Goal: Task Accomplishment & Management: Use online tool/utility

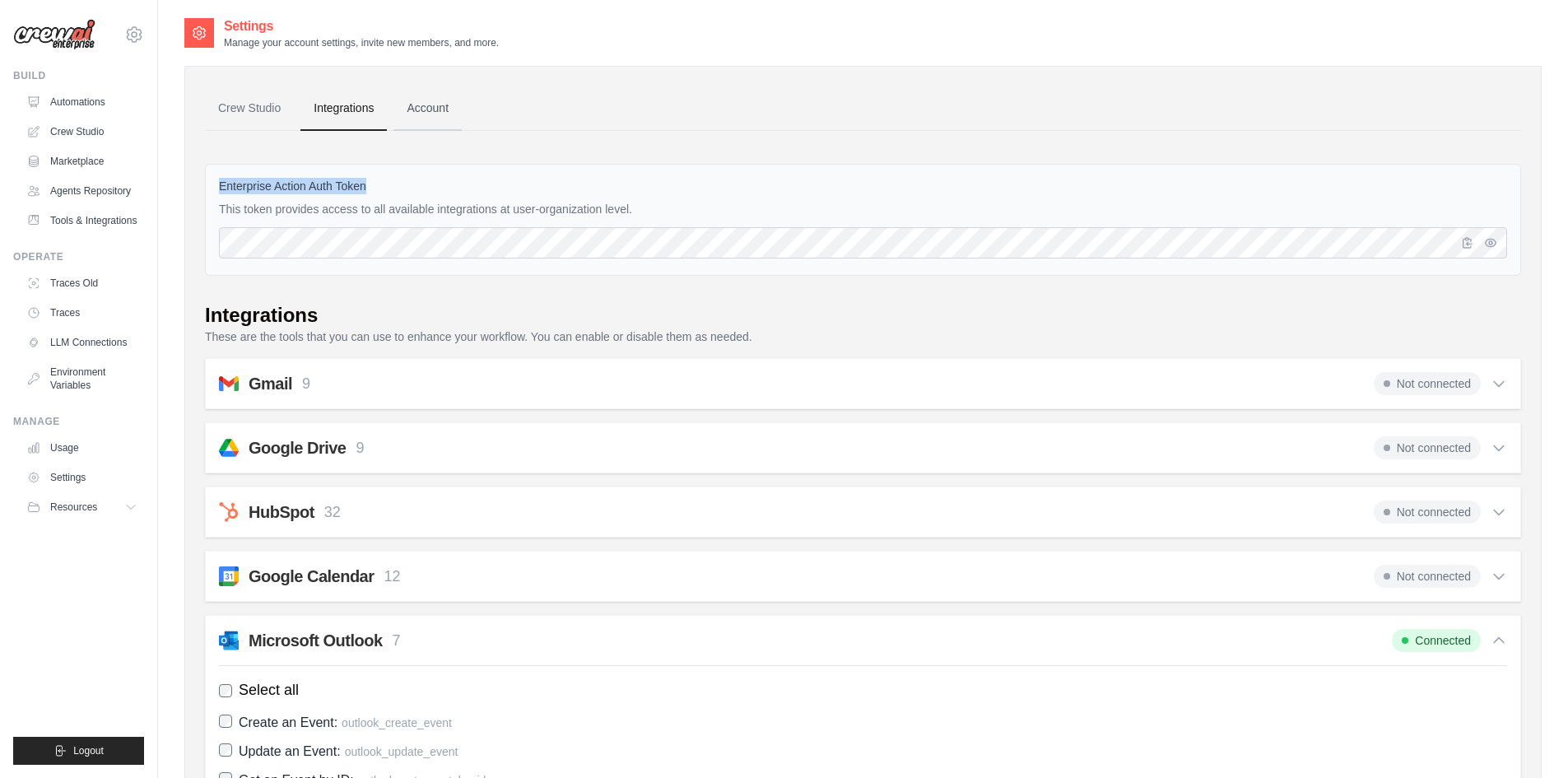
click at [453, 109] on link "Account" at bounding box center [428, 108] width 69 height 45
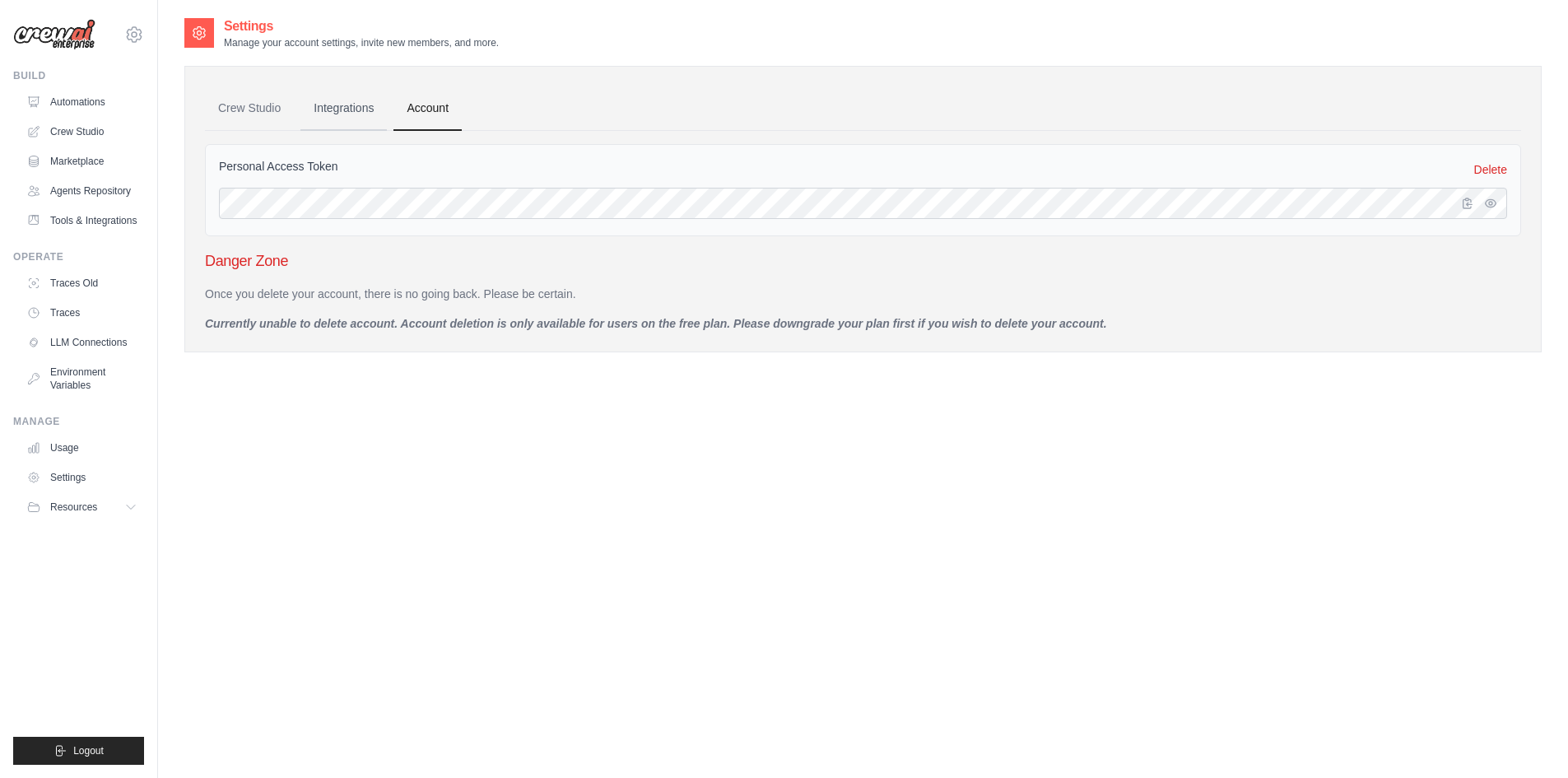
click at [341, 115] on link "Integrations" at bounding box center [343, 108] width 86 height 45
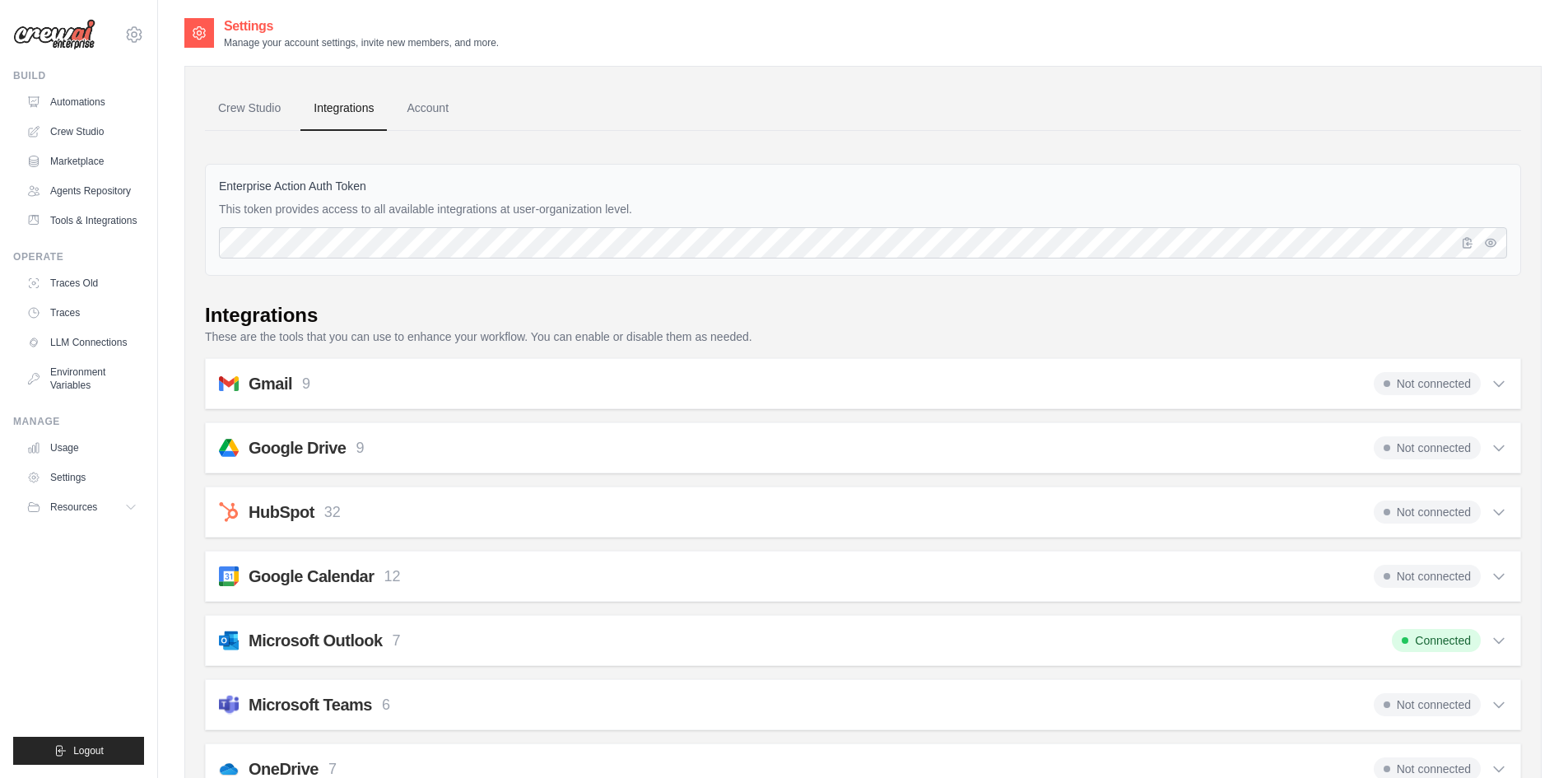
click at [428, 107] on link "Account" at bounding box center [428, 108] width 69 height 45
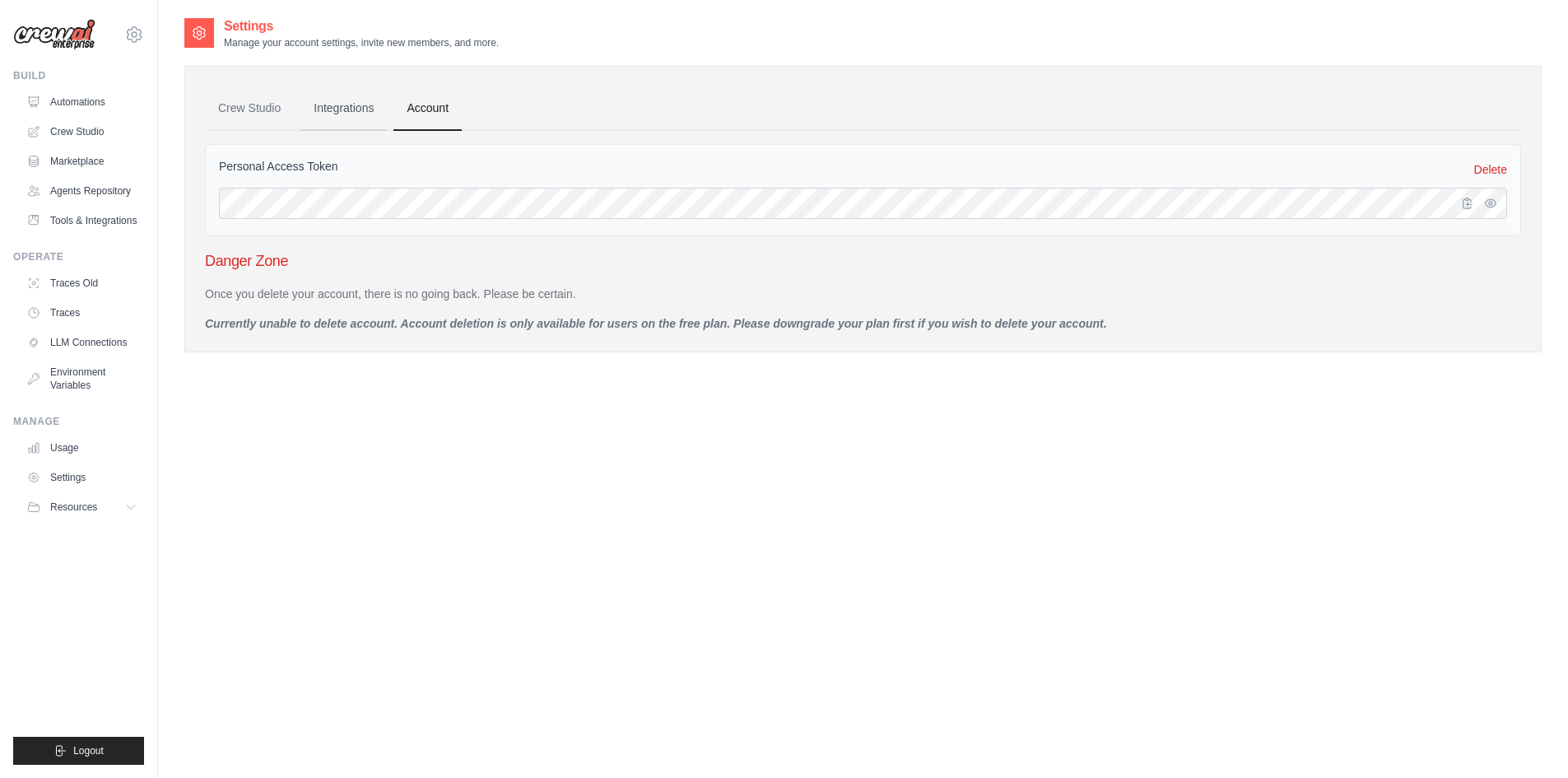
click at [346, 103] on link "Integrations" at bounding box center [343, 108] width 86 height 45
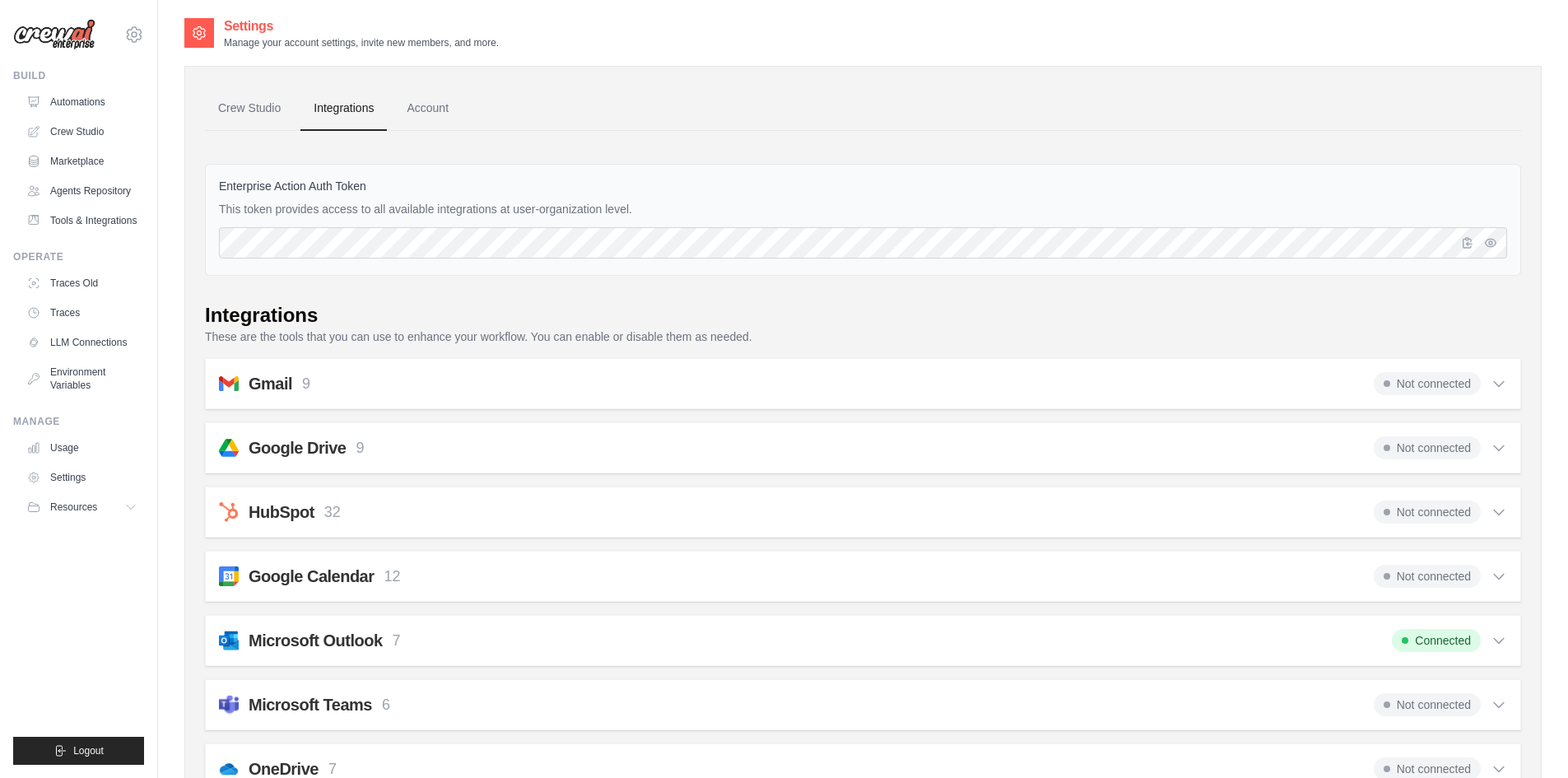
click at [552, 99] on ul "Crew Studio Integrations Account" at bounding box center [863, 108] width 1316 height 45
click at [219, 100] on link "Crew Studio" at bounding box center [249, 108] width 89 height 45
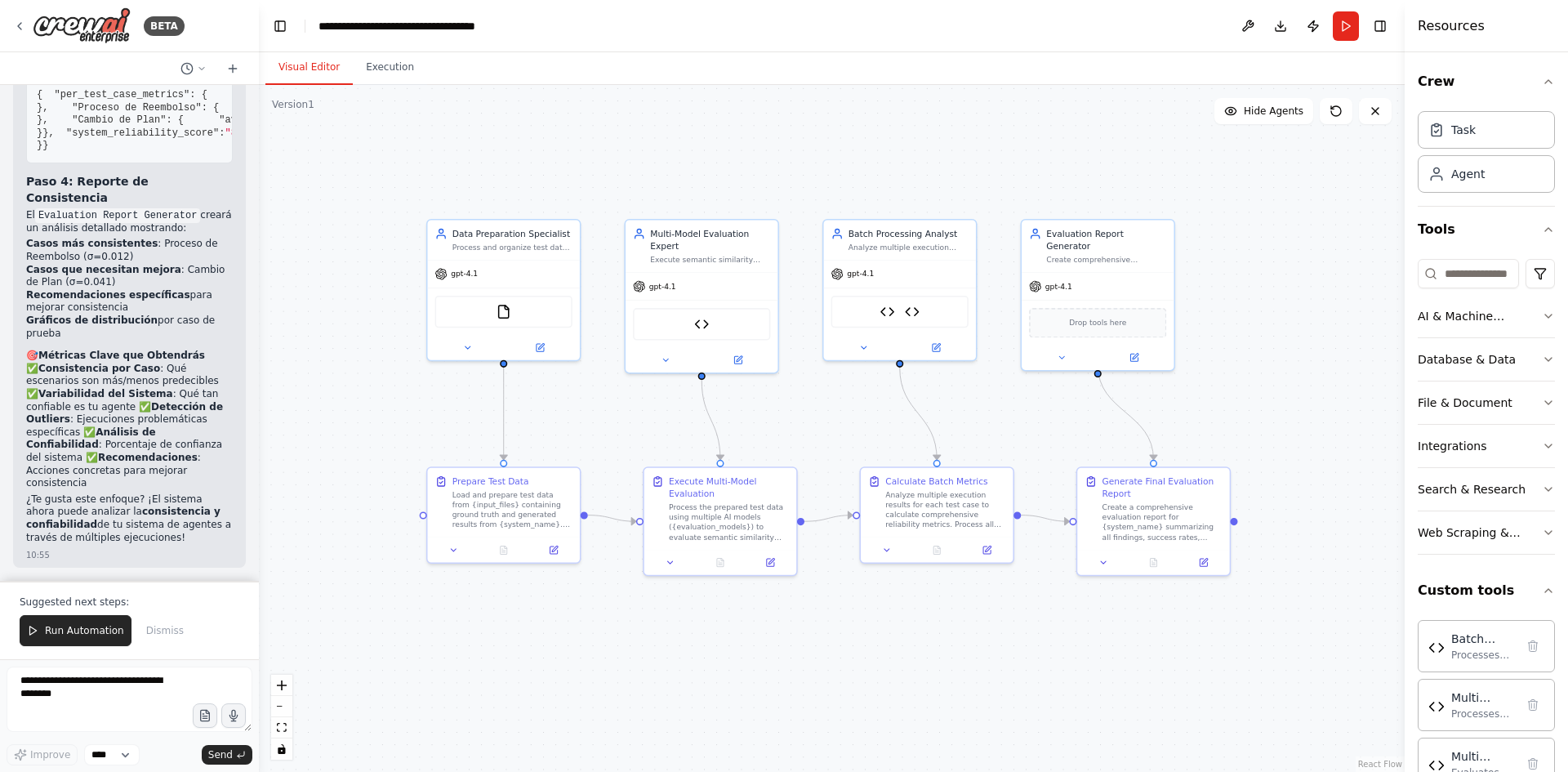
drag, startPoint x: 1230, startPoint y: 669, endPoint x: 1123, endPoint y: 657, distance: 107.7
click at [1123, 657] on div ".deletable-edge-delete-btn { width: 20px; height: 20px; border: 0px solid #ffff…" at bounding box center [832, 428] width 1146 height 687
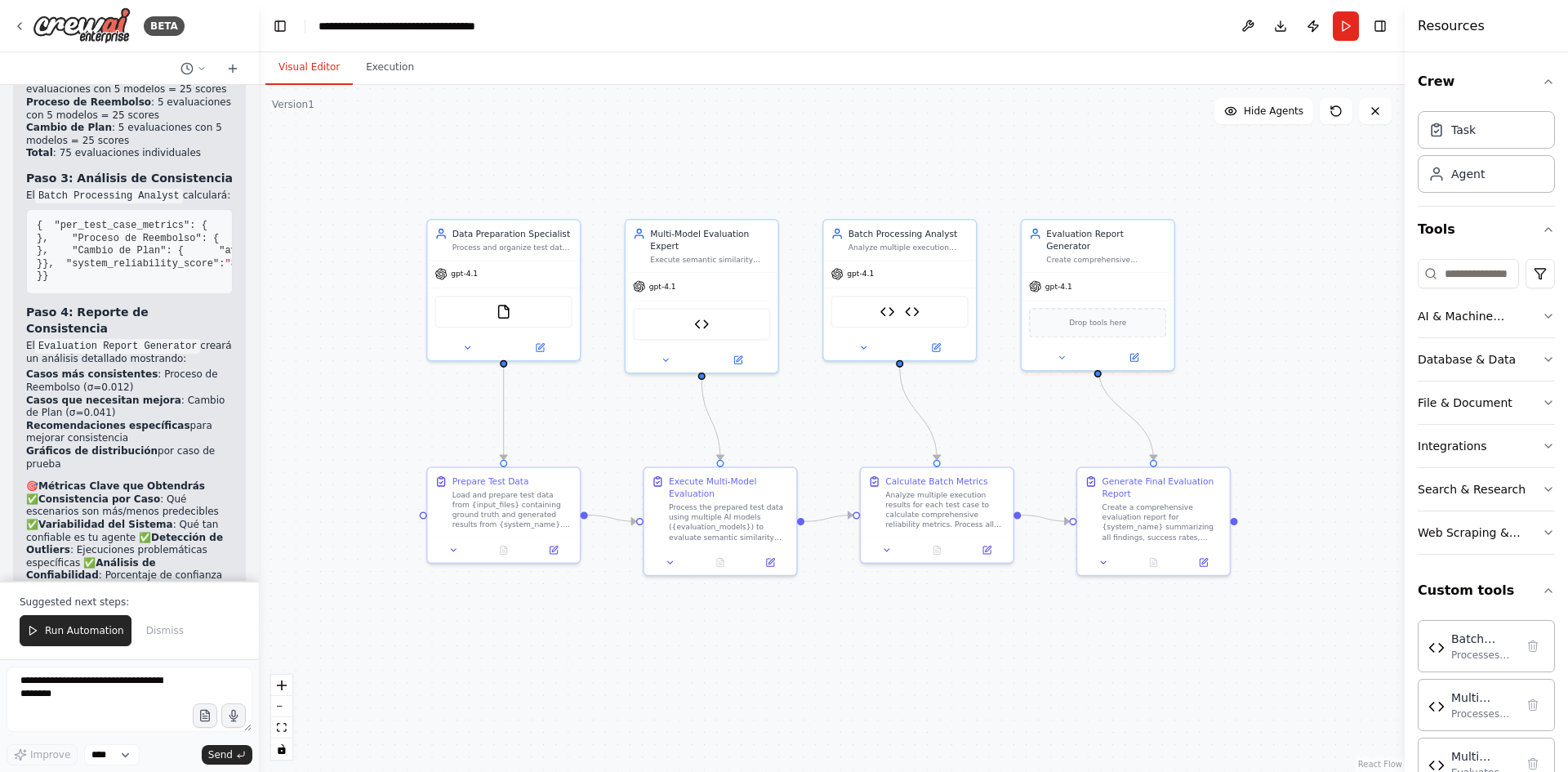
scroll to position [9835, 0]
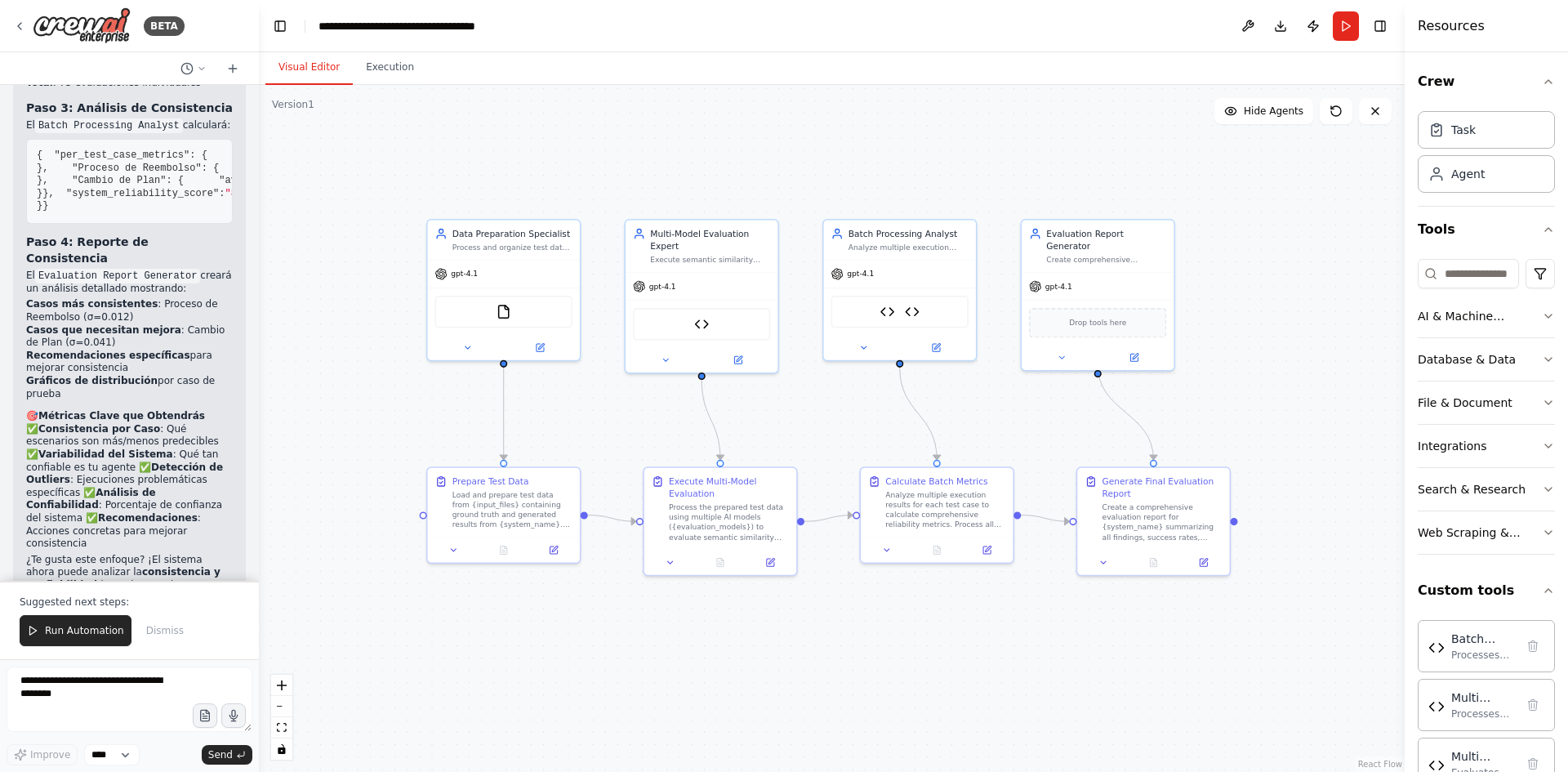
drag, startPoint x: 36, startPoint y: 424, endPoint x: 136, endPoint y: 328, distance: 138.6
copy code "[ { "ground_truth" : "Para cancelar tu suscripción, ve a Configuración > Cuenta…"
click at [90, 638] on span "Run Automation" at bounding box center [85, 631] width 79 height 13
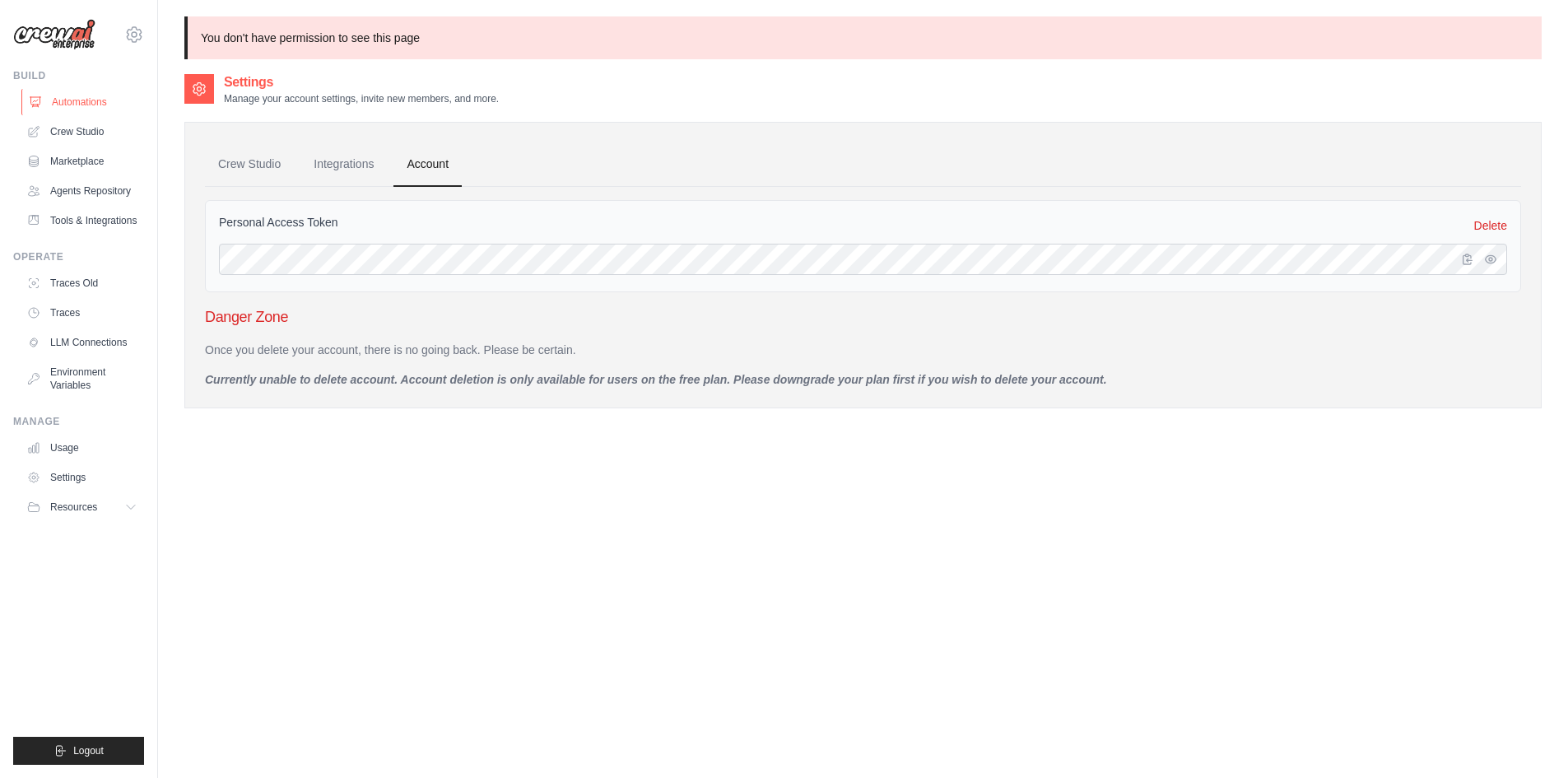
click at [93, 97] on link "Automations" at bounding box center [83, 102] width 124 height 26
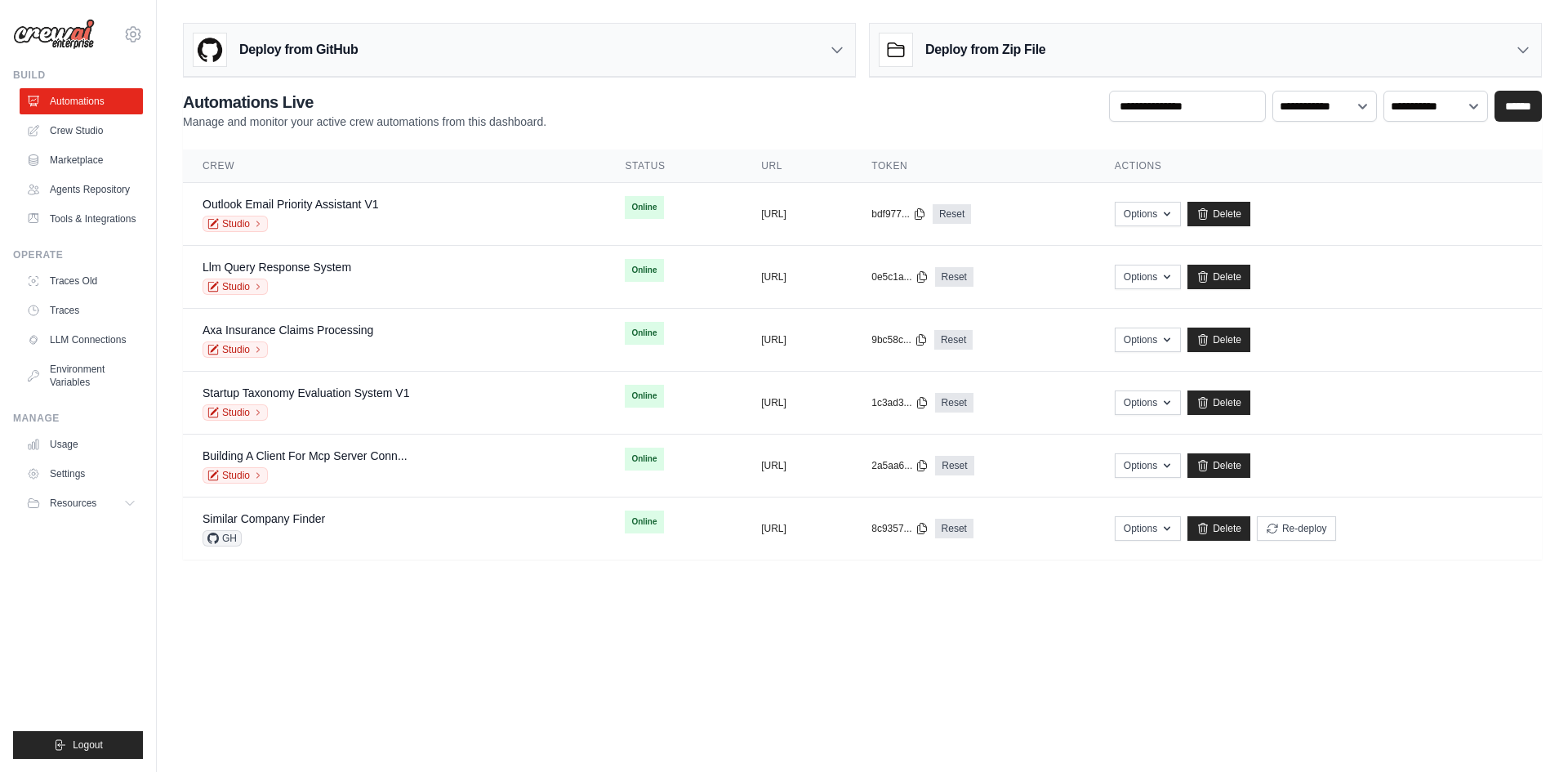
click at [1133, 660] on body "[PERSON_NAME][EMAIL_ADDRESS][DOMAIN_NAME] Settings Build Automations Resources" at bounding box center [784, 386] width 1568 height 772
click at [244, 222] on link "Studio" at bounding box center [235, 224] width 65 height 17
click at [80, 473] on link "Settings" at bounding box center [83, 474] width 123 height 26
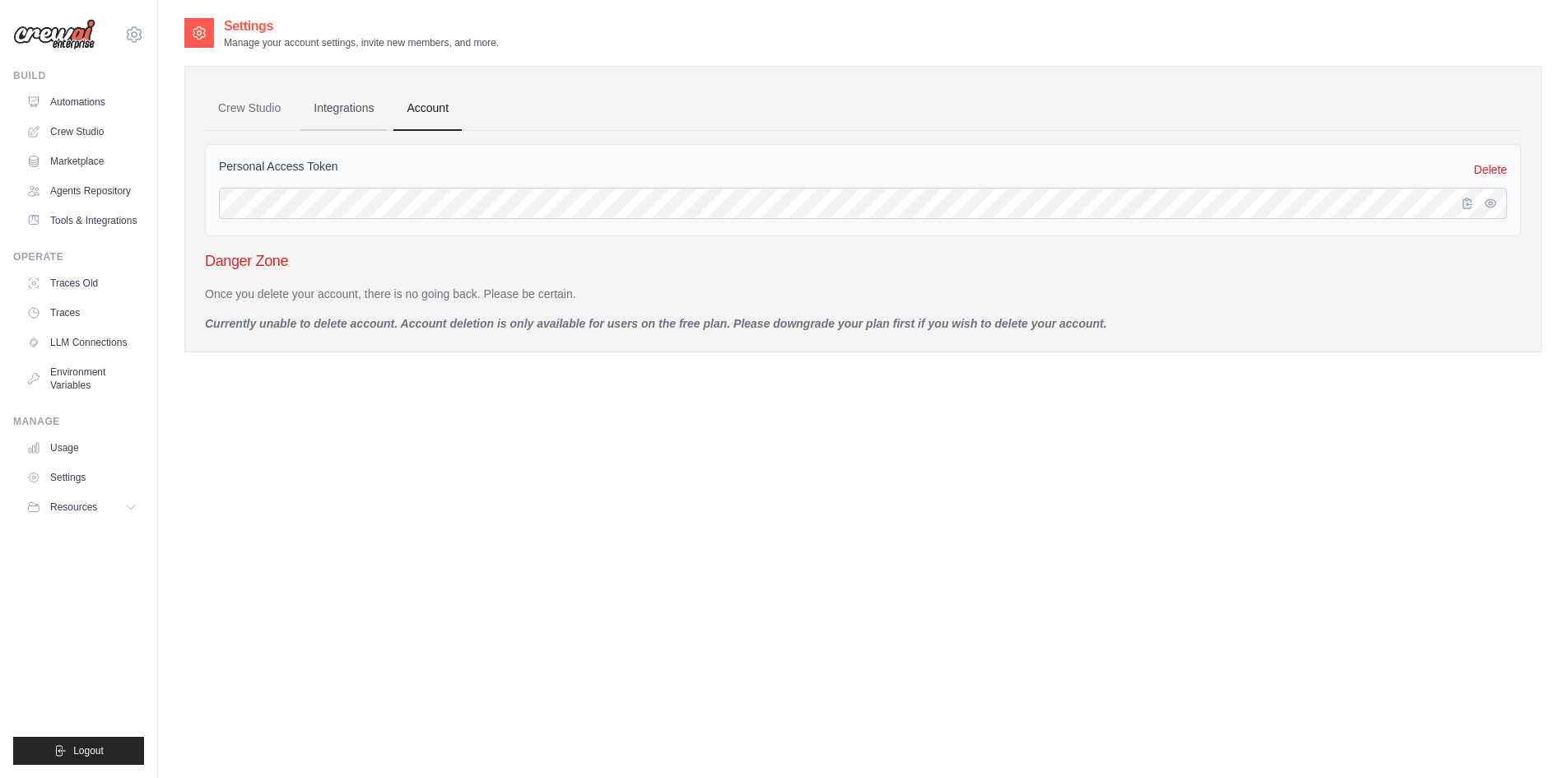
click at [370, 107] on link "Integrations" at bounding box center [343, 108] width 86 height 45
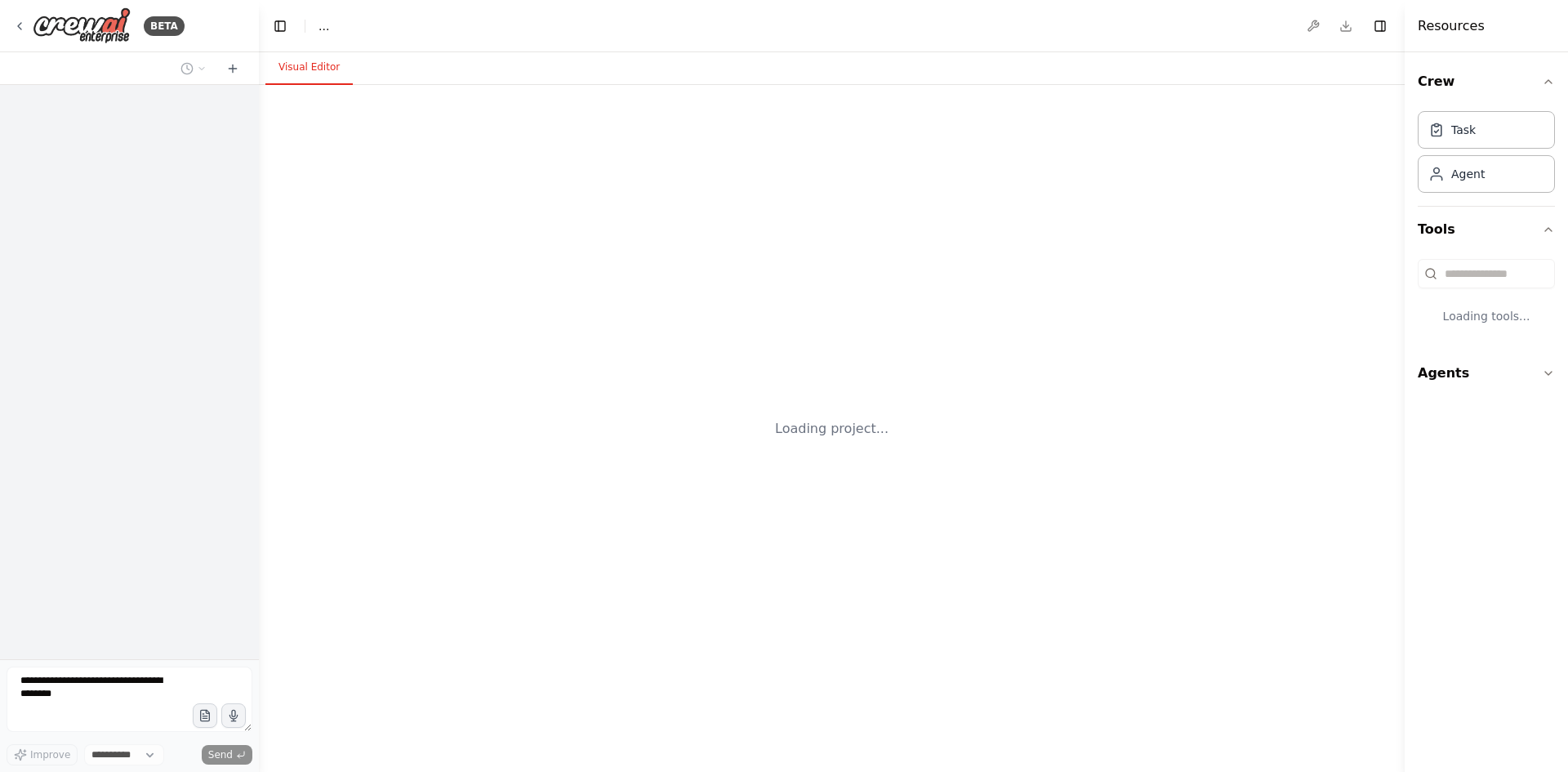
select select "****"
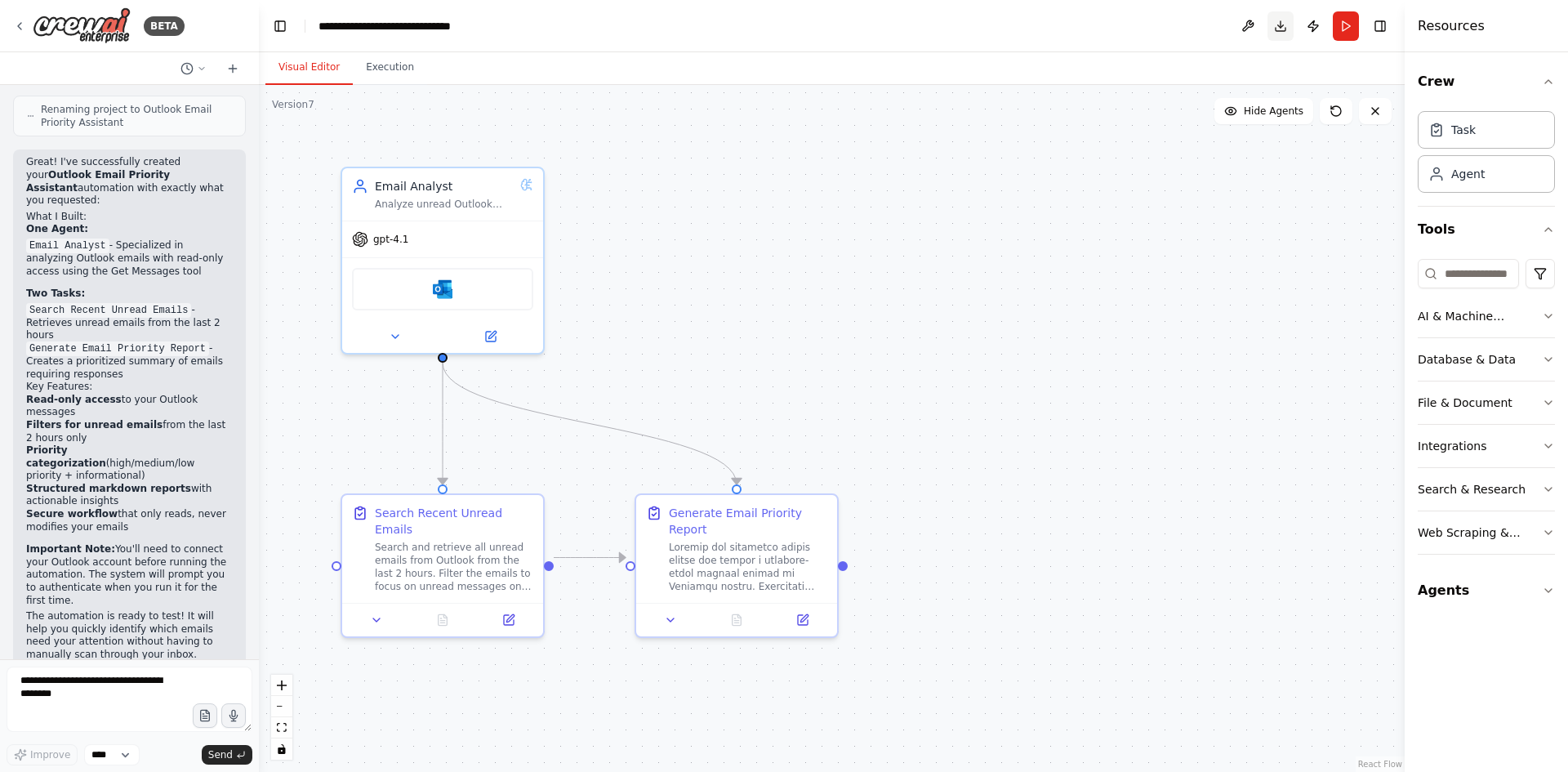
scroll to position [1336, 0]
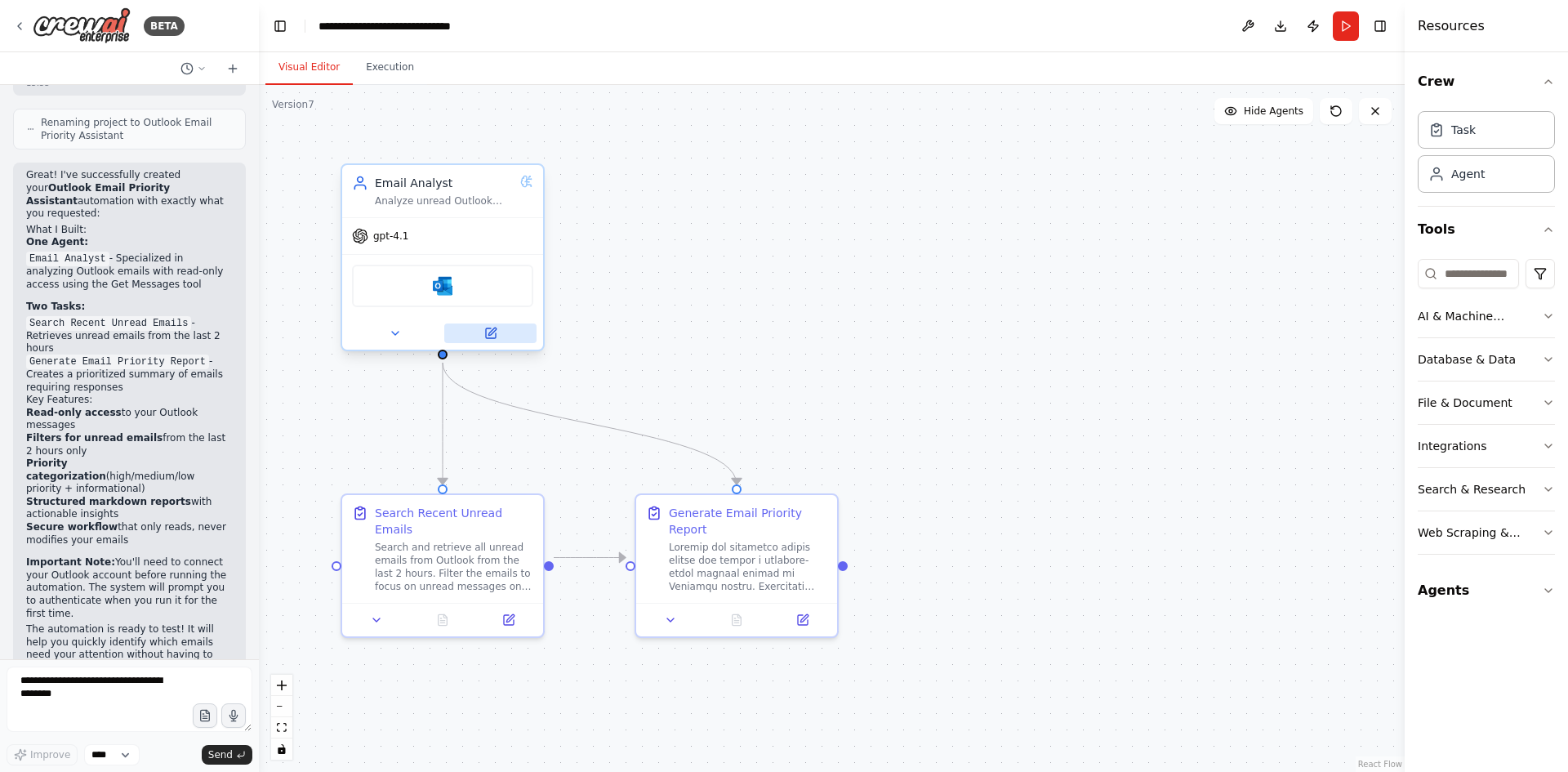
click at [474, 338] on button at bounding box center [490, 333] width 92 height 19
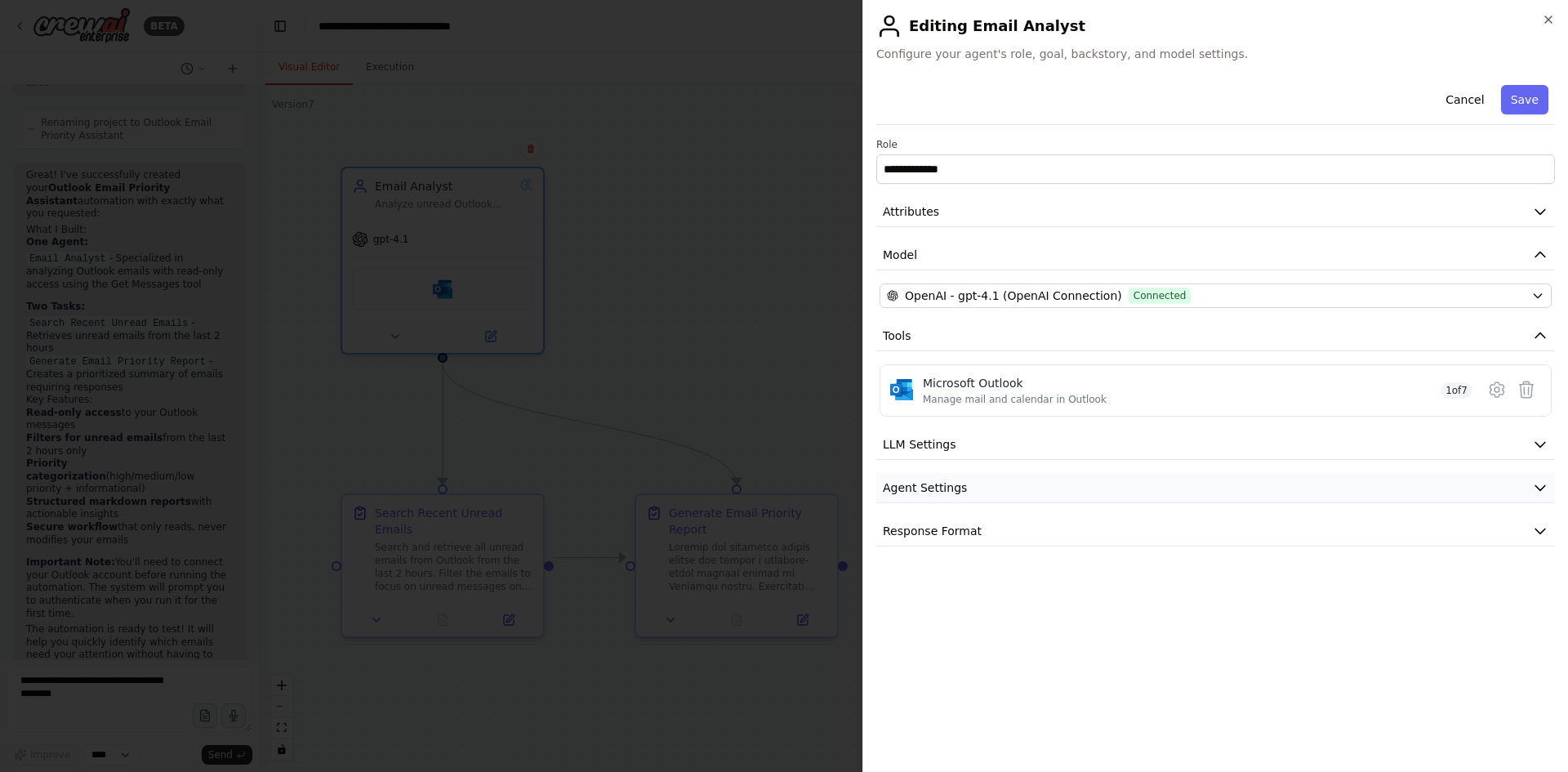
click at [1021, 490] on button "Agent Settings" at bounding box center [1216, 488] width 679 height 30
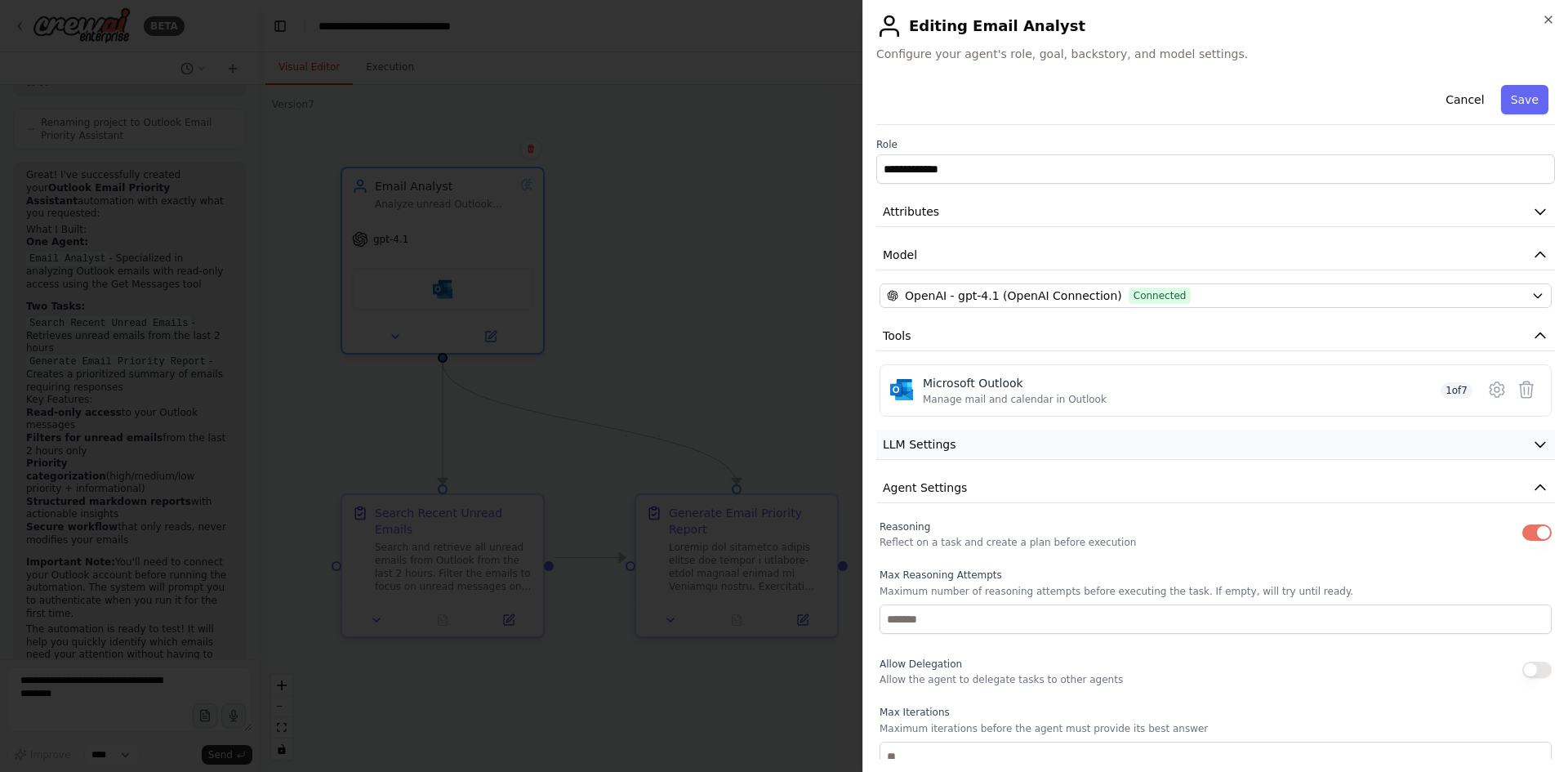
click at [1025, 456] on button "LLM Settings" at bounding box center [1216, 444] width 679 height 30
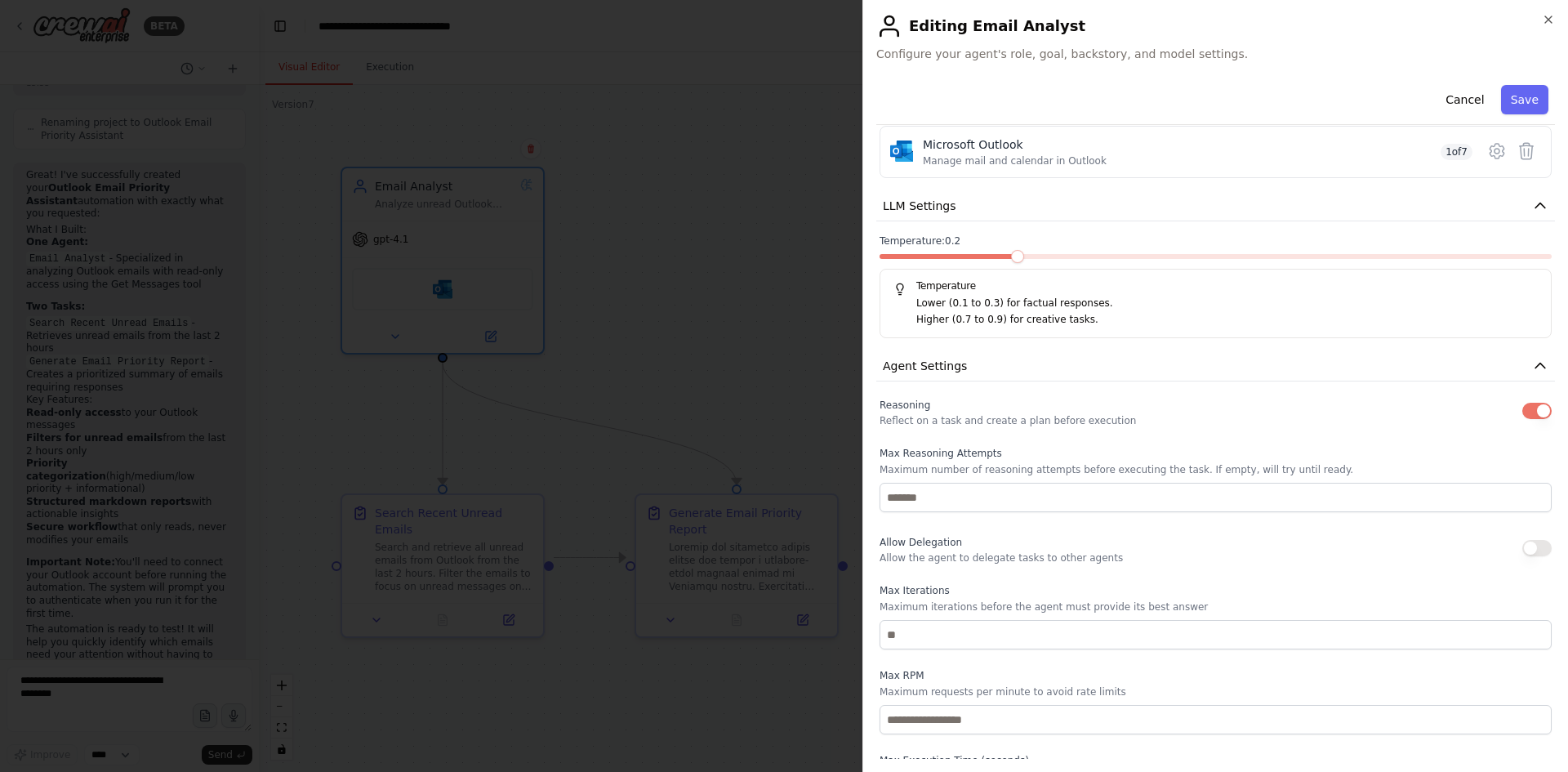
scroll to position [355, 0]
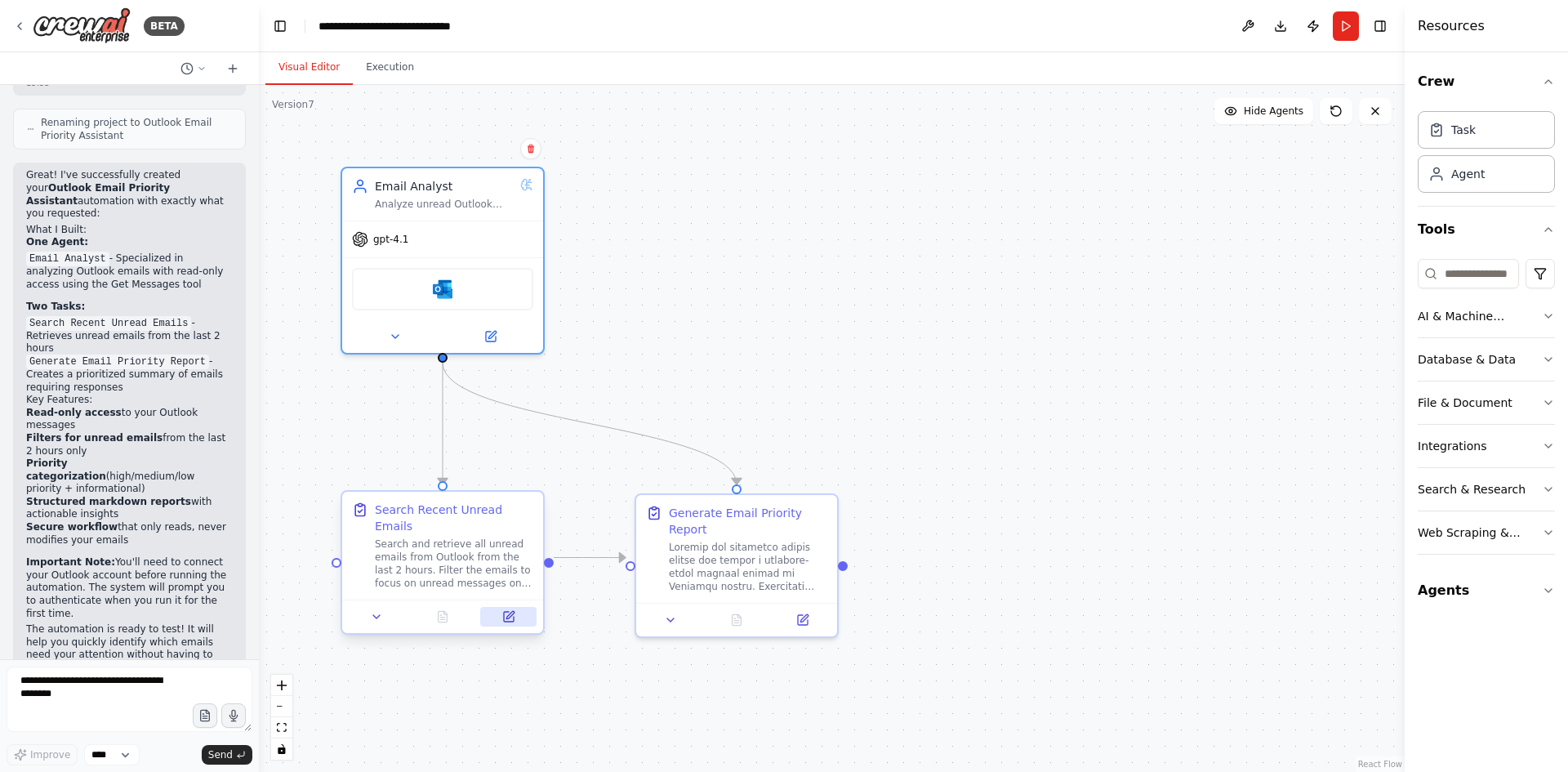
click at [502, 607] on button at bounding box center [508, 616] width 56 height 19
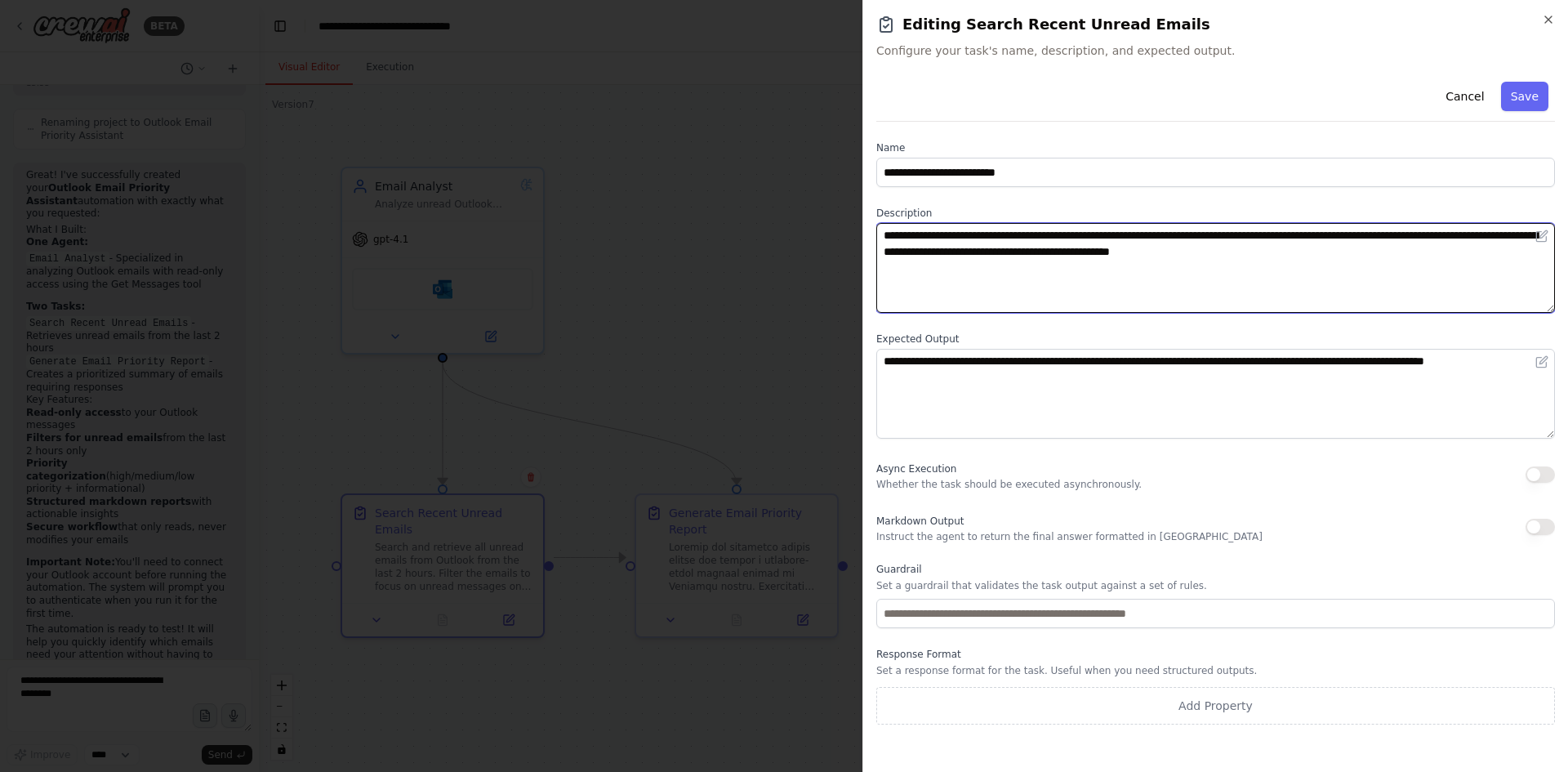
click at [1214, 236] on textarea "**********" at bounding box center [1216, 268] width 679 height 90
type textarea "**********"
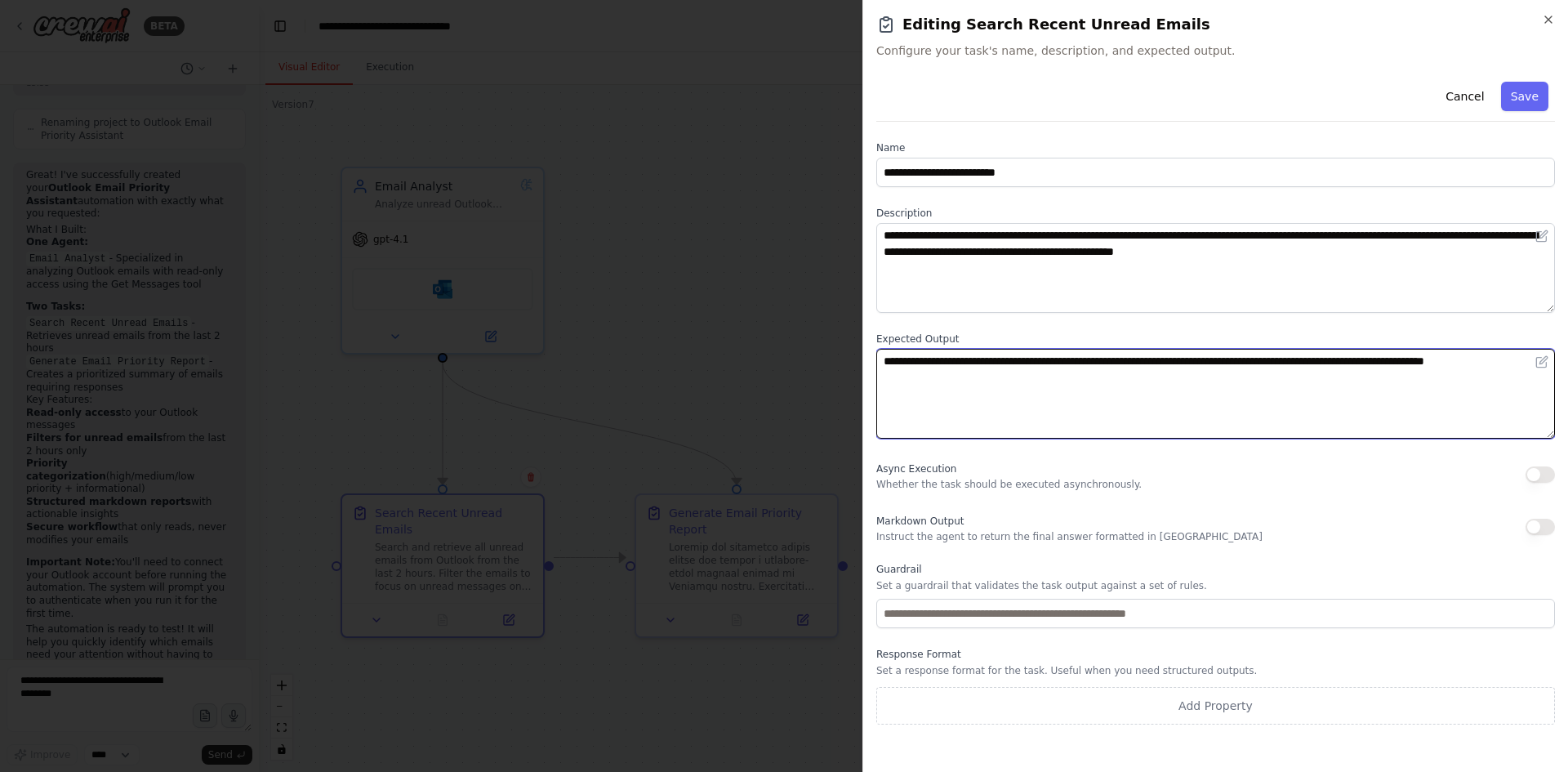
click at [1151, 360] on textarea "**********" at bounding box center [1216, 394] width 679 height 90
type textarea "**********"
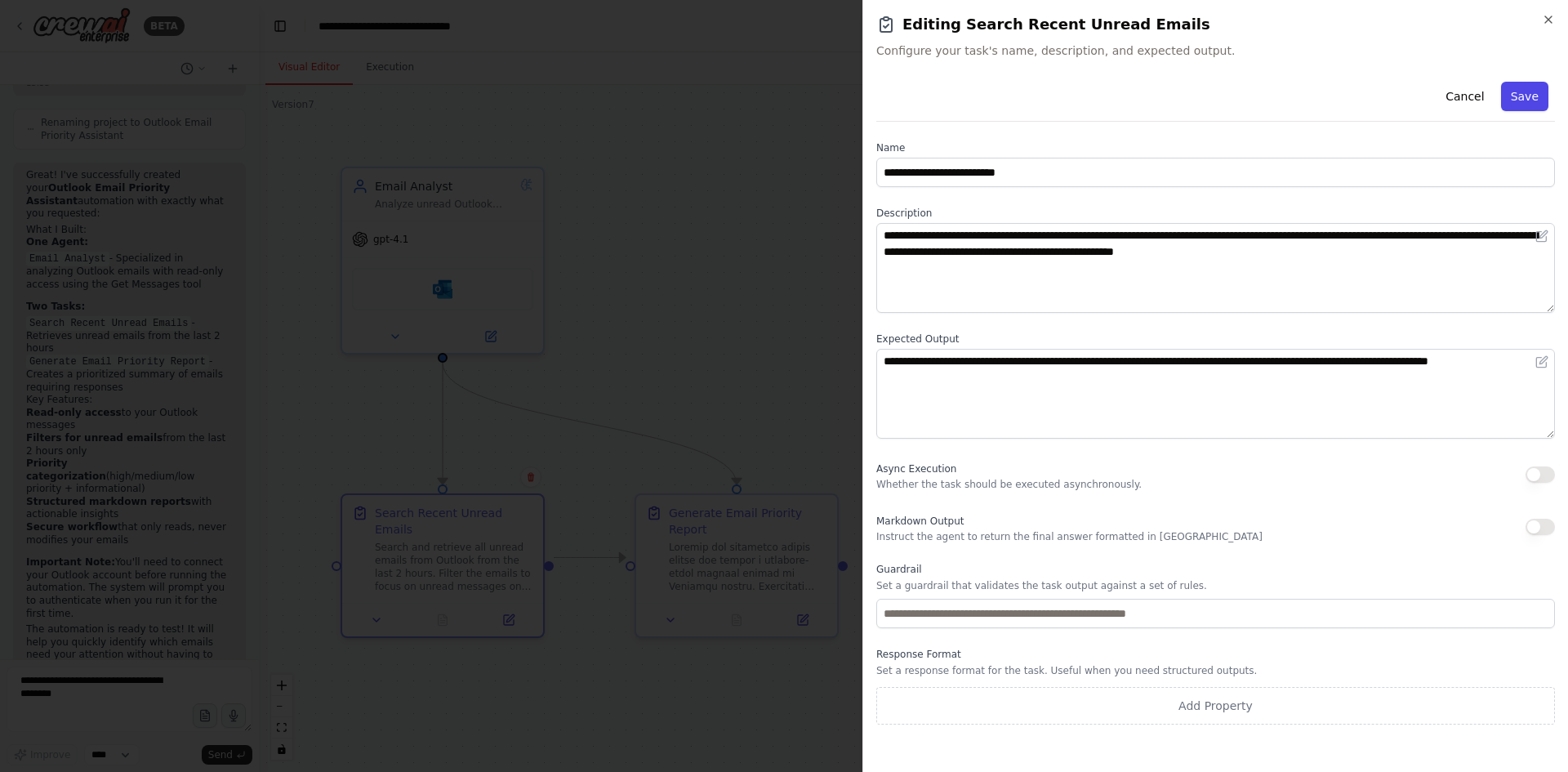
click at [1532, 106] on button "Save" at bounding box center [1526, 97] width 48 height 29
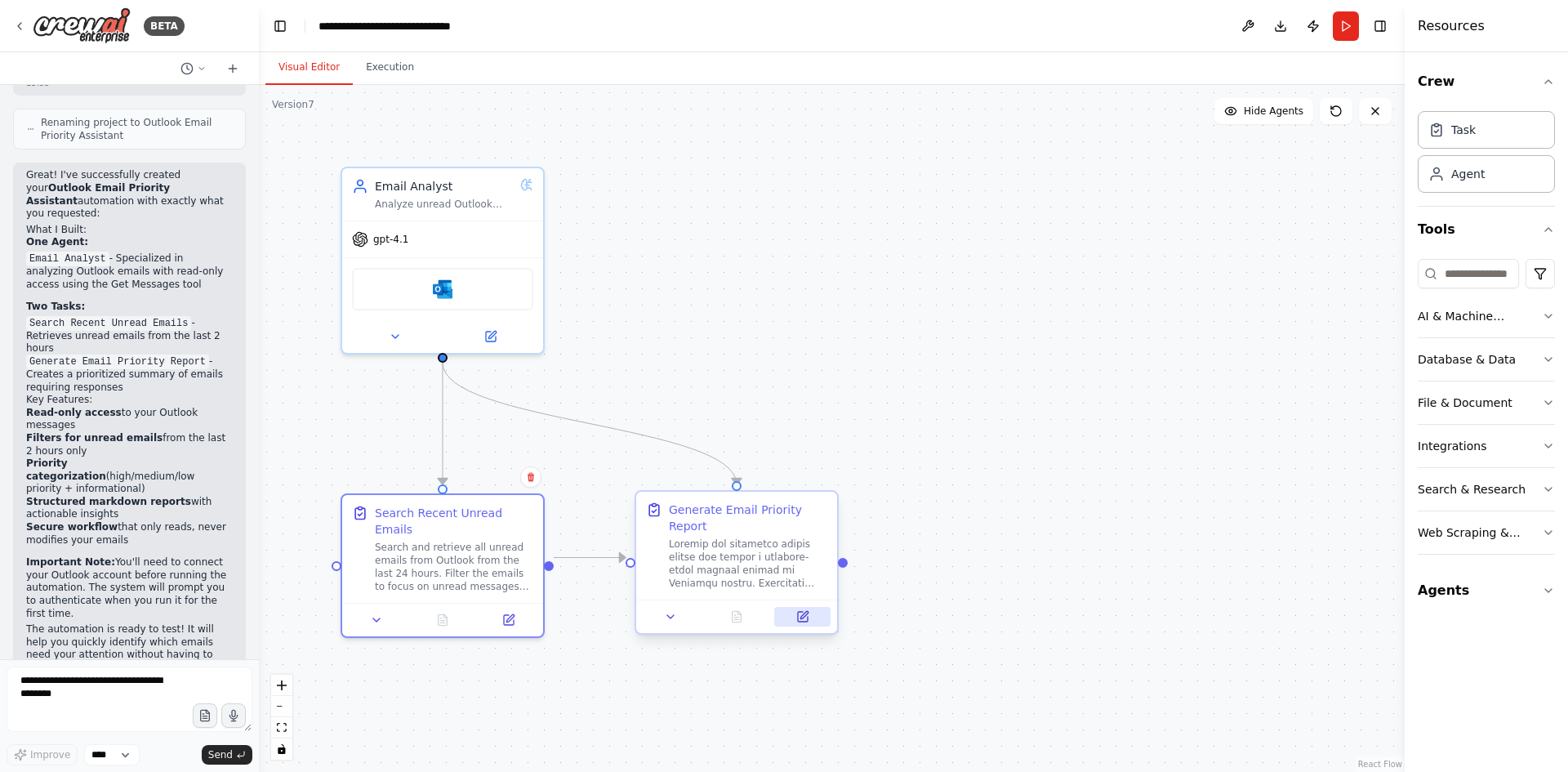
click at [808, 611] on icon at bounding box center [803, 617] width 13 height 13
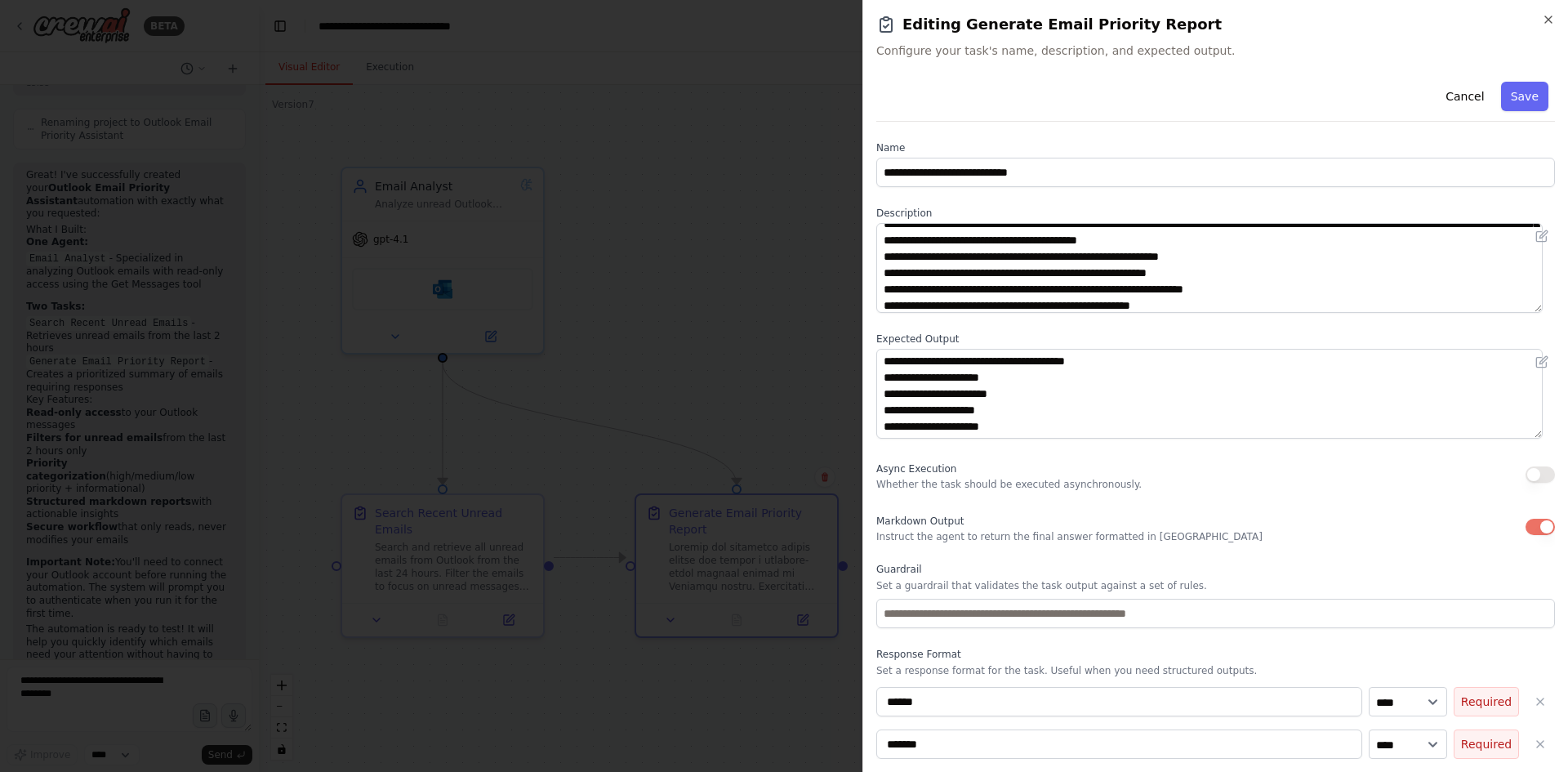
scroll to position [0, 0]
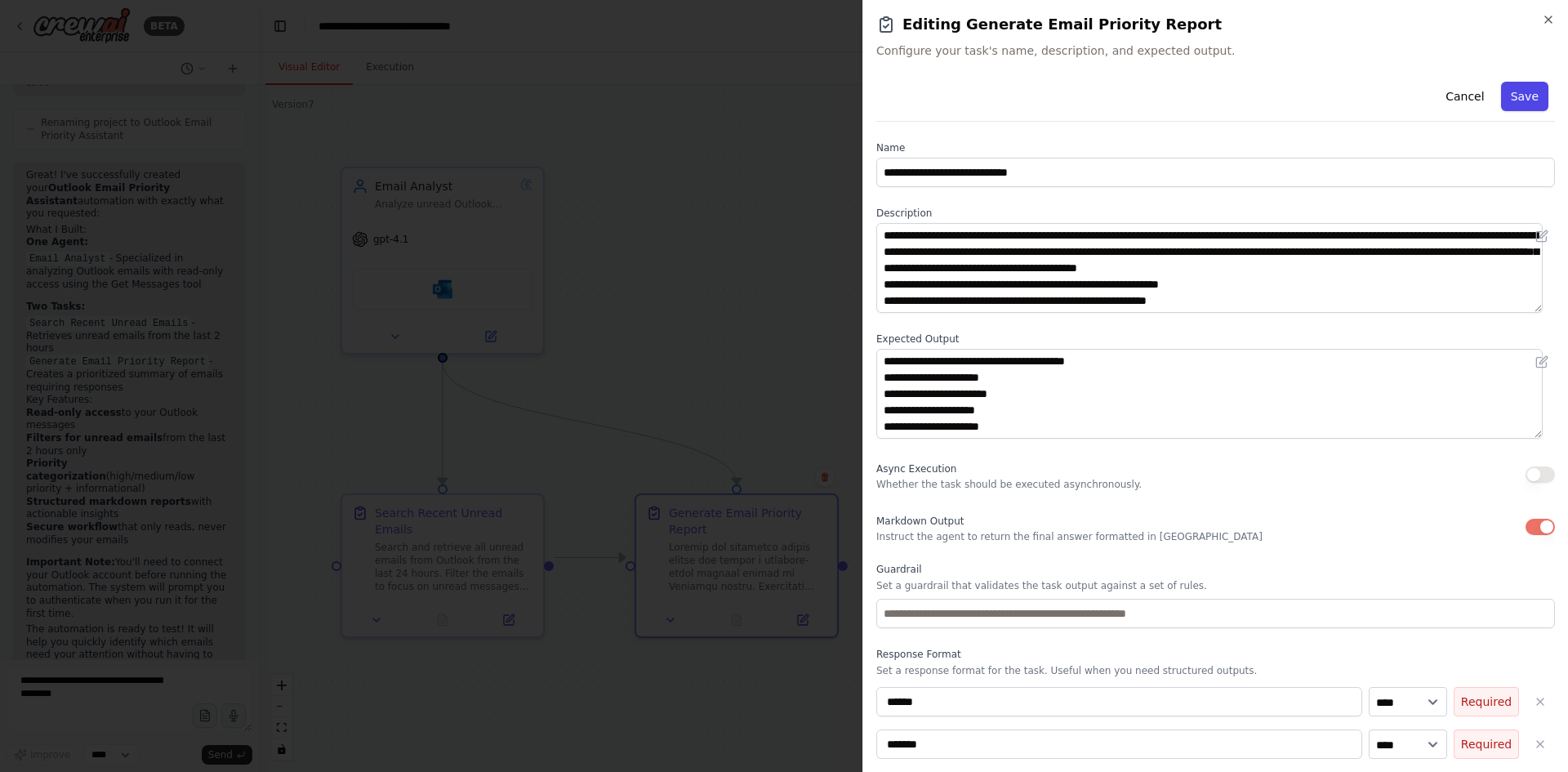
click at [1502, 94] on button "Save" at bounding box center [1526, 97] width 48 height 29
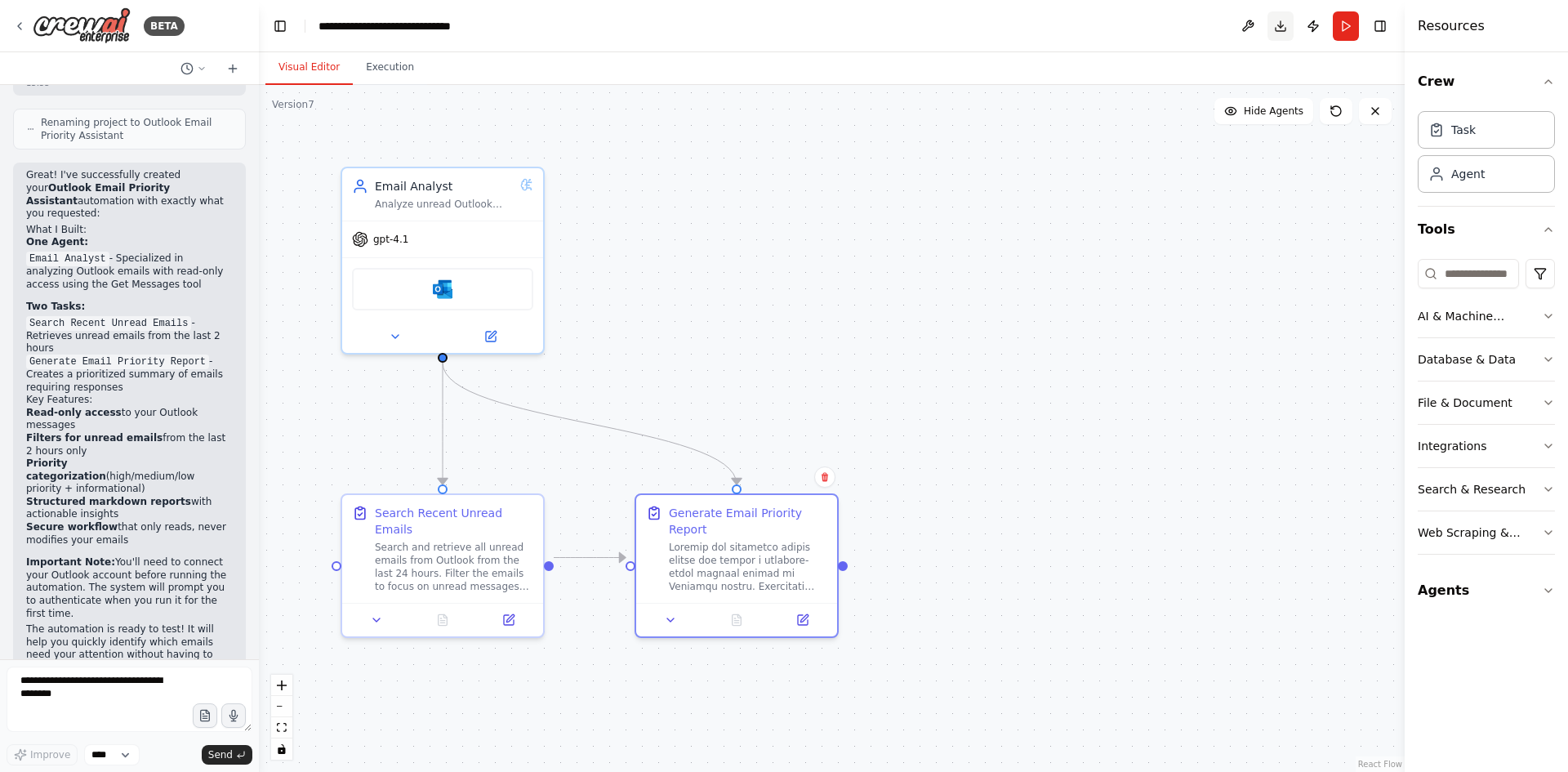
click at [1271, 30] on button "Download" at bounding box center [1281, 26] width 26 height 29
click at [1298, 243] on div ".deletable-edge-delete-btn { width: 20px; height: 20px; border: 0px solid #ffff…" at bounding box center [832, 428] width 1146 height 687
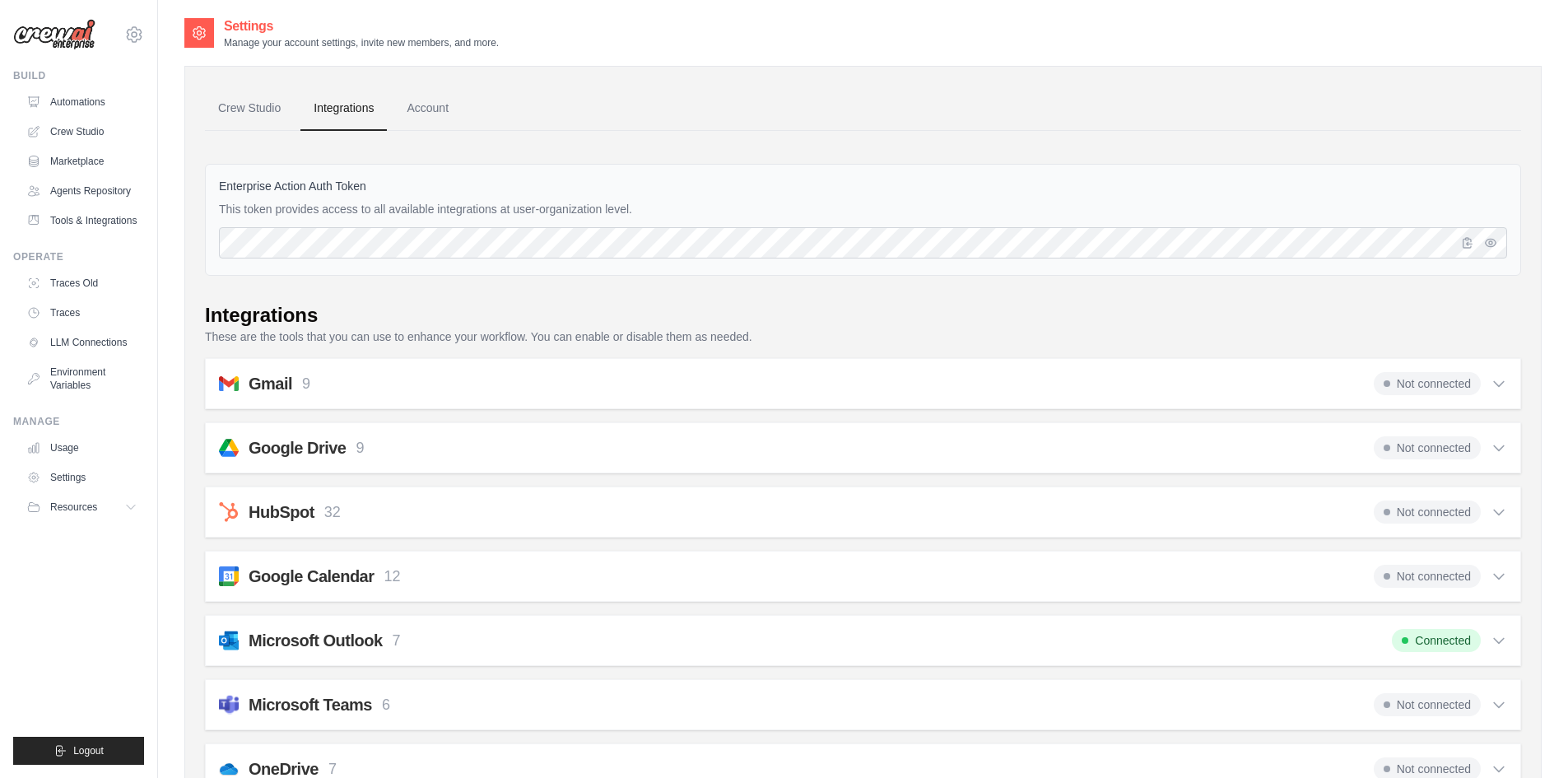
click at [90, 223] on link "Tools & Integrations" at bounding box center [82, 221] width 124 height 26
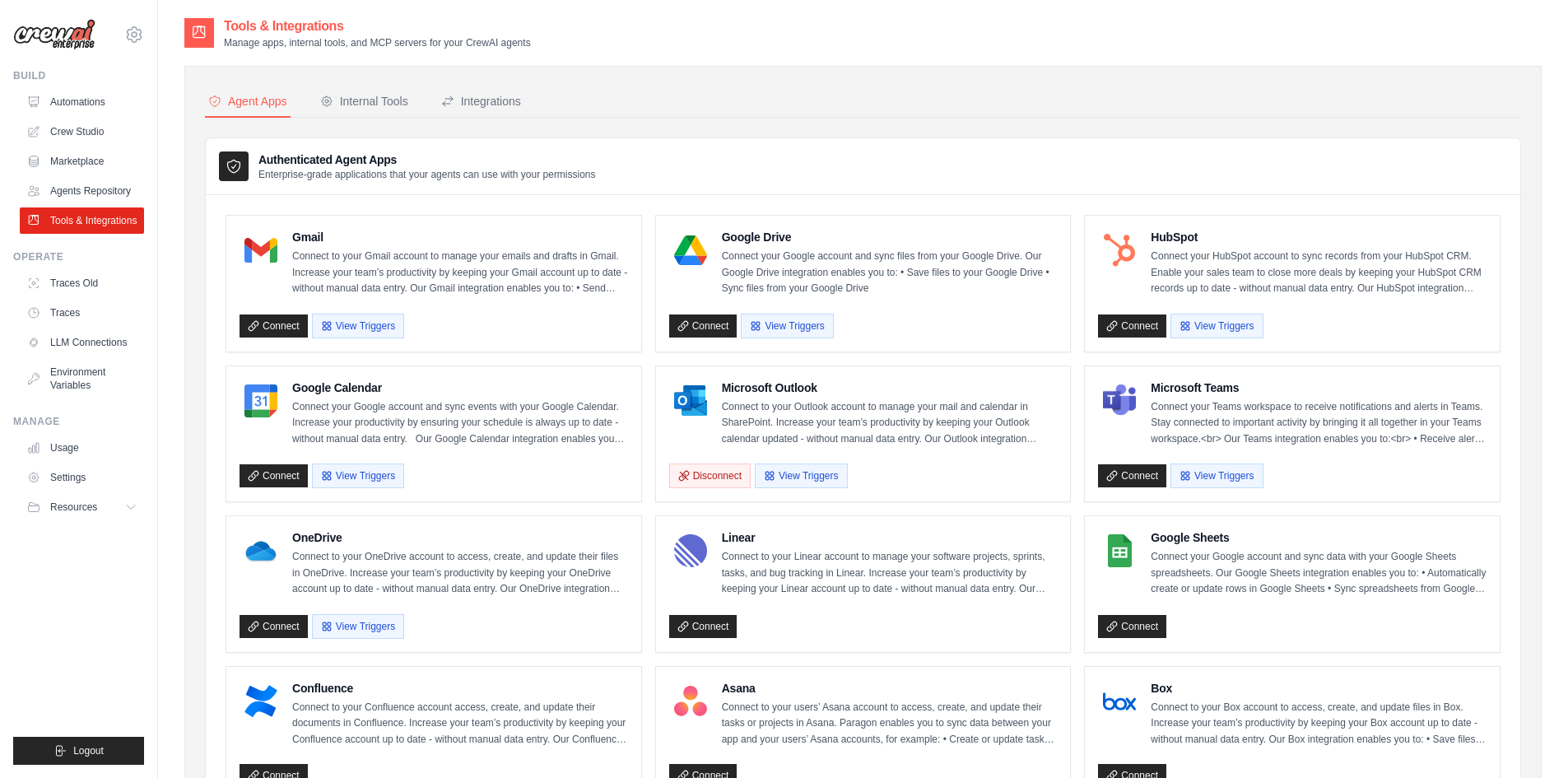
click at [846, 402] on p "Connect to your Outlook account to manage your mail and calendar in SharePoint.…" at bounding box center [890, 424] width 335 height 48
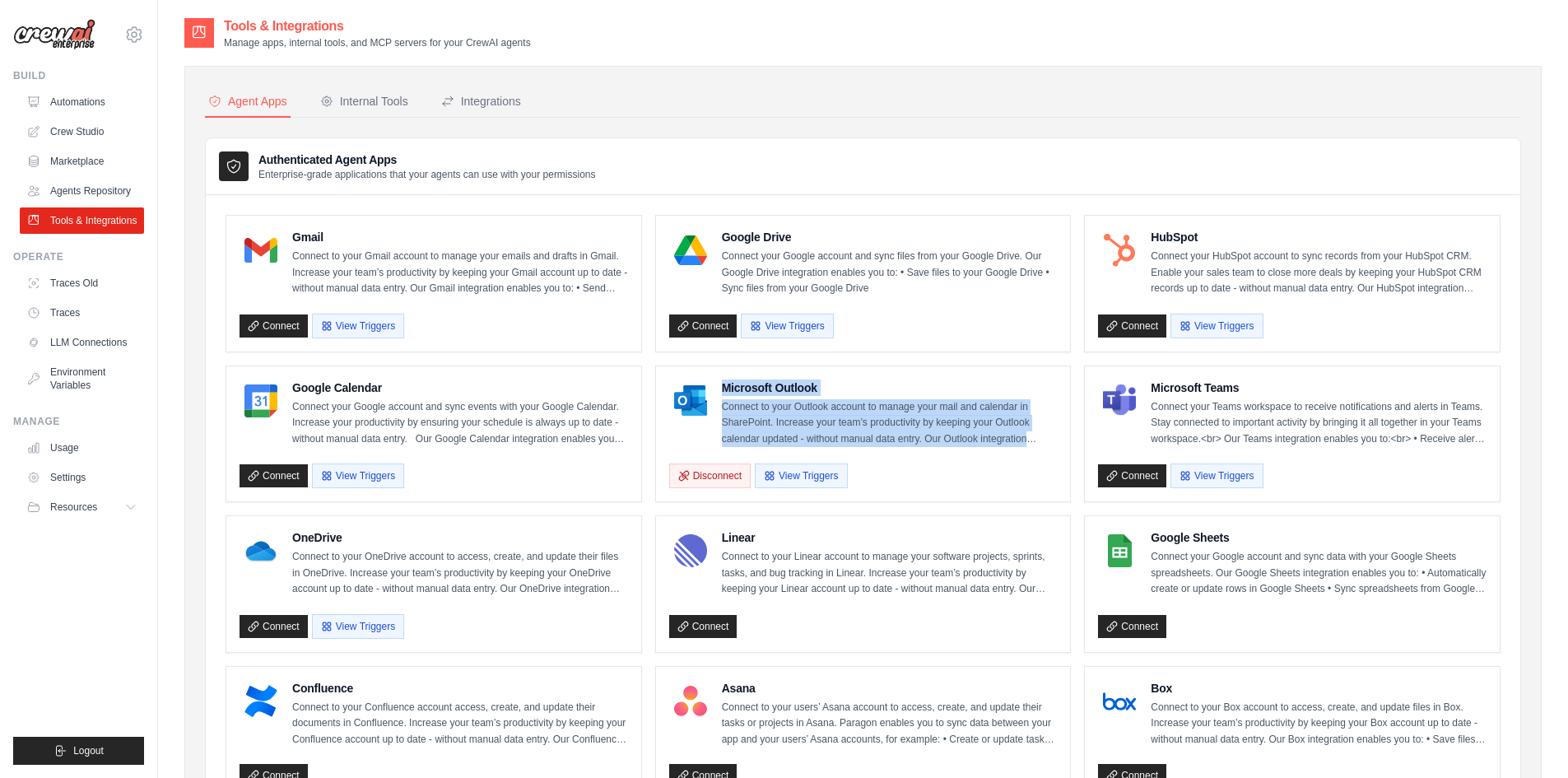
drag, startPoint x: 717, startPoint y: 385, endPoint x: 1007, endPoint y: 452, distance: 297.6
click at [1007, 452] on div "Microsoft Outlook Connect to your Outlook account to manage your mail and calen…" at bounding box center [863, 434] width 388 height 109
click at [81, 105] on link "Automations" at bounding box center [83, 102] width 124 height 26
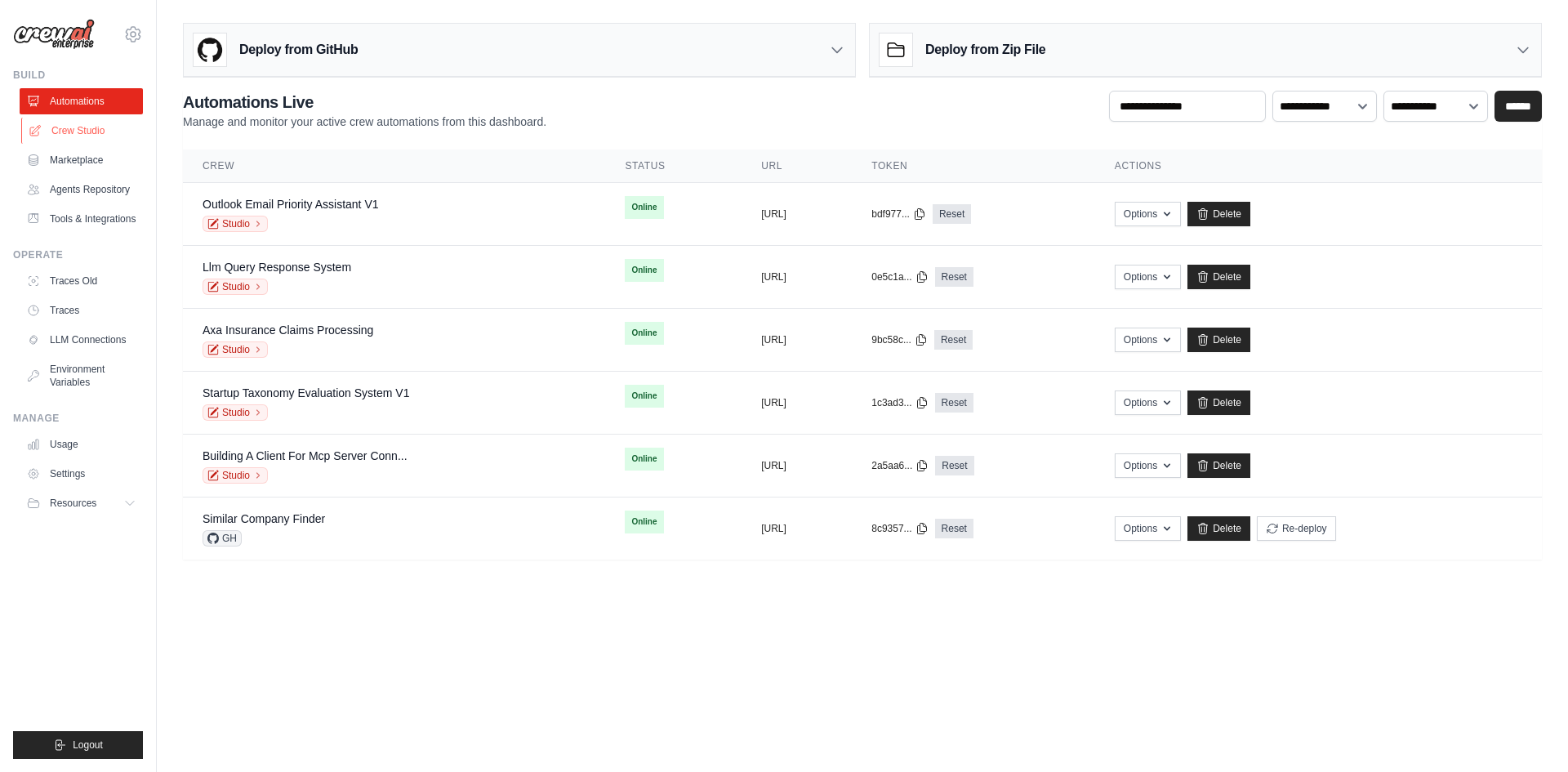
click at [73, 125] on link "Crew Studio" at bounding box center [83, 131] width 123 height 26
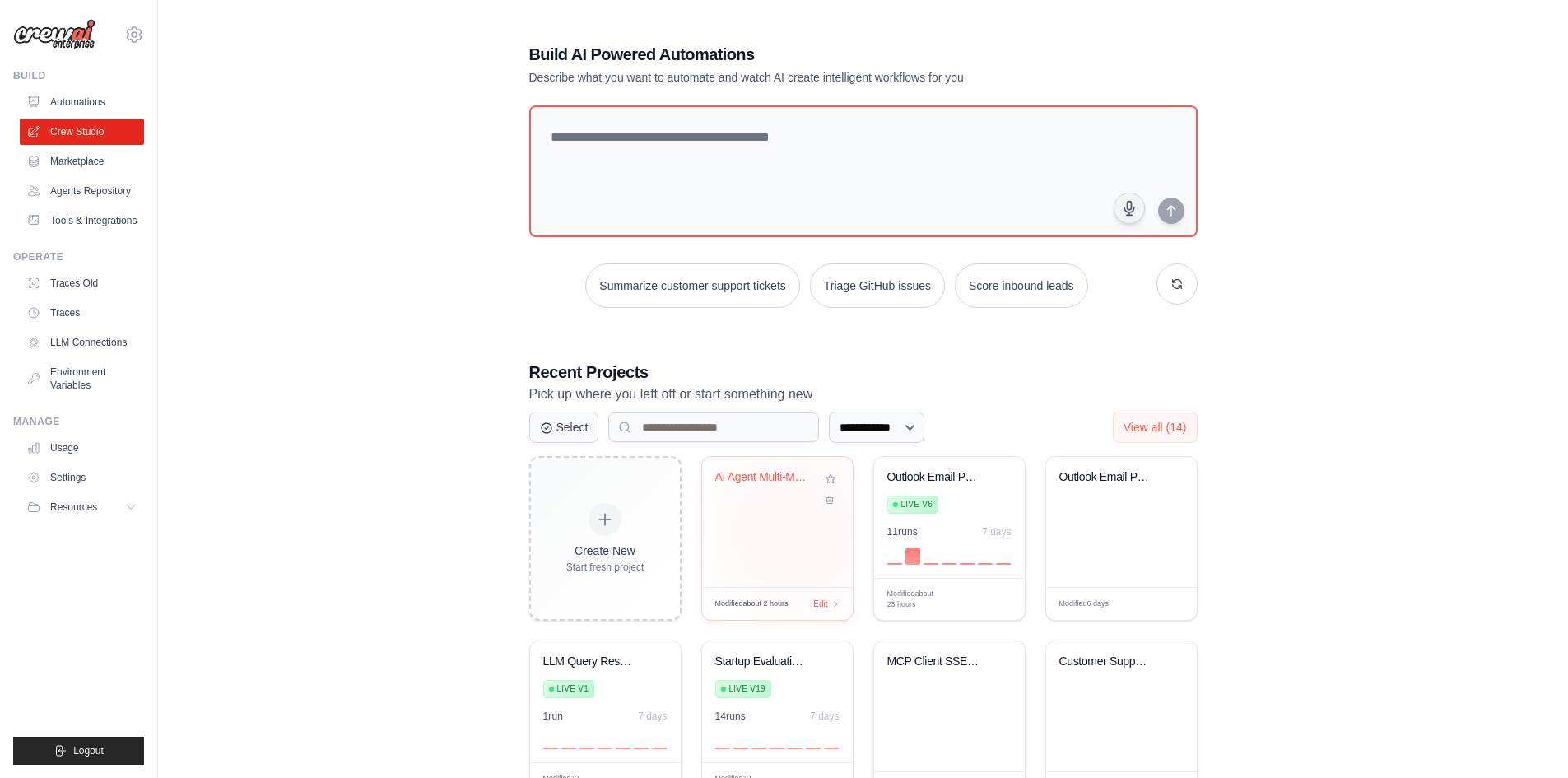
click at [794, 531] on div "AI Agent Multi-Model Evaluation Sys..." at bounding box center [778, 522] width 151 height 130
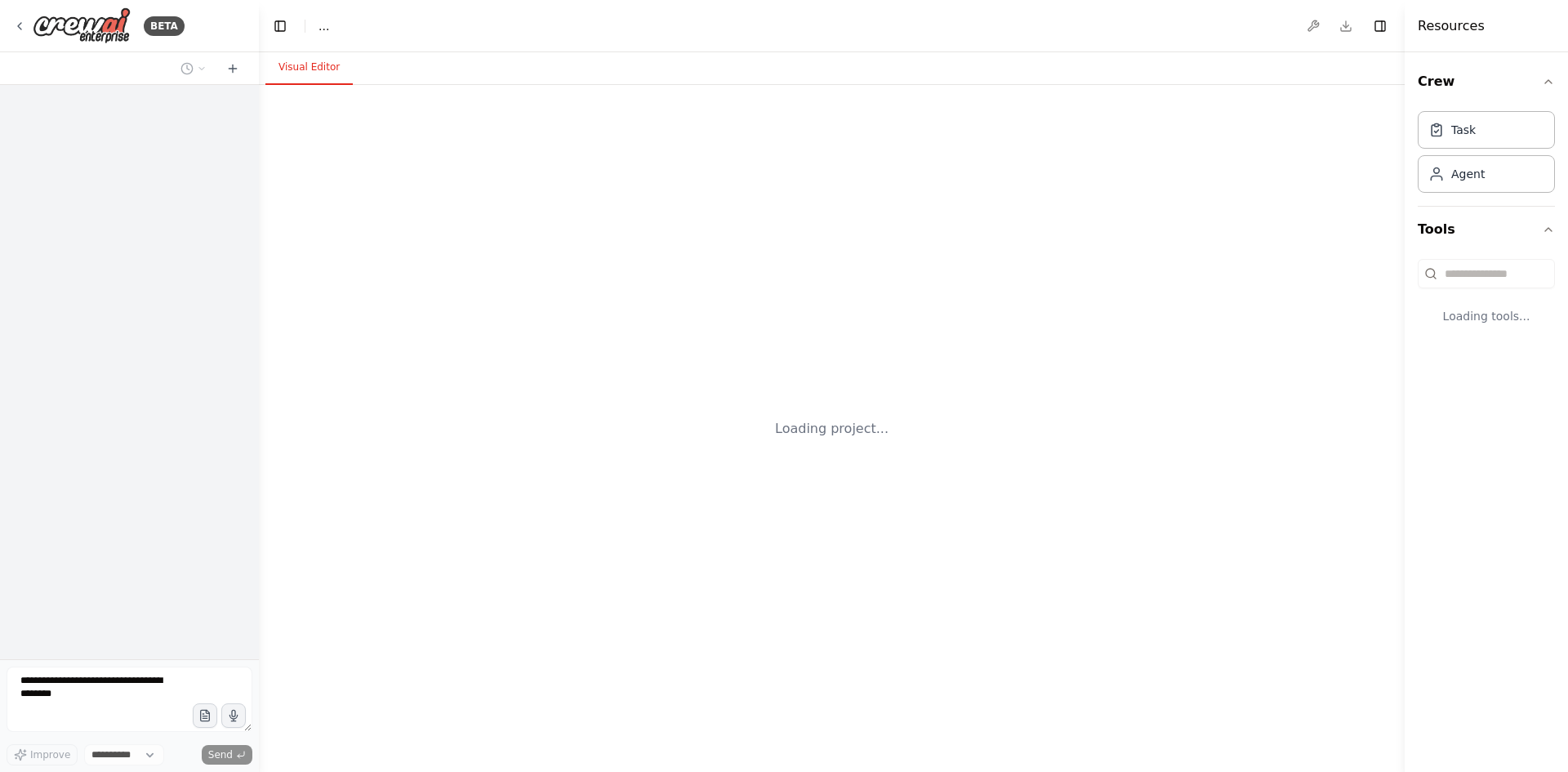
select select "****"
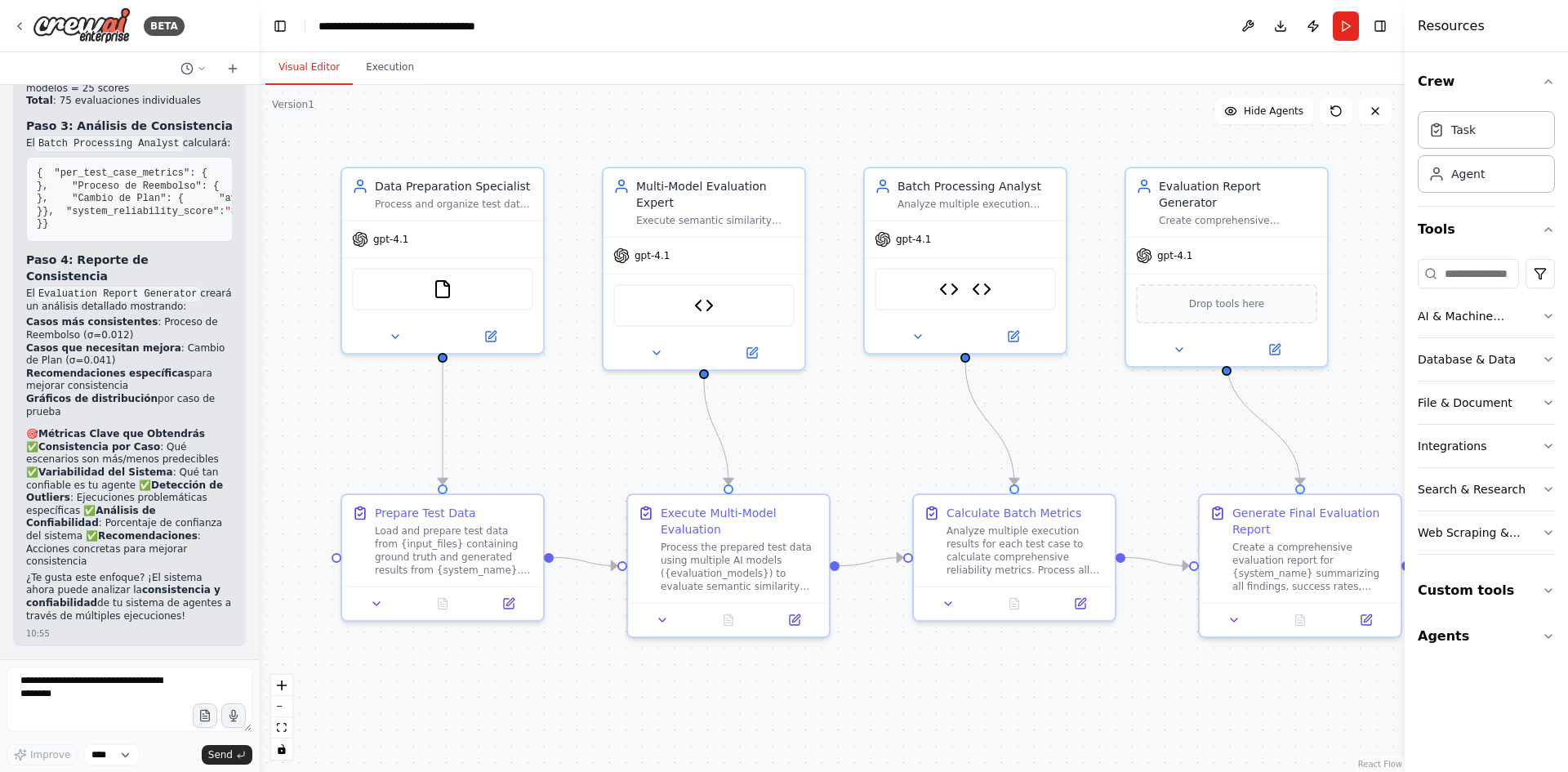
scroll to position [10656, 0]
click at [1340, 32] on button "Run" at bounding box center [1346, 26] width 26 height 29
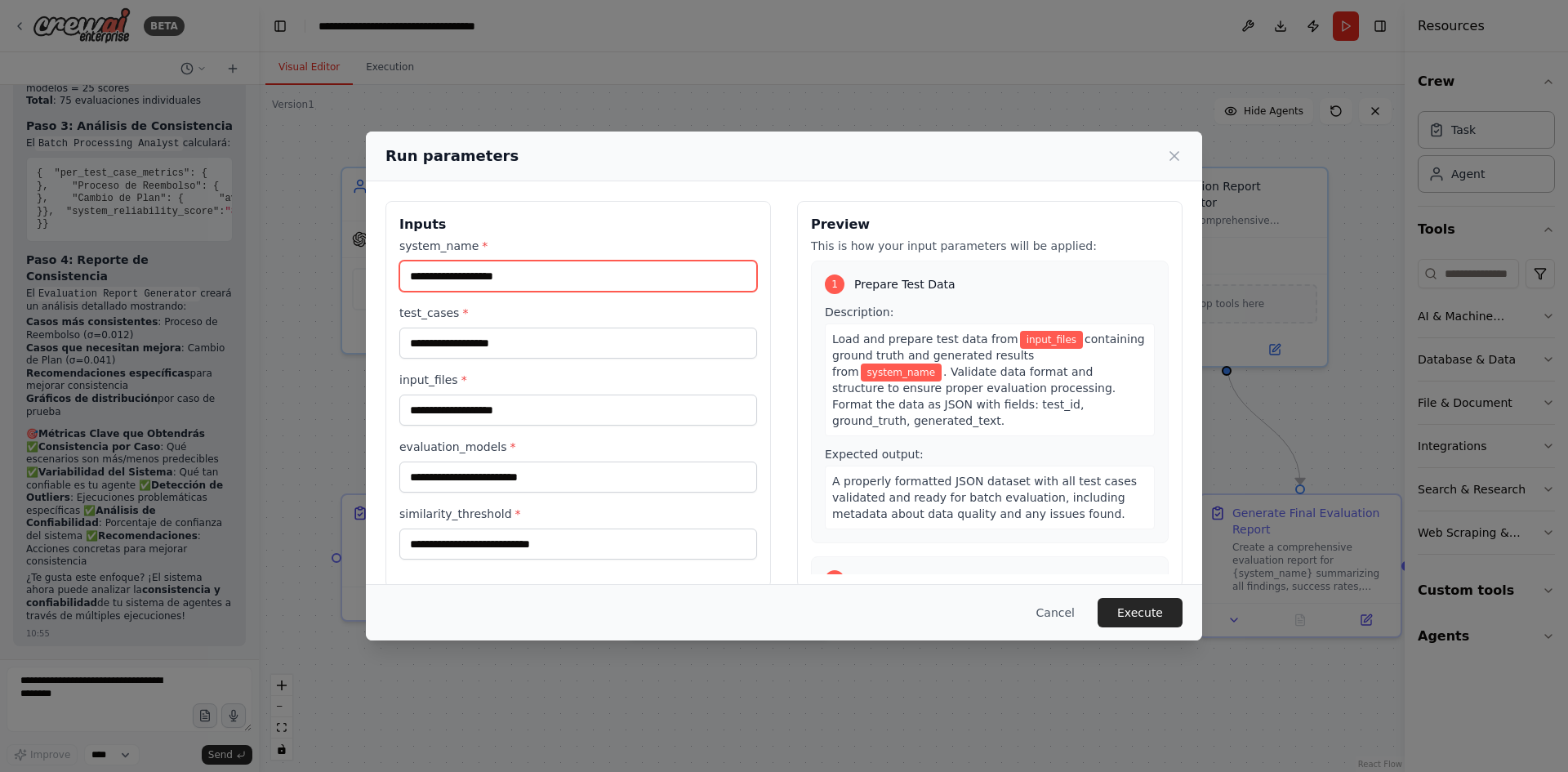
click at [577, 282] on input "system_name *" at bounding box center [578, 276] width 358 height 31
click at [137, 398] on div "Run parameters Inputs system_name * test_cases * input_files * evaluation_model…" at bounding box center [784, 386] width 1568 height 772
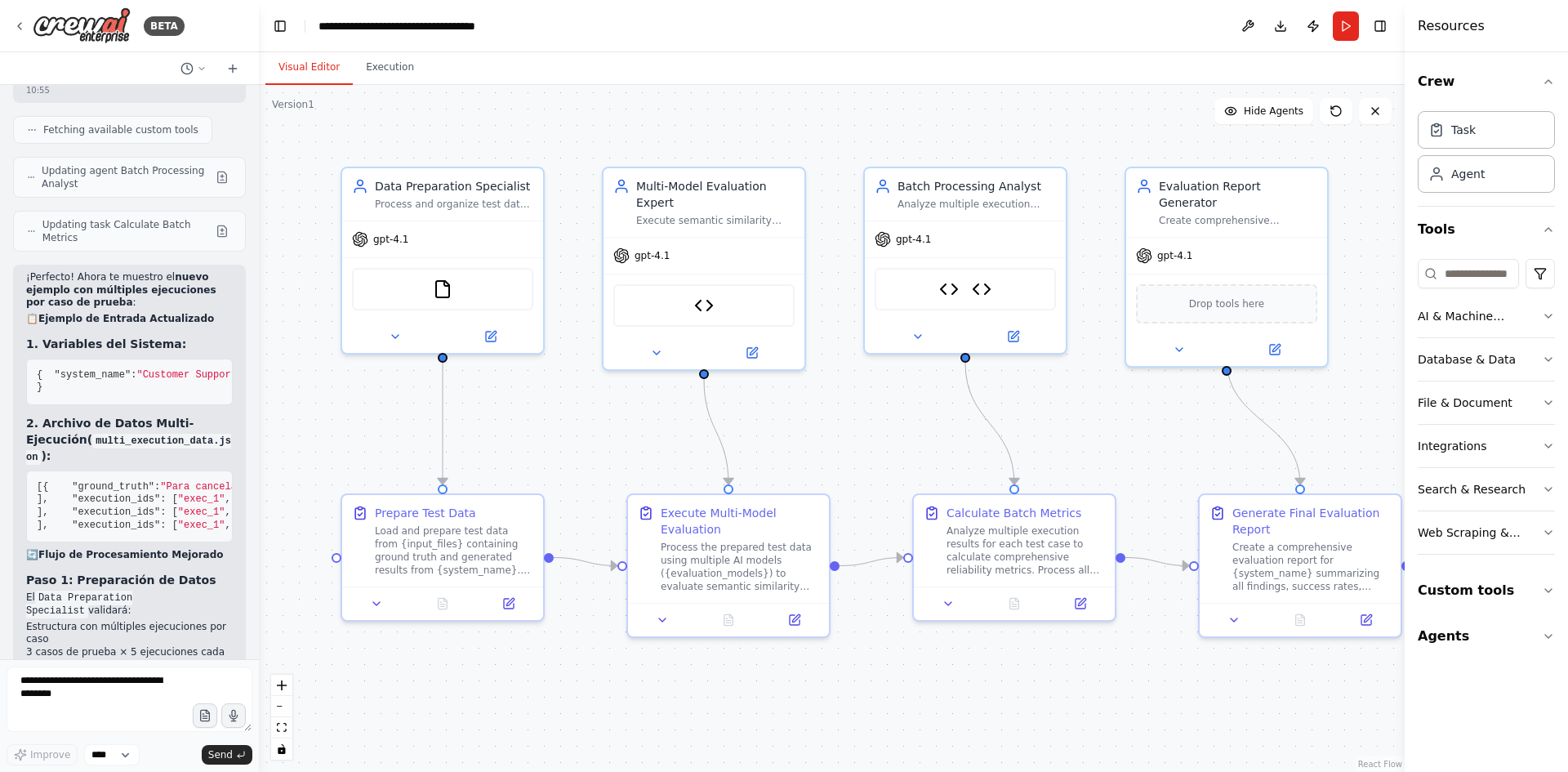
scroll to position [9103, 0]
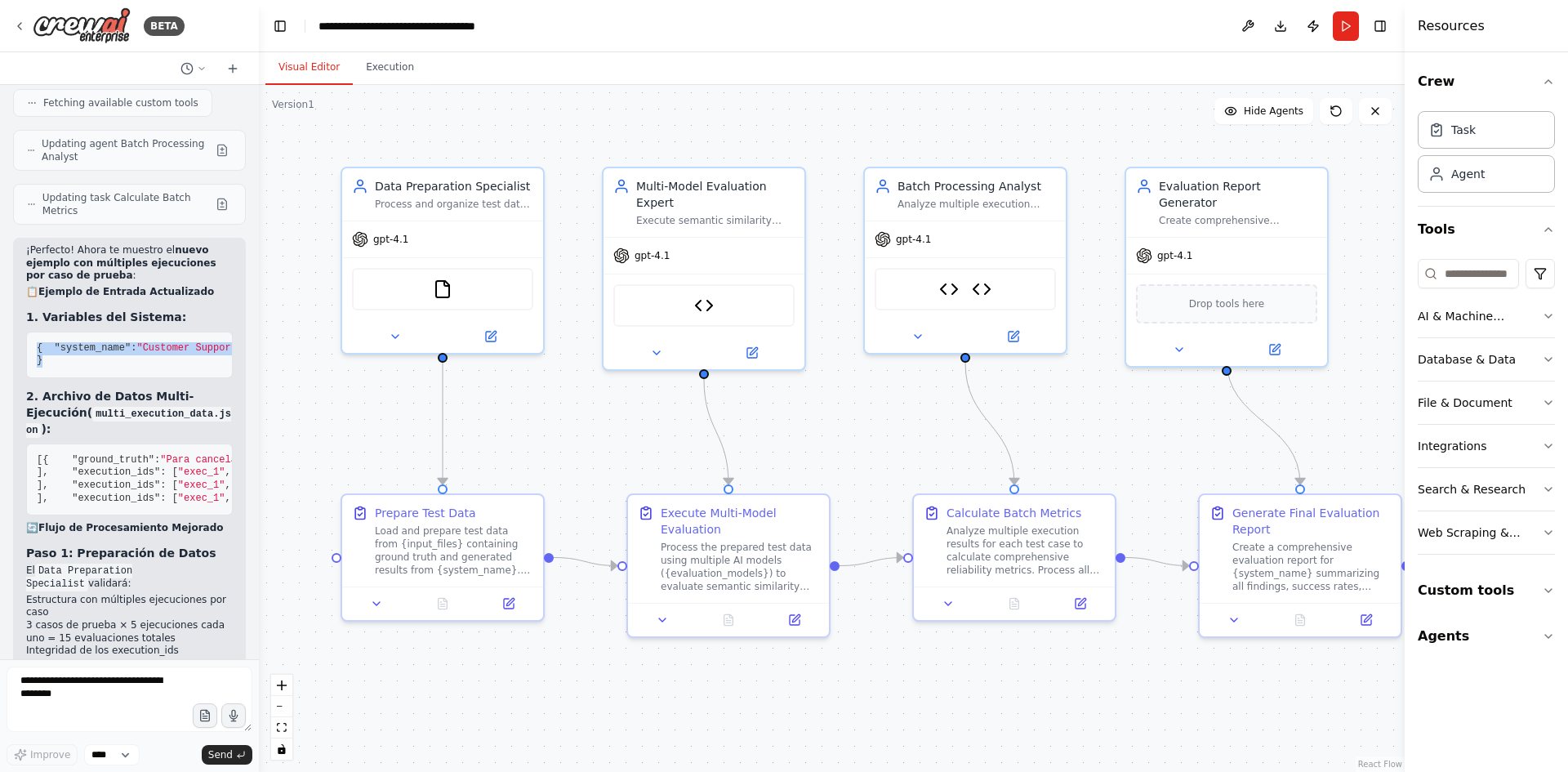
drag, startPoint x: 35, startPoint y: 398, endPoint x: 60, endPoint y: 477, distance: 82.9
click at [60, 378] on pre "{ "system_name" : "Customer Support Agent" , "test_cases" : "3" , "input_files"…" at bounding box center [129, 355] width 207 height 47
copy code "{ "system_name" : "Customer Support Agent" , "test_cases" : "3" , "input_files"…"
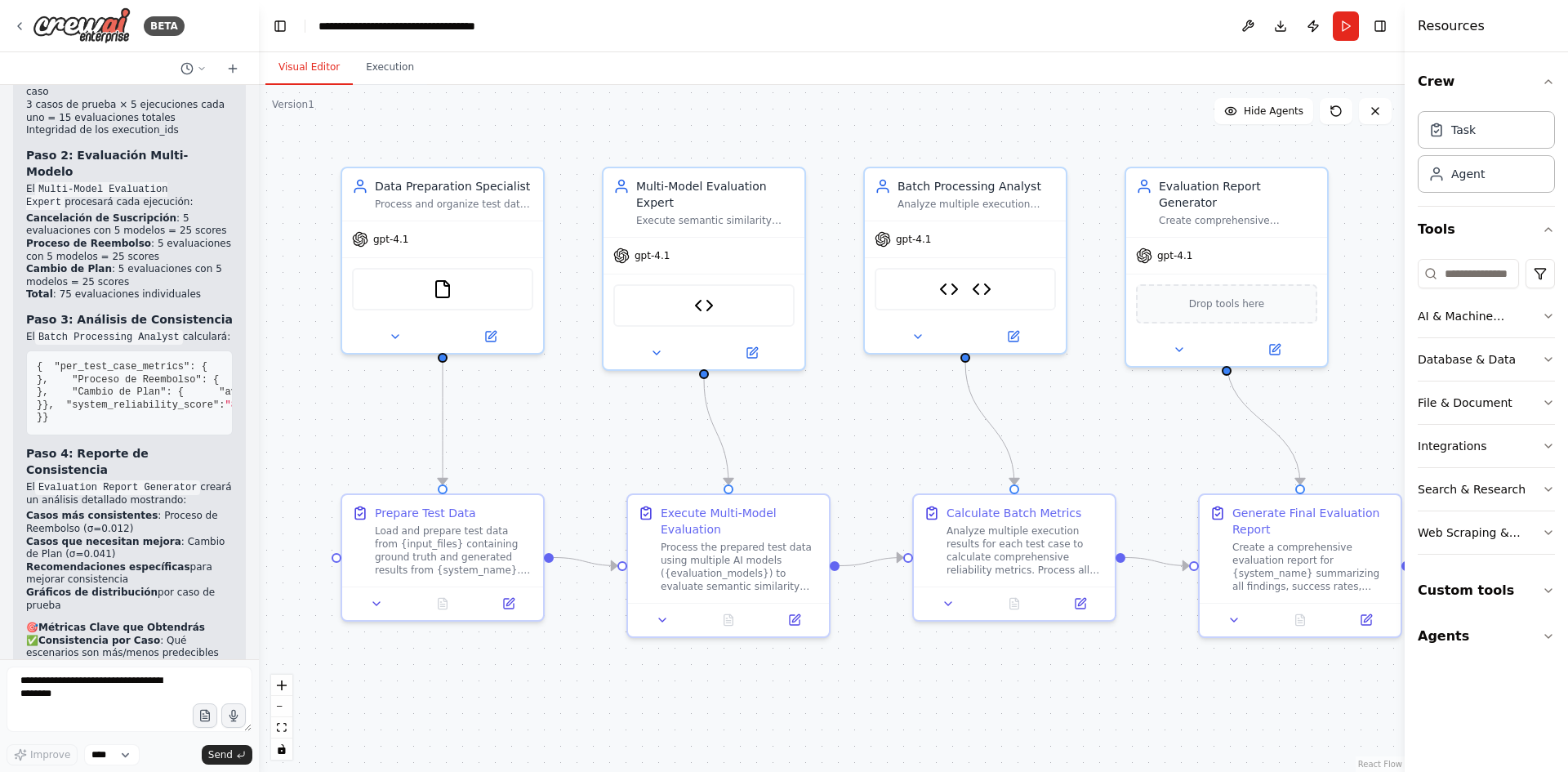
scroll to position [9675, 0]
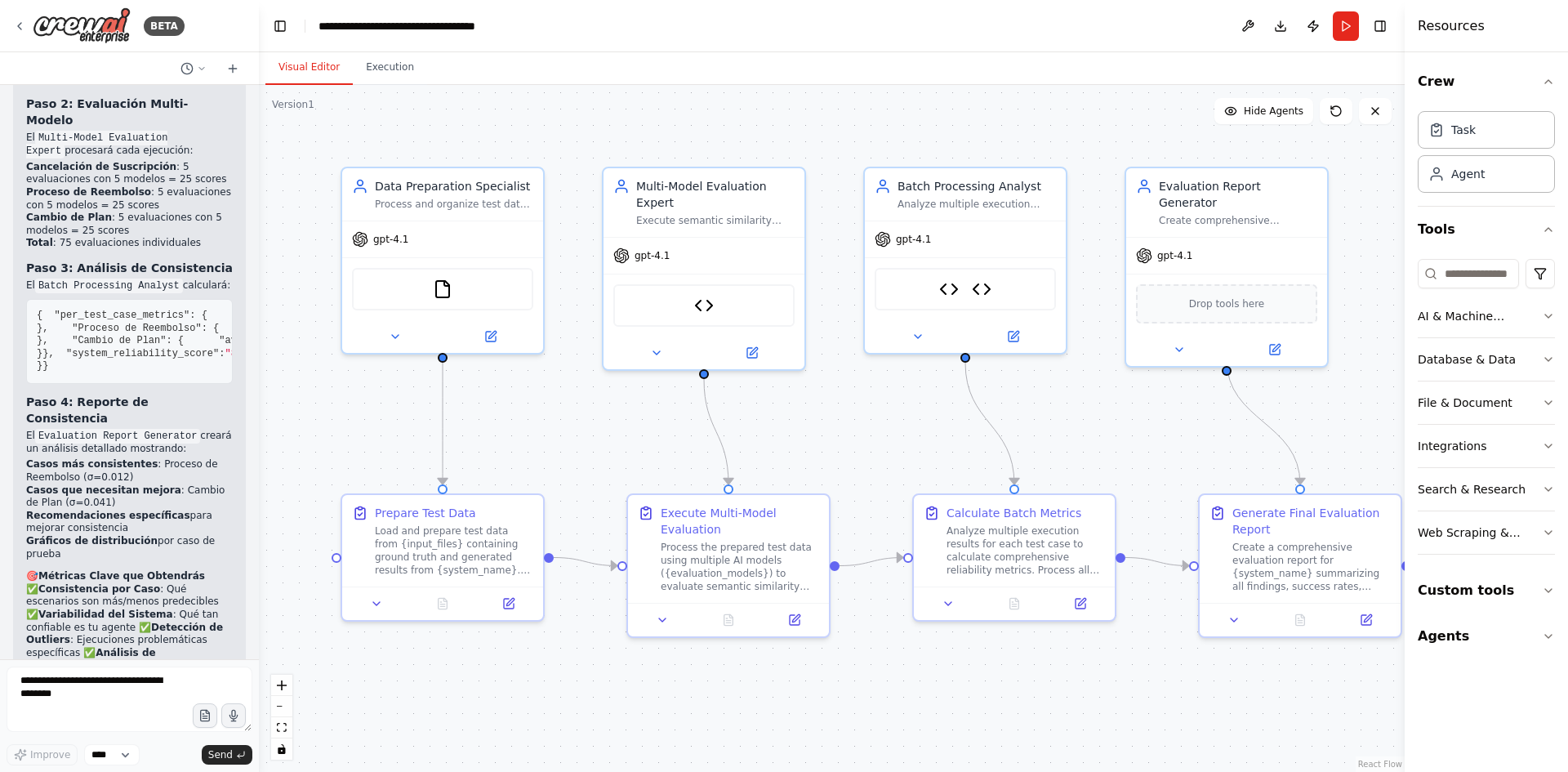
drag, startPoint x: 37, startPoint y: 423, endPoint x: 86, endPoint y: 487, distance: 80.6
copy code "[ { "loremi_dolor" : "Sita consecte ad elitseddoei, te i Utlaboreetdol > Magnaa…"
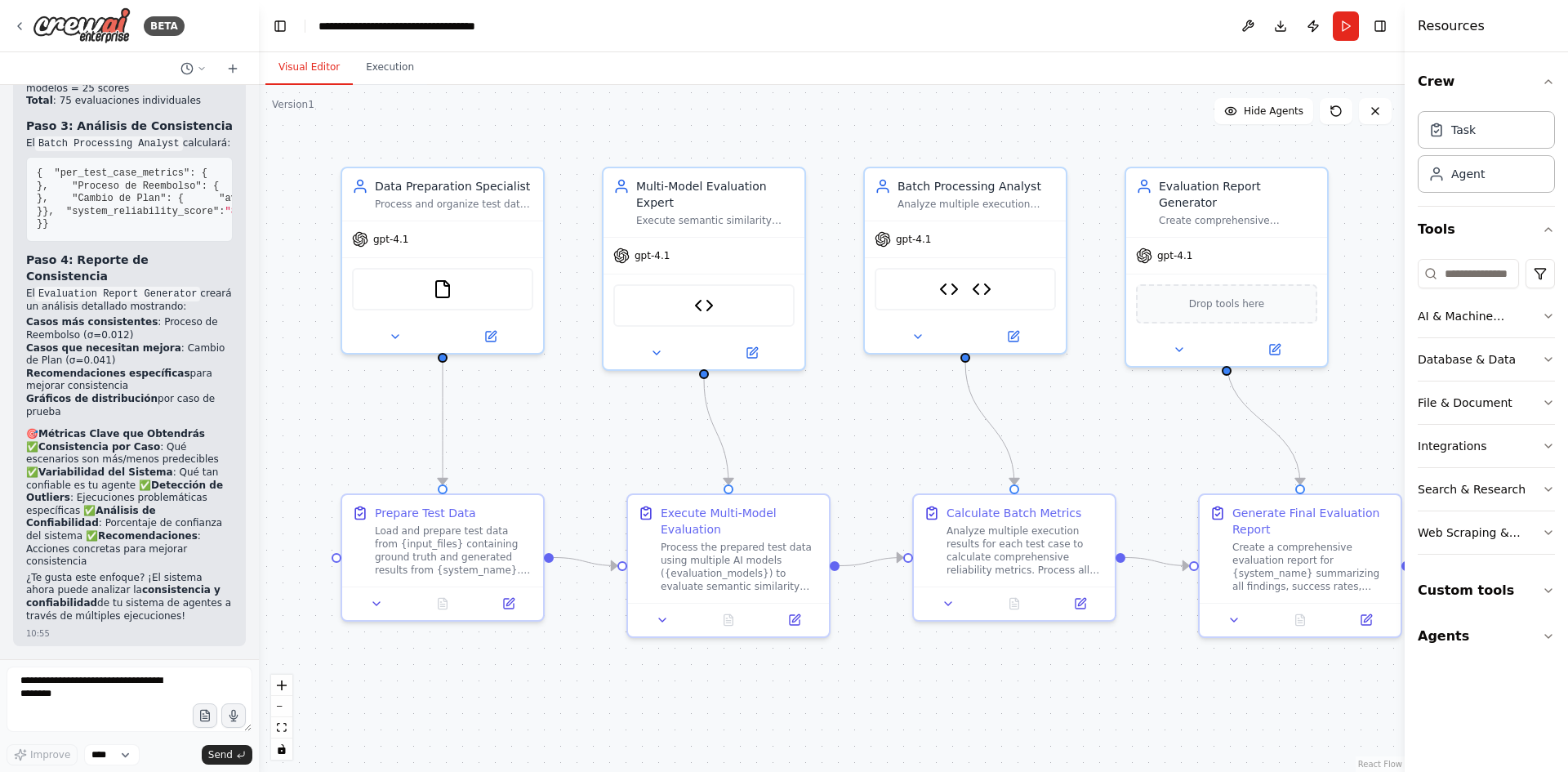
scroll to position [10166, 0]
click at [40, 179] on span "{" at bounding box center [40, 173] width 6 height 11
drag, startPoint x: 37, startPoint y: 383, endPoint x: 103, endPoint y: 485, distance: 121.5
click at [103, 242] on pre "{ "per_test_case_metrics" : { "Cancelación de Suscripción" : { "average_score" …" at bounding box center [129, 200] width 207 height 85
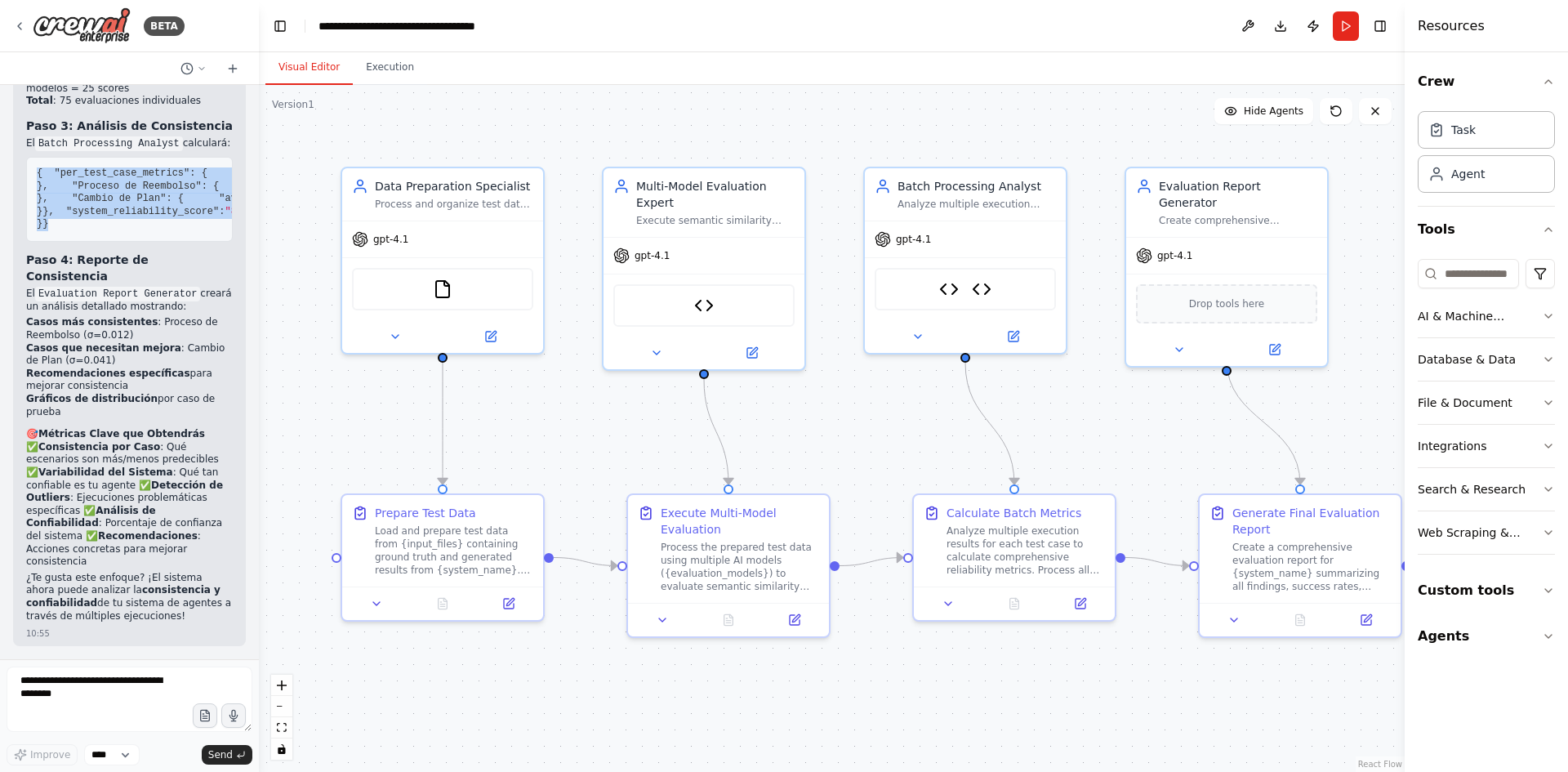
copy code "{ "lor_ipsu_dolo_sitamet" : { "Consectetur ad Elitseddoei" : { "tempori_utlab" …"
click at [1353, 29] on button "Run" at bounding box center [1346, 26] width 26 height 29
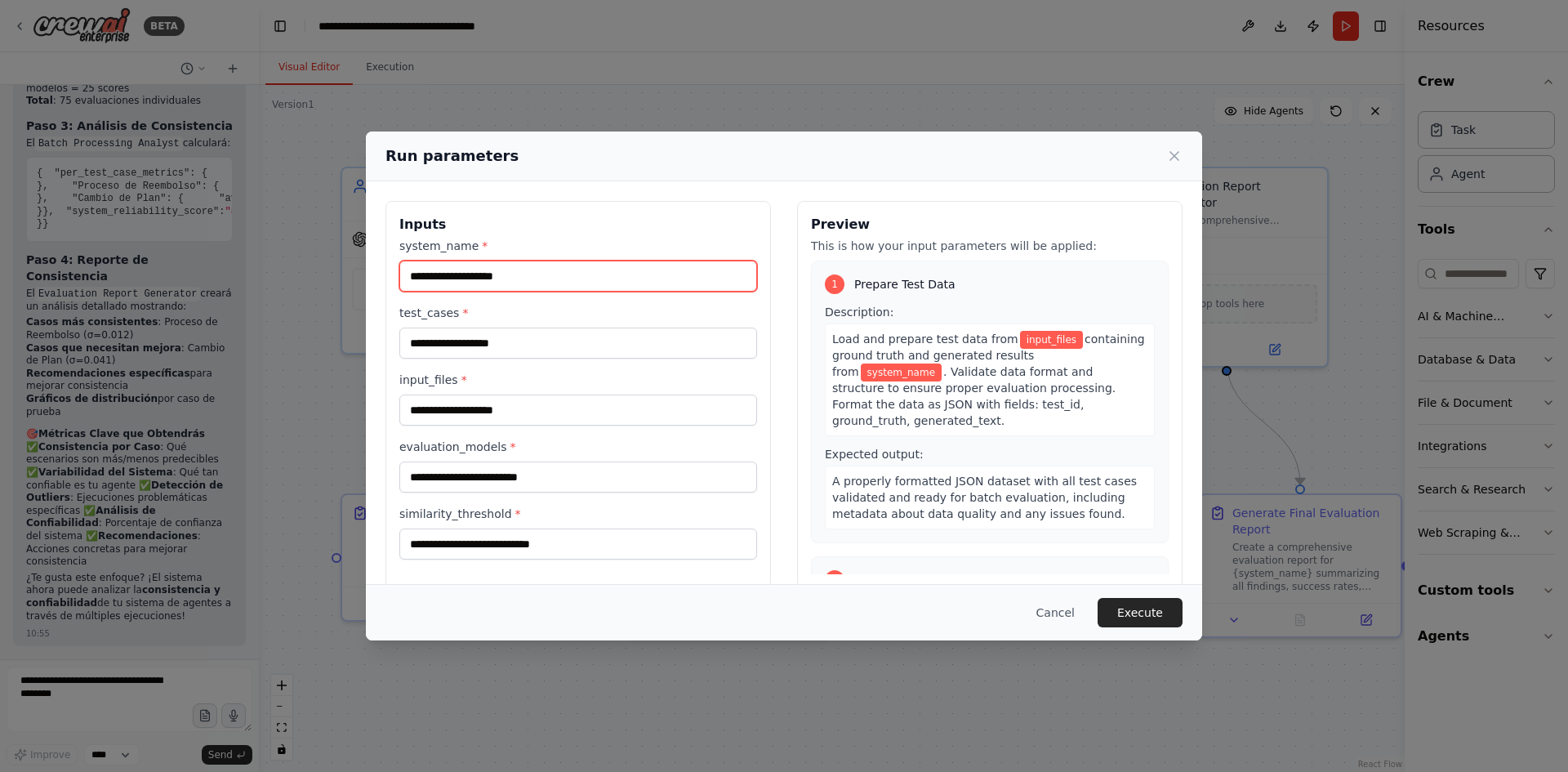
click at [472, 279] on input "system_name *" at bounding box center [578, 276] width 358 height 31
paste input "**********"
type input "**********"
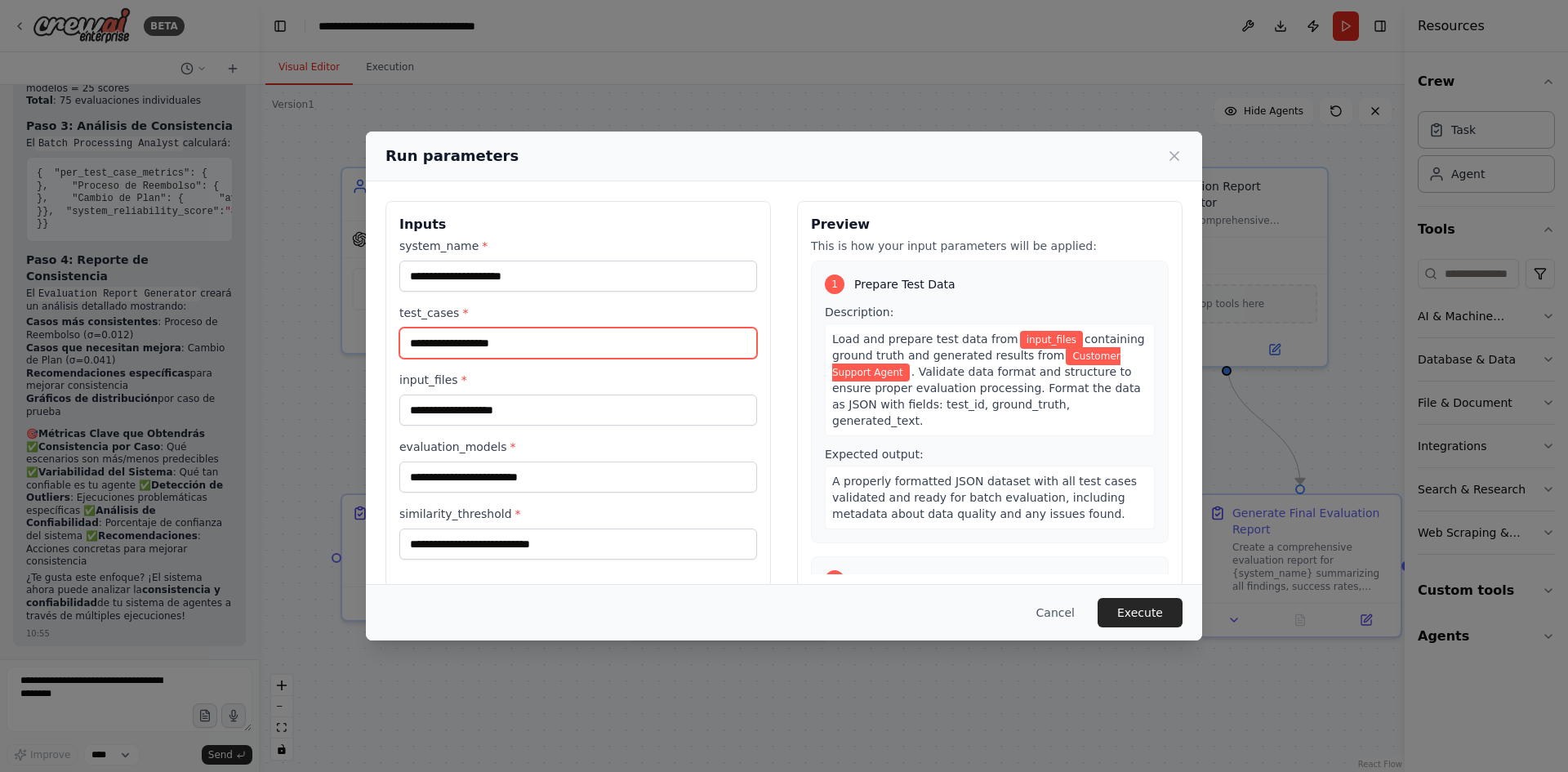
click at [472, 351] on input "test_cases *" at bounding box center [578, 343] width 358 height 31
type input "*"
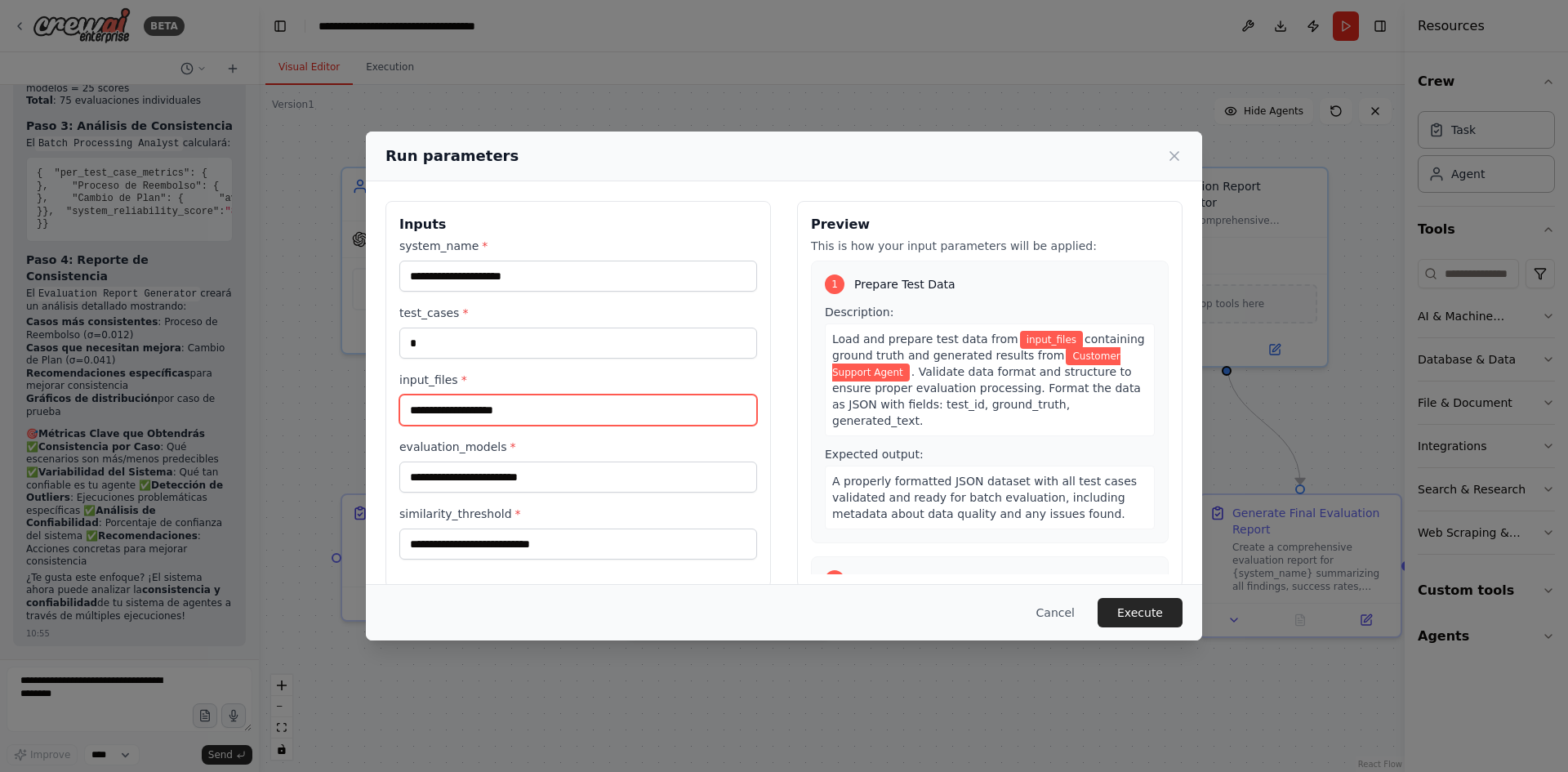
click at [513, 415] on input "input_files *" at bounding box center [578, 410] width 358 height 31
click at [456, 409] on input "input_files *" at bounding box center [578, 410] width 358 height 31
paste input "**********"
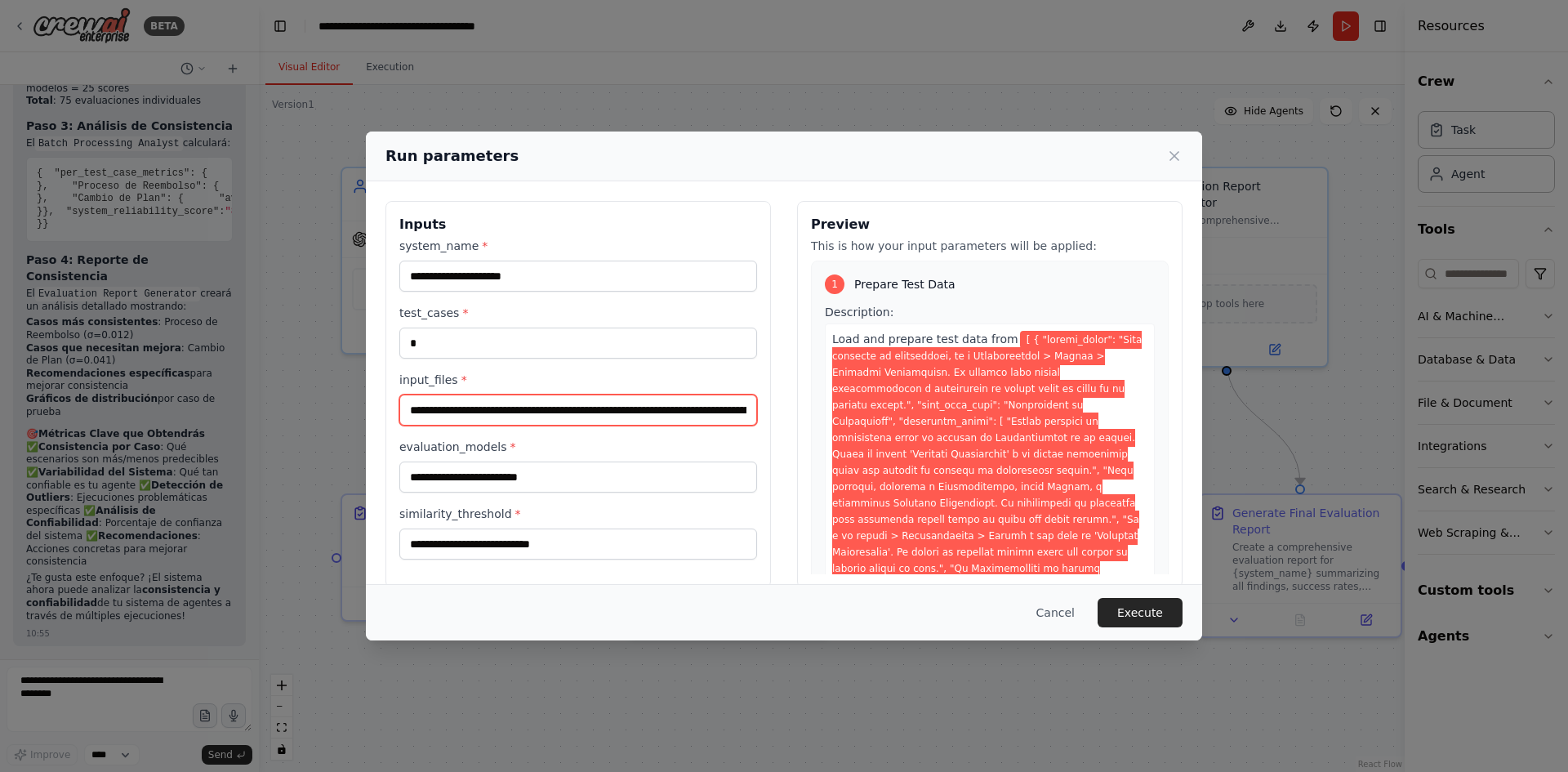
scroll to position [0, 15404]
type input "**********"
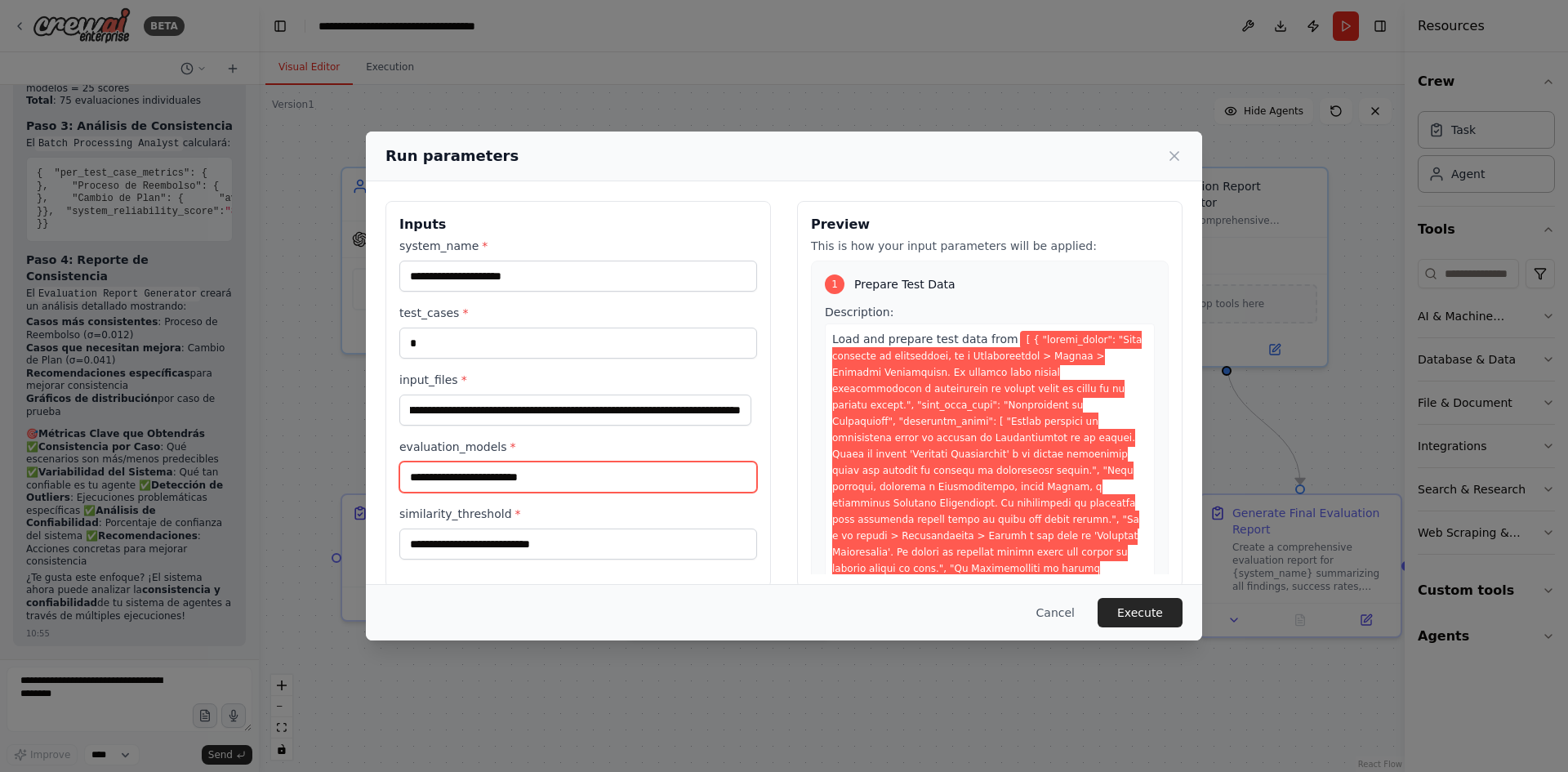
scroll to position [0, 0]
click at [565, 484] on input "evaluation_models *" at bounding box center [578, 478] width 358 height 31
click at [525, 481] on input "evaluation_models *" at bounding box center [578, 478] width 358 height 31
paste input "**********"
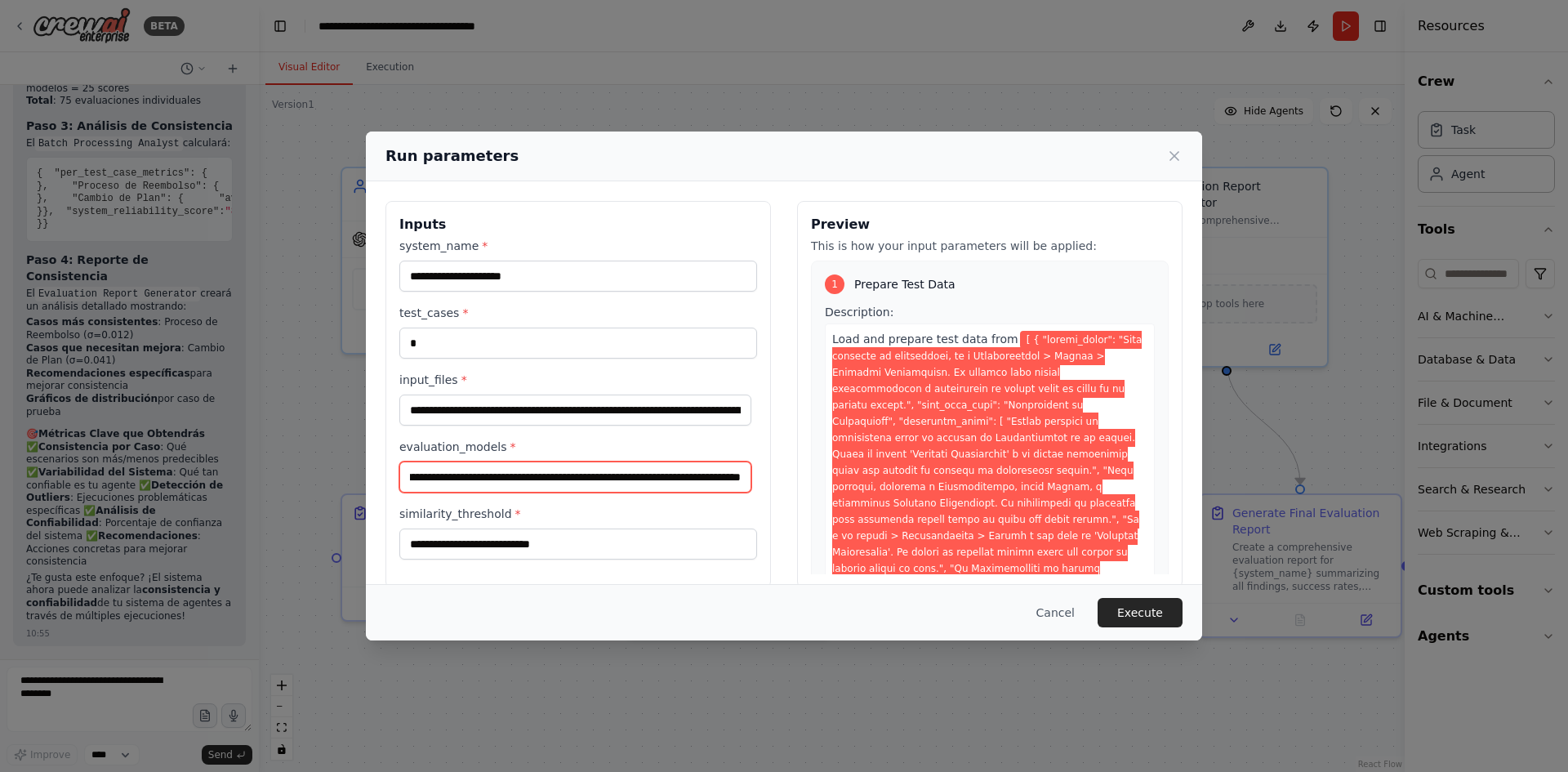
type input "**********"
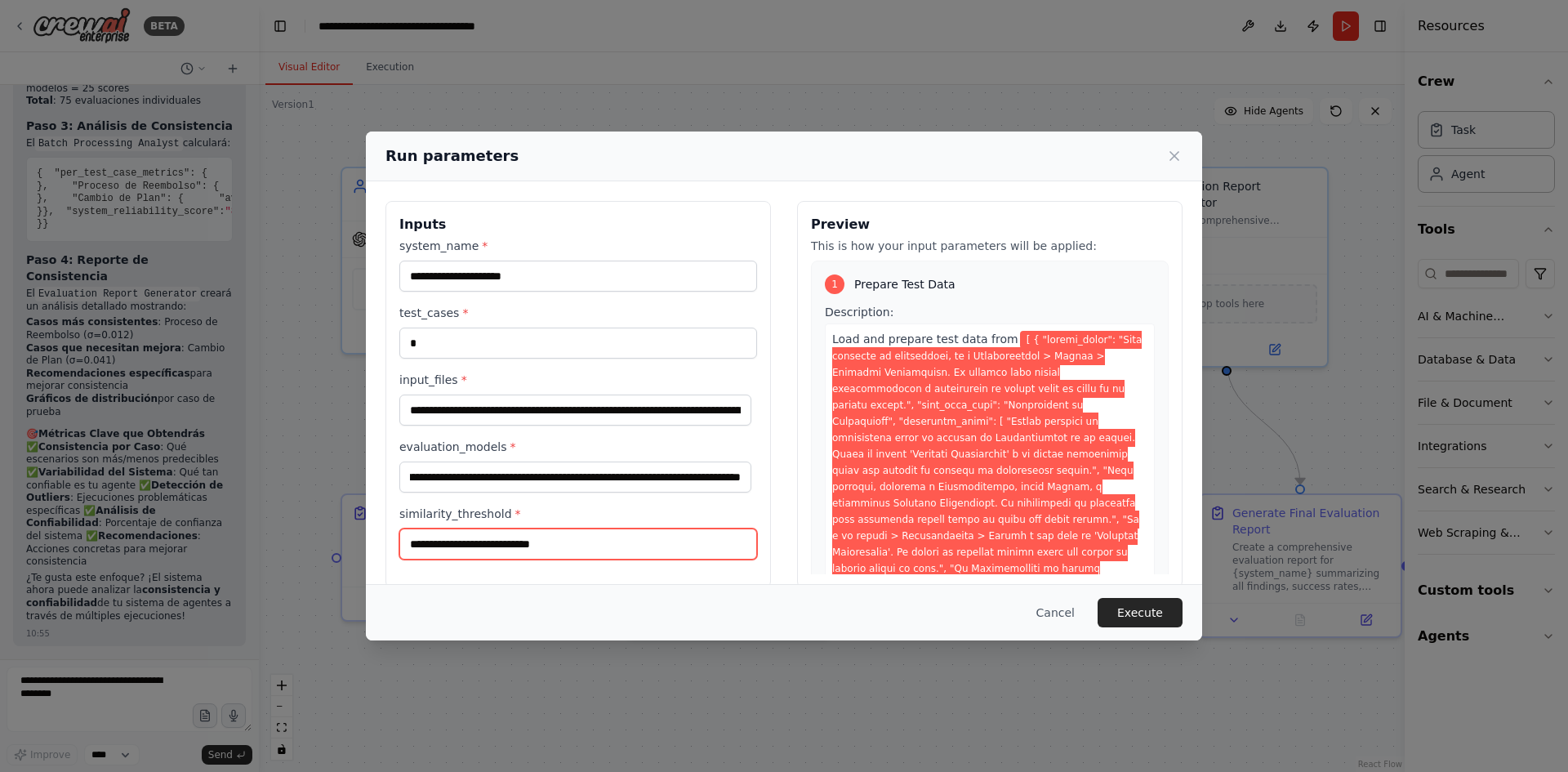
scroll to position [0, 0]
click at [515, 554] on input "similarity_threshold *" at bounding box center [578, 545] width 358 height 31
type input "****"
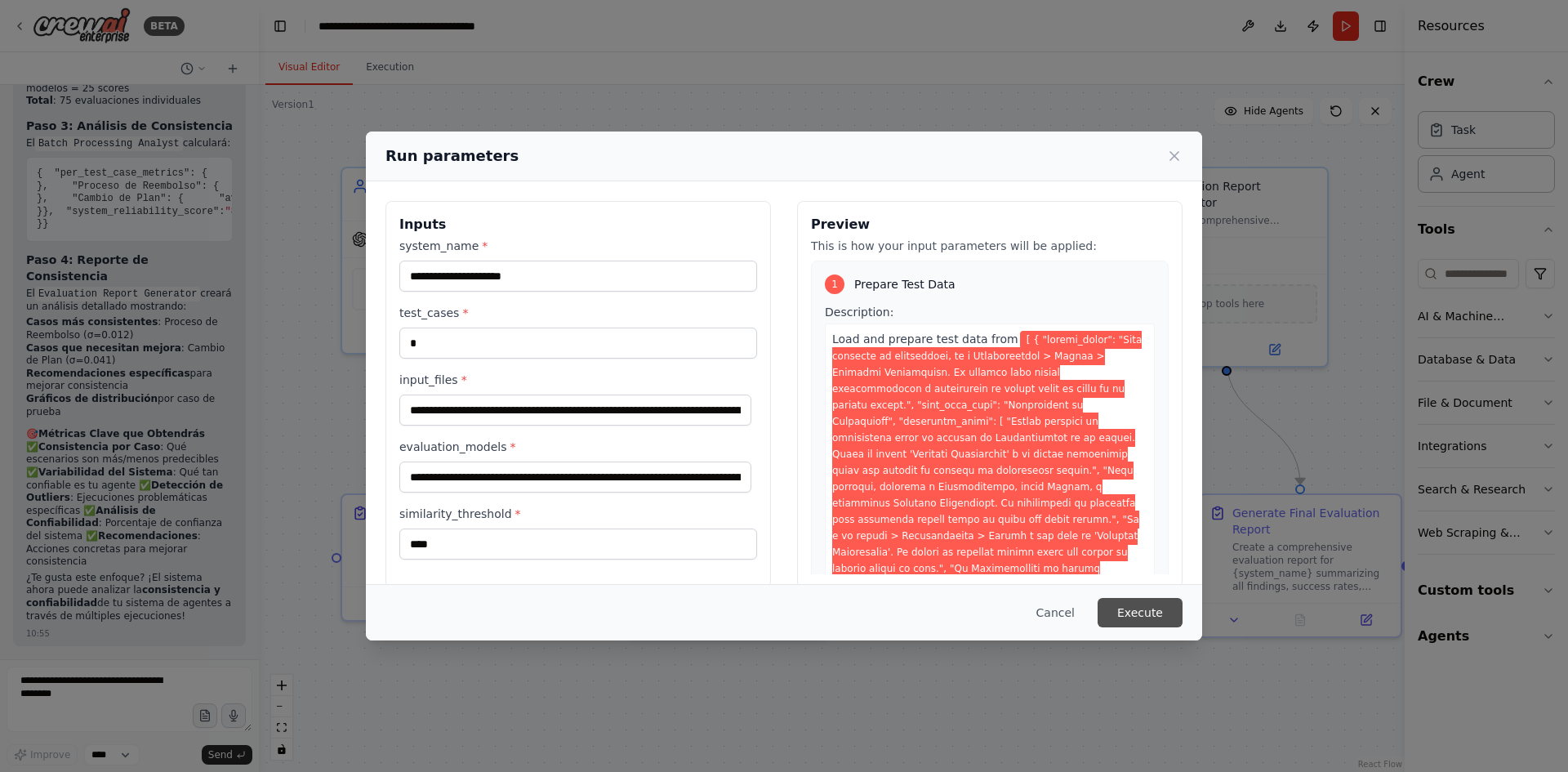
click at [1138, 617] on button "Execute" at bounding box center [1140, 613] width 85 height 29
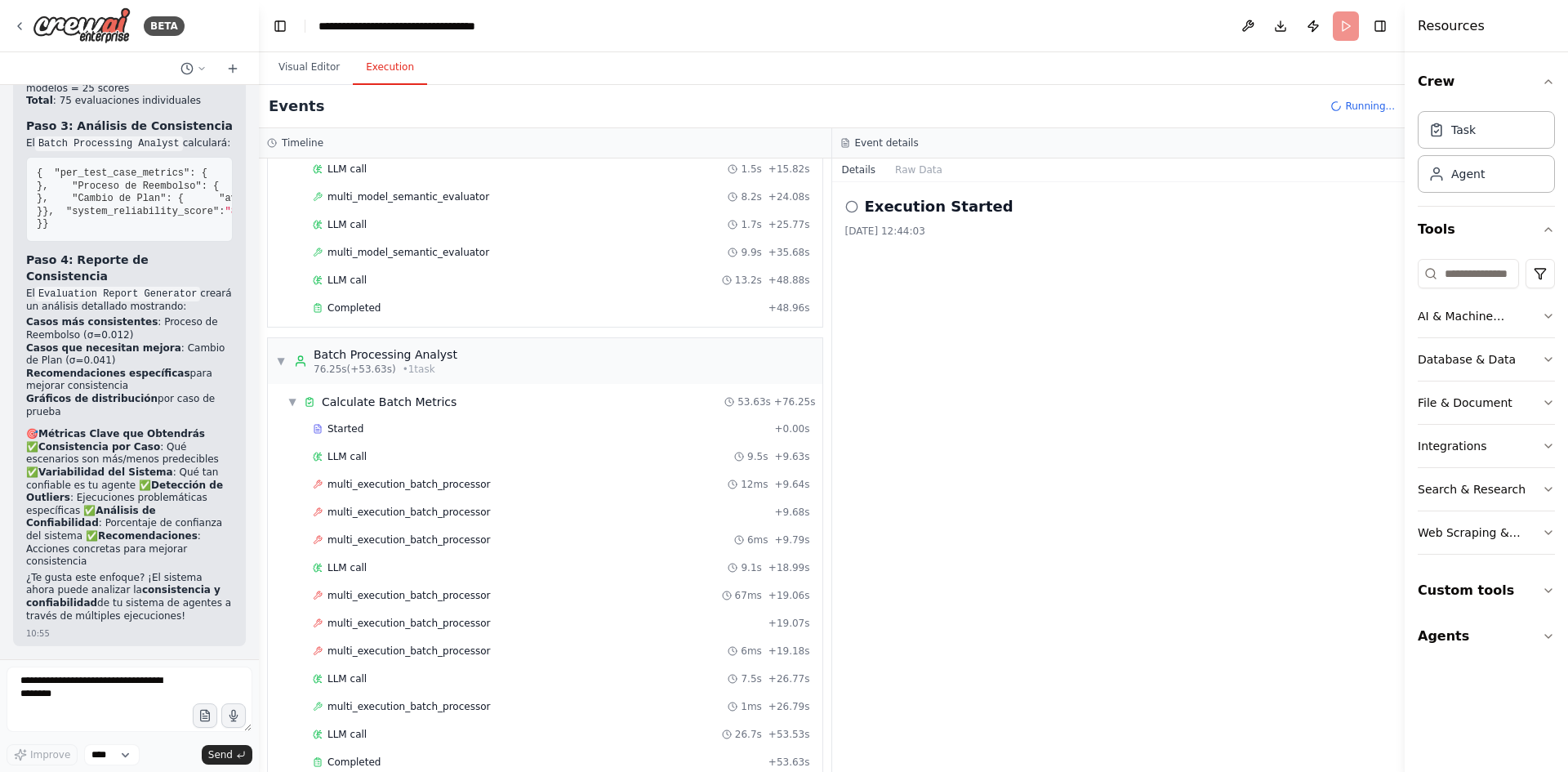
scroll to position [525, 0]
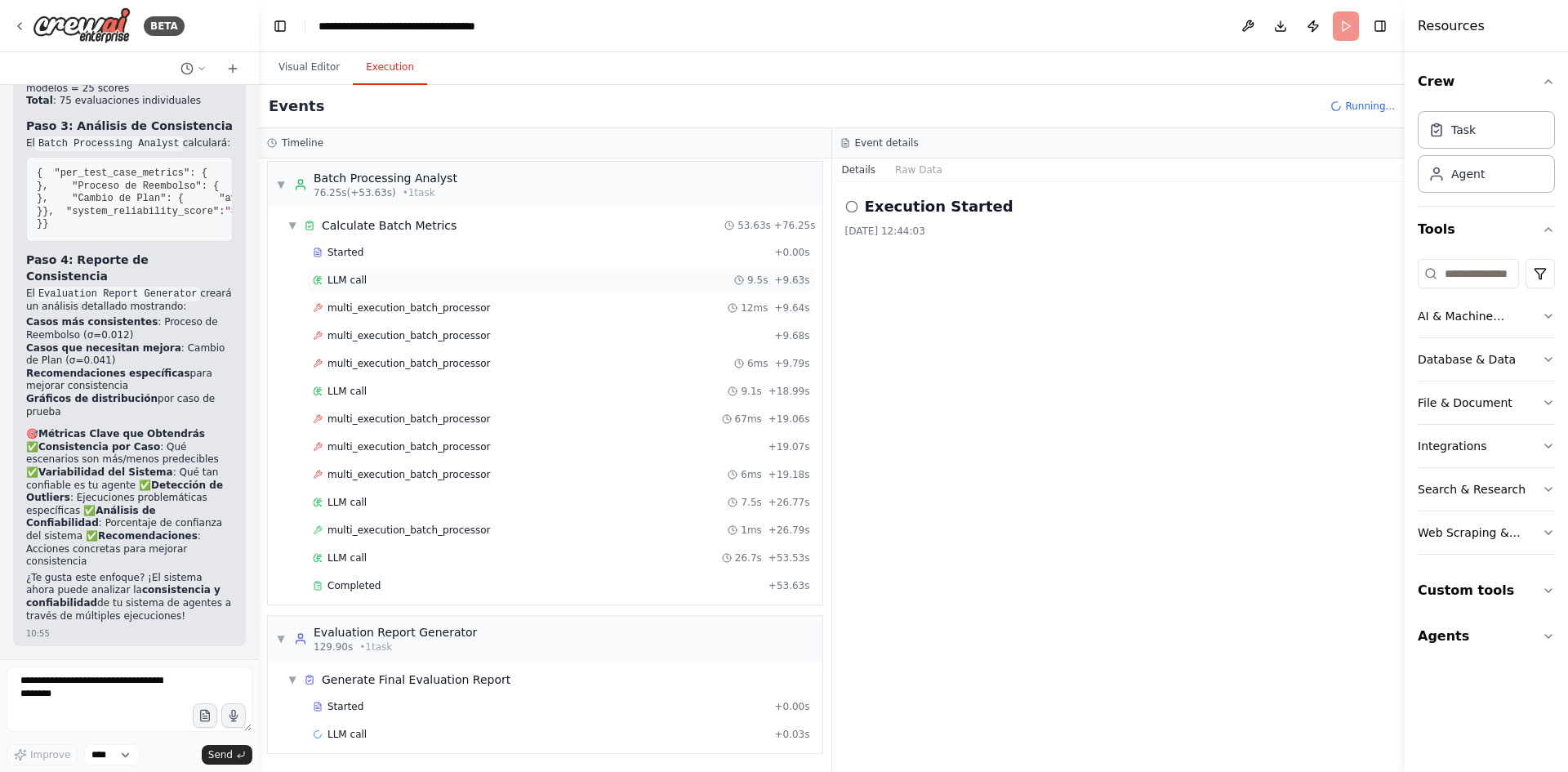
click at [359, 283] on span "LLM call" at bounding box center [347, 281] width 40 height 13
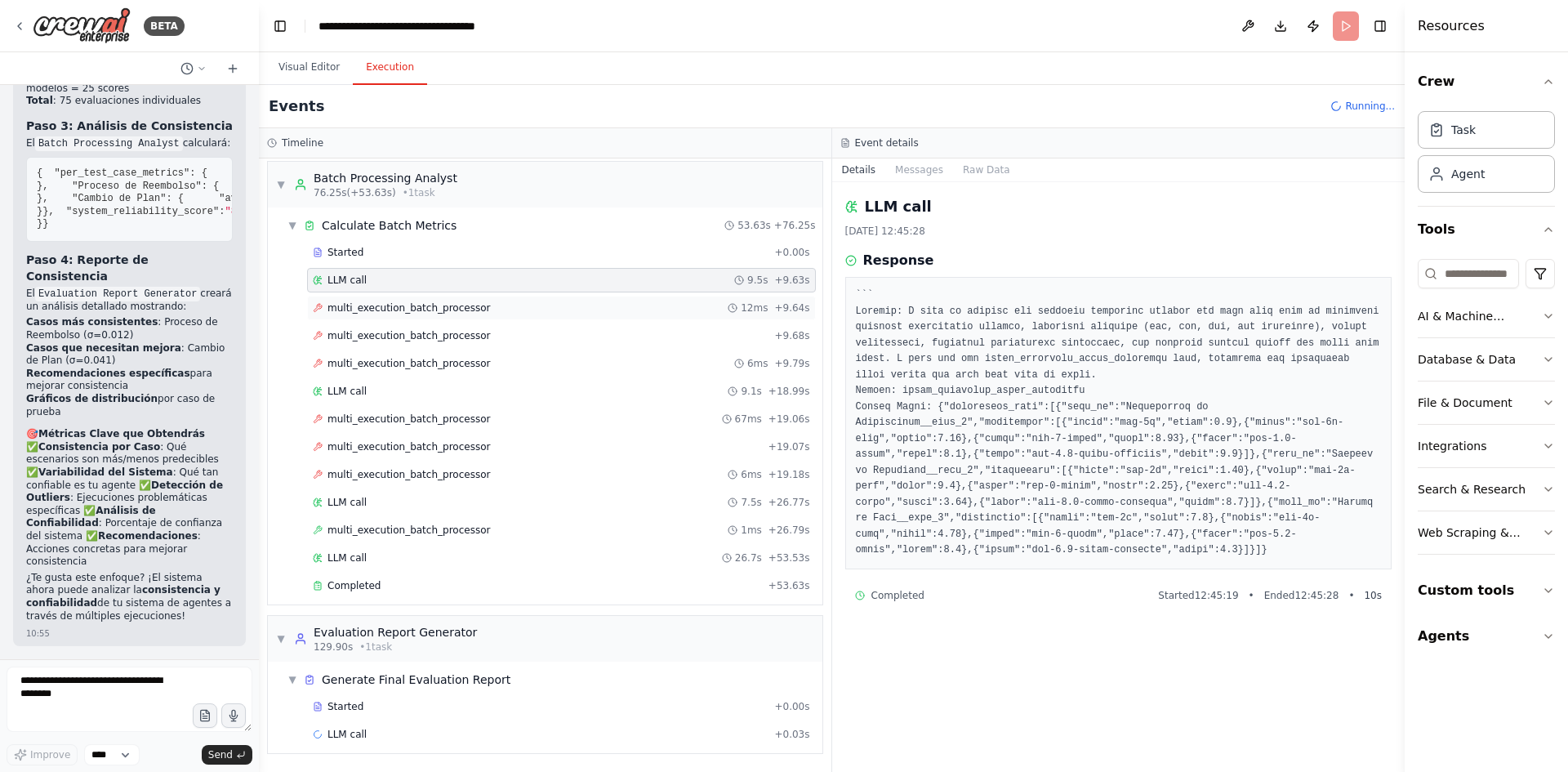
click at [356, 312] on span "multi_execution_batch_processor" at bounding box center [408, 308] width 163 height 13
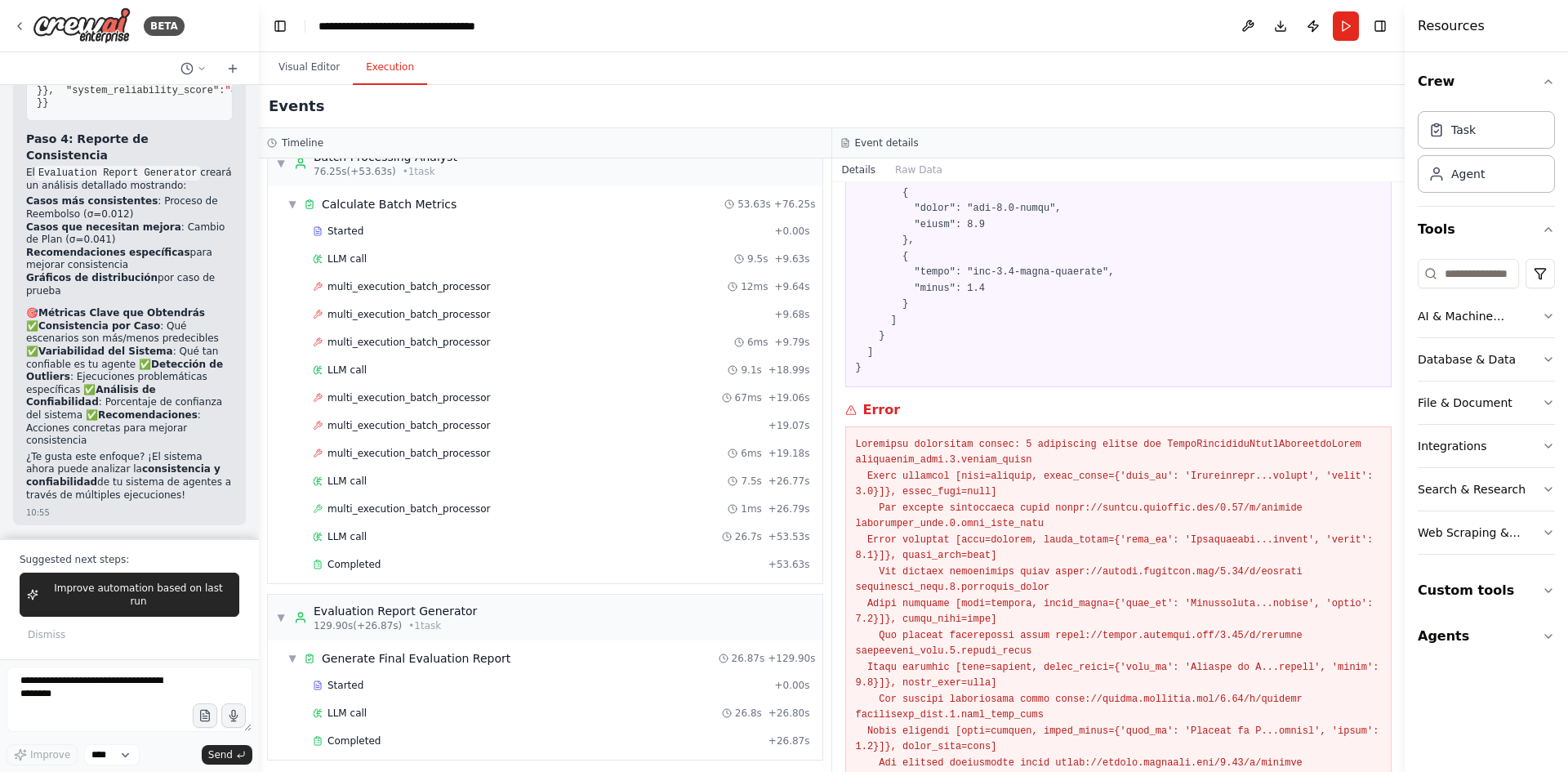
scroll to position [553, 0]
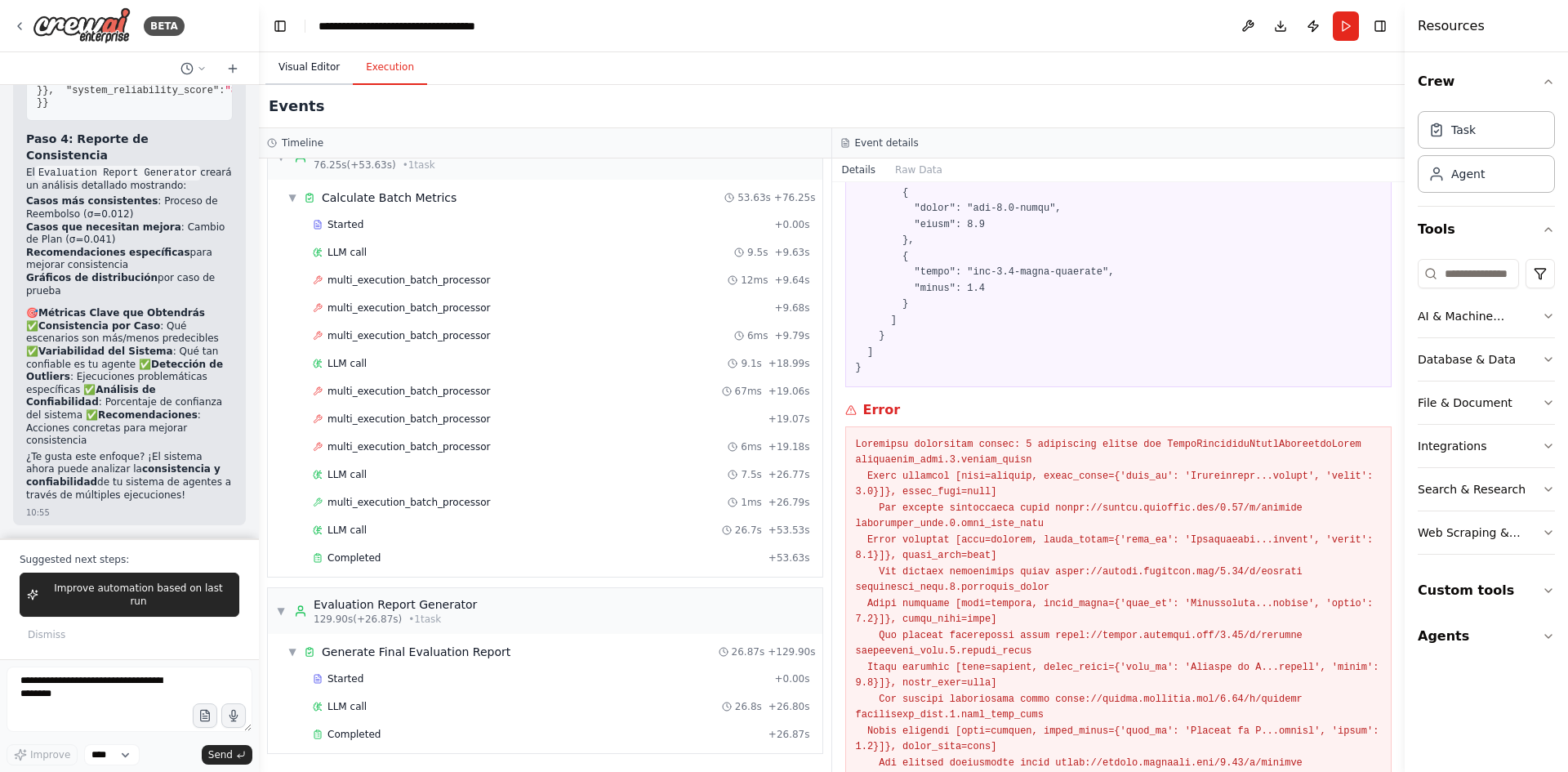
click at [289, 61] on button "Visual Editor" at bounding box center [309, 67] width 87 height 34
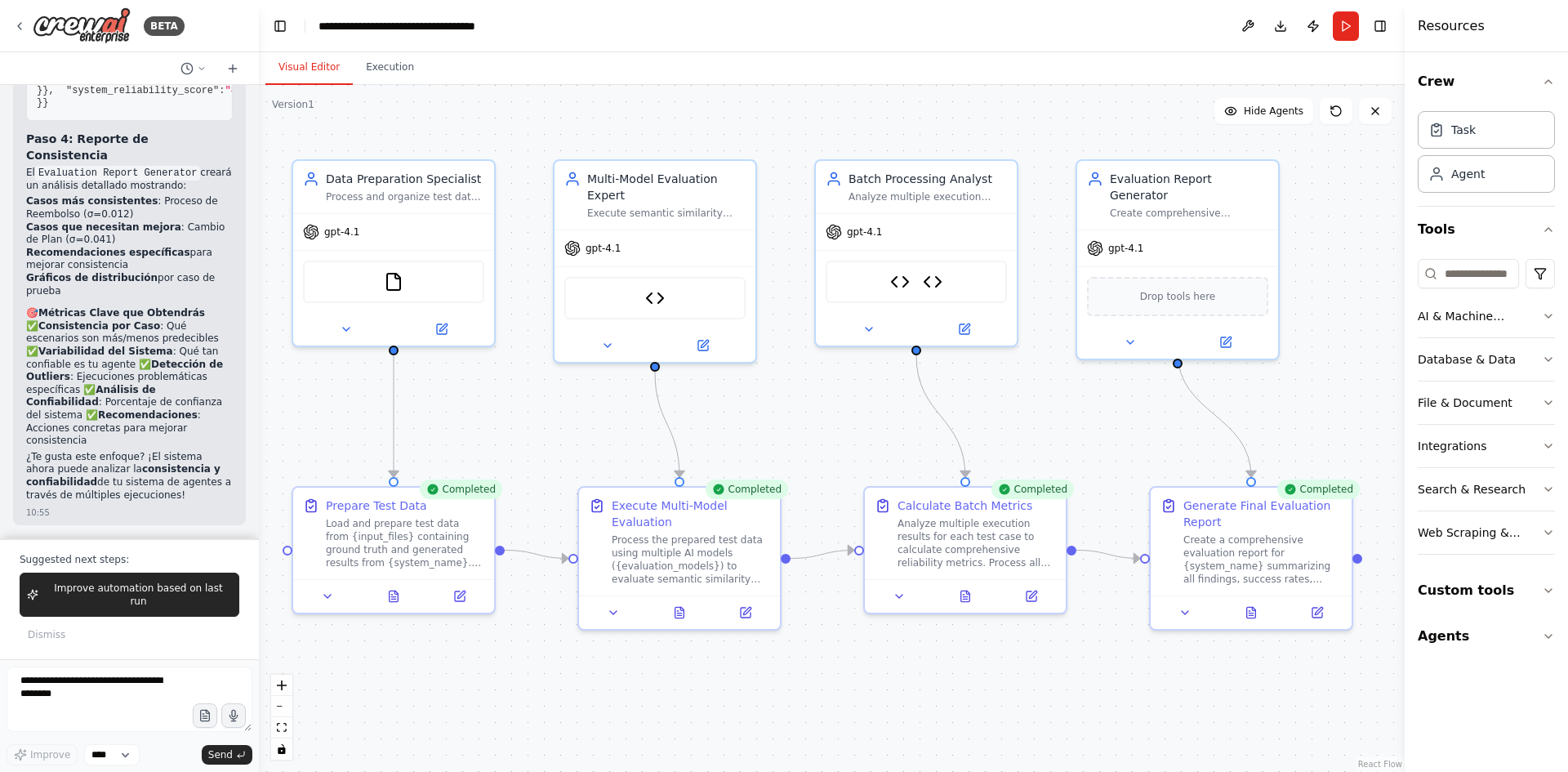
drag, startPoint x: 1173, startPoint y: 417, endPoint x: 1123, endPoint y: 409, distance: 50.6
click at [1123, 409] on div ".deletable-edge-delete-btn { width: 20px; height: 20px; border: 0px solid #ffff…" at bounding box center [832, 428] width 1146 height 687
click at [681, 615] on icon at bounding box center [681, 609] width 9 height 11
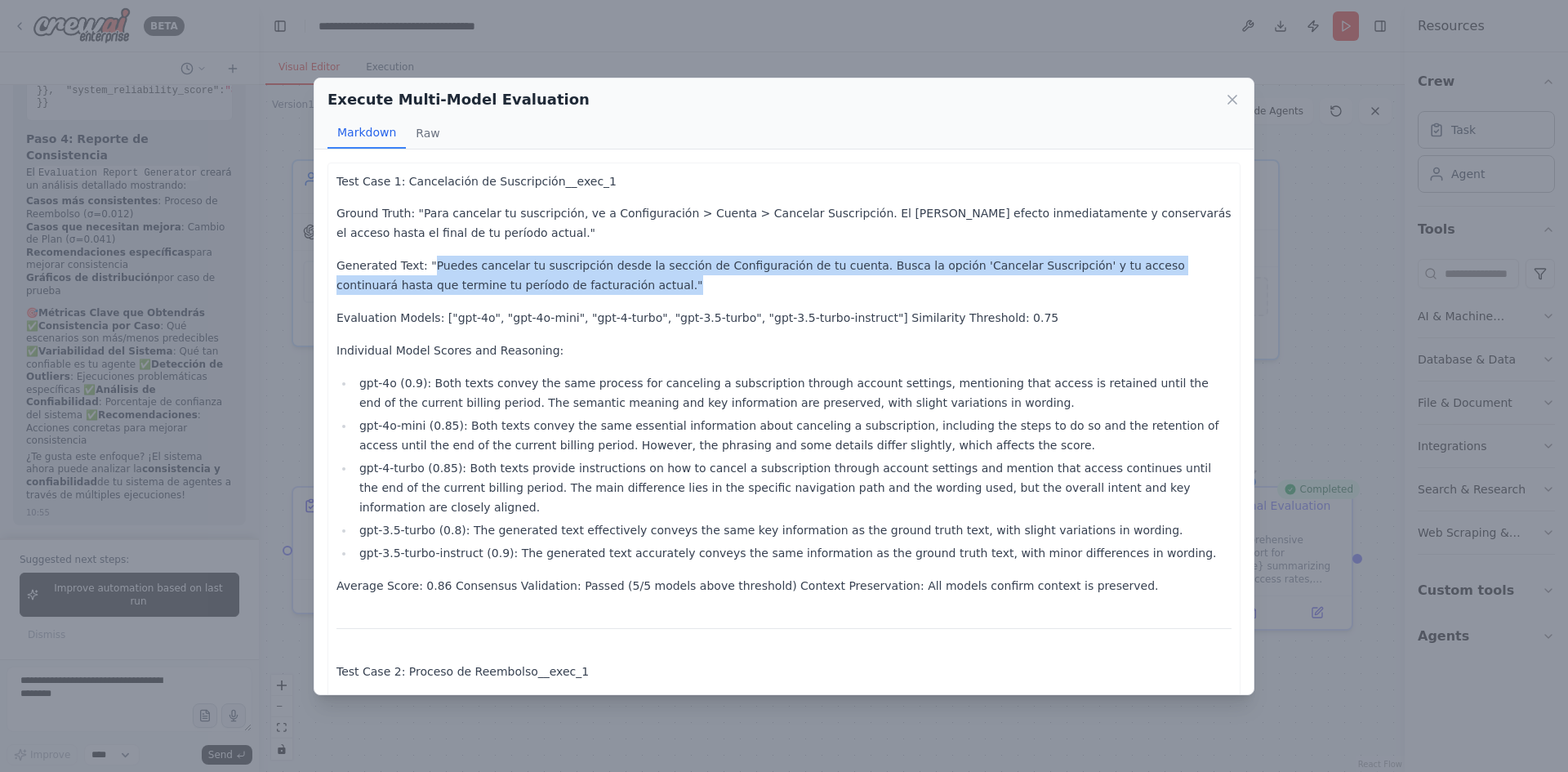
drag, startPoint x: 422, startPoint y: 267, endPoint x: 568, endPoint y: 312, distance: 152.8
click at [552, 282] on p "Generated Text: "Puedes cancelar tu suscripción desde la sección de Configuraci…" at bounding box center [784, 275] width 896 height 40
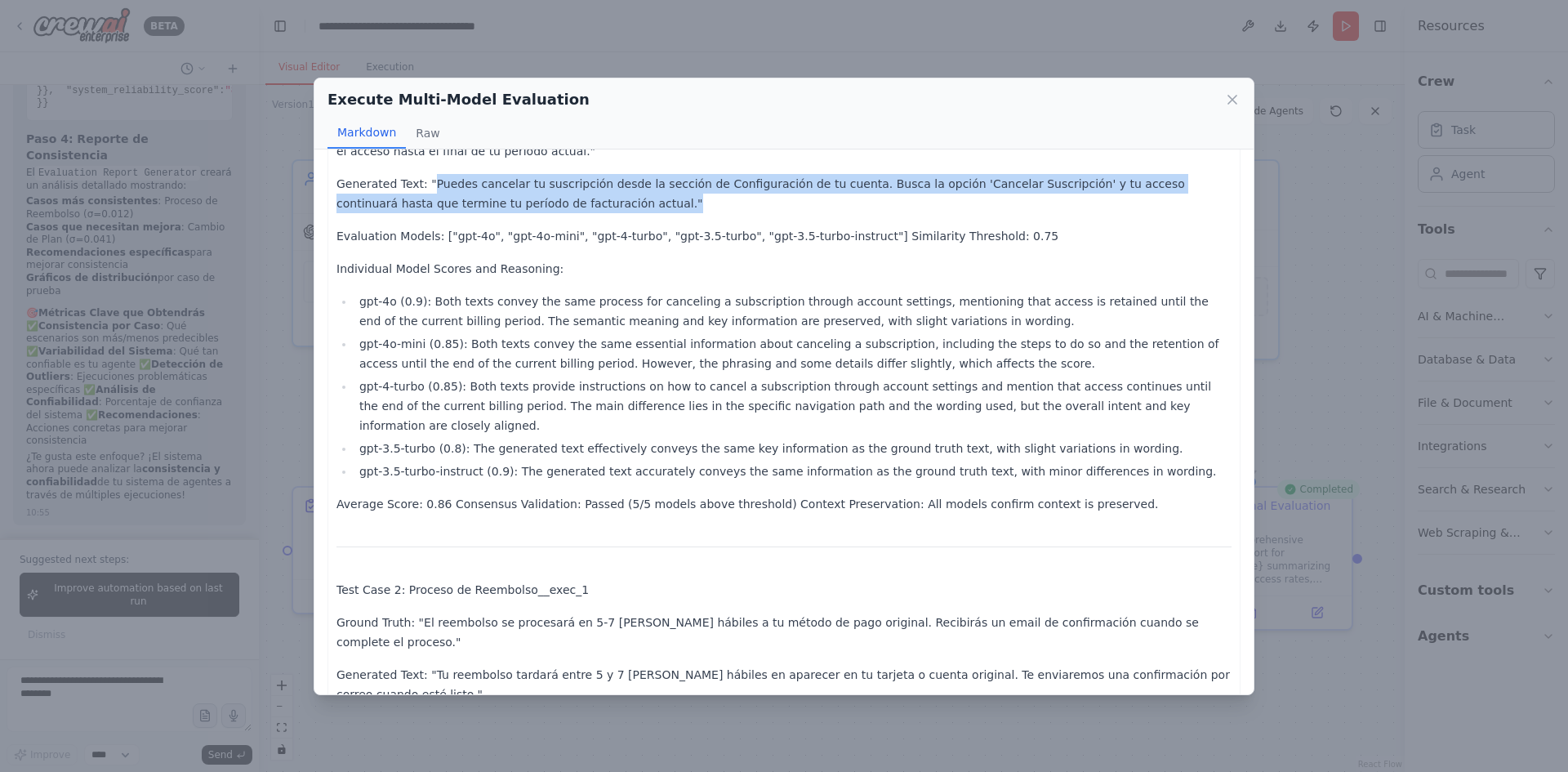
scroll to position [0, 0]
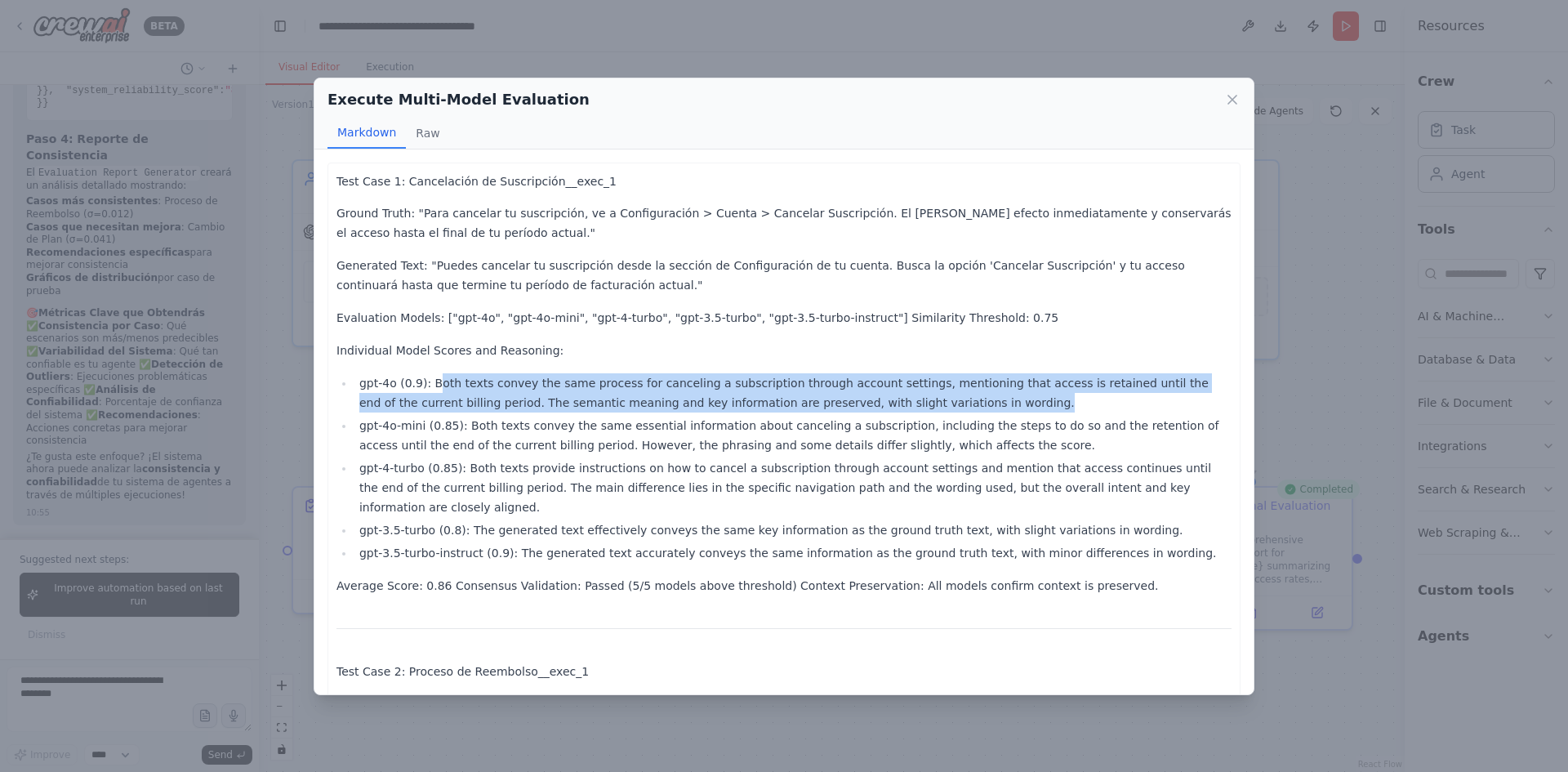
drag, startPoint x: 429, startPoint y: 382, endPoint x: 905, endPoint y: 410, distance: 476.8
click at [905, 410] on li "gpt-4o (0.9): Both texts convey the same process for canceling a subscription t…" at bounding box center [793, 393] width 877 height 40
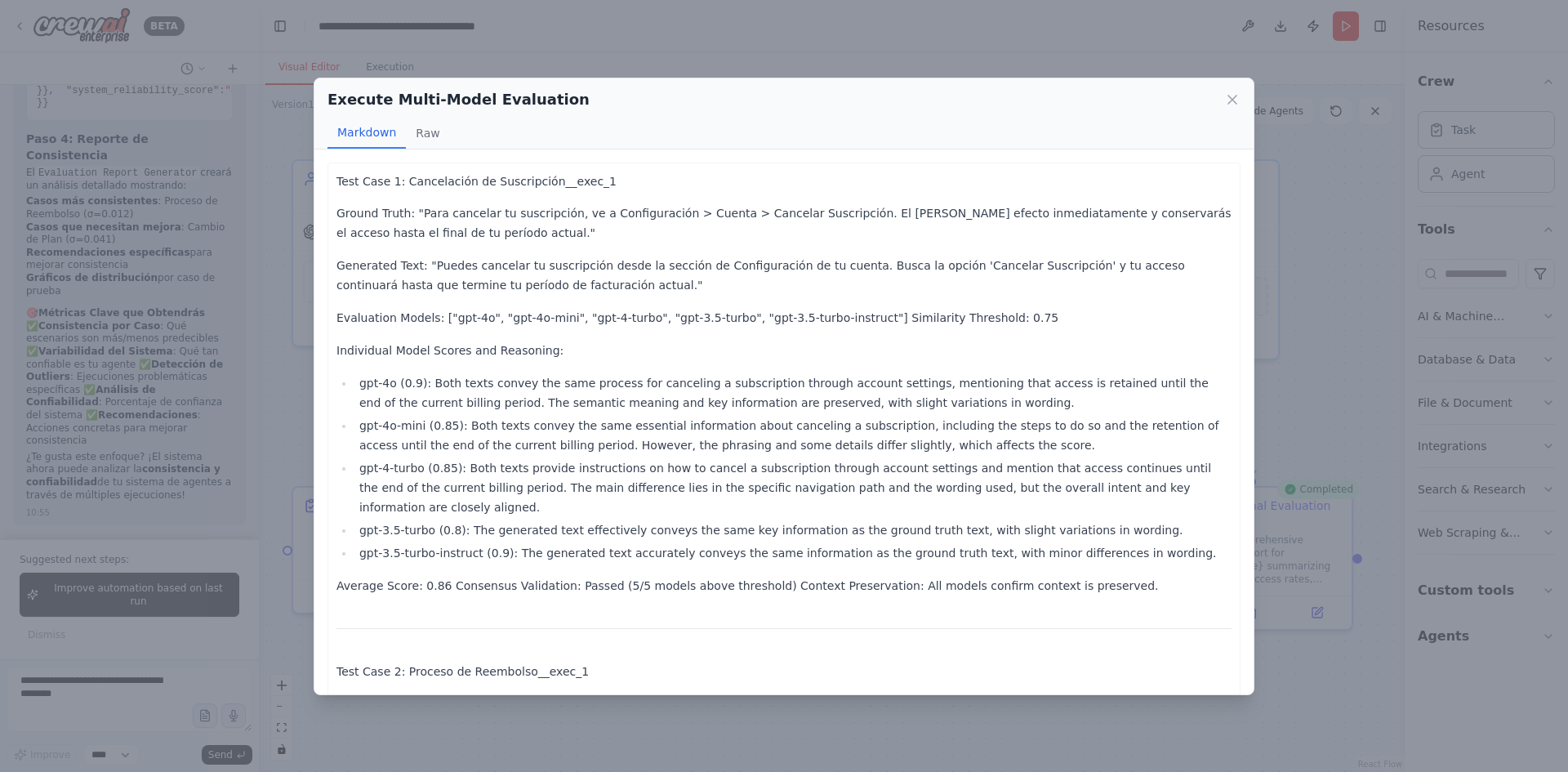
click at [908, 439] on li "gpt-4o-mini (0.85): Both texts convey the same essential information about canc…" at bounding box center [793, 435] width 877 height 40
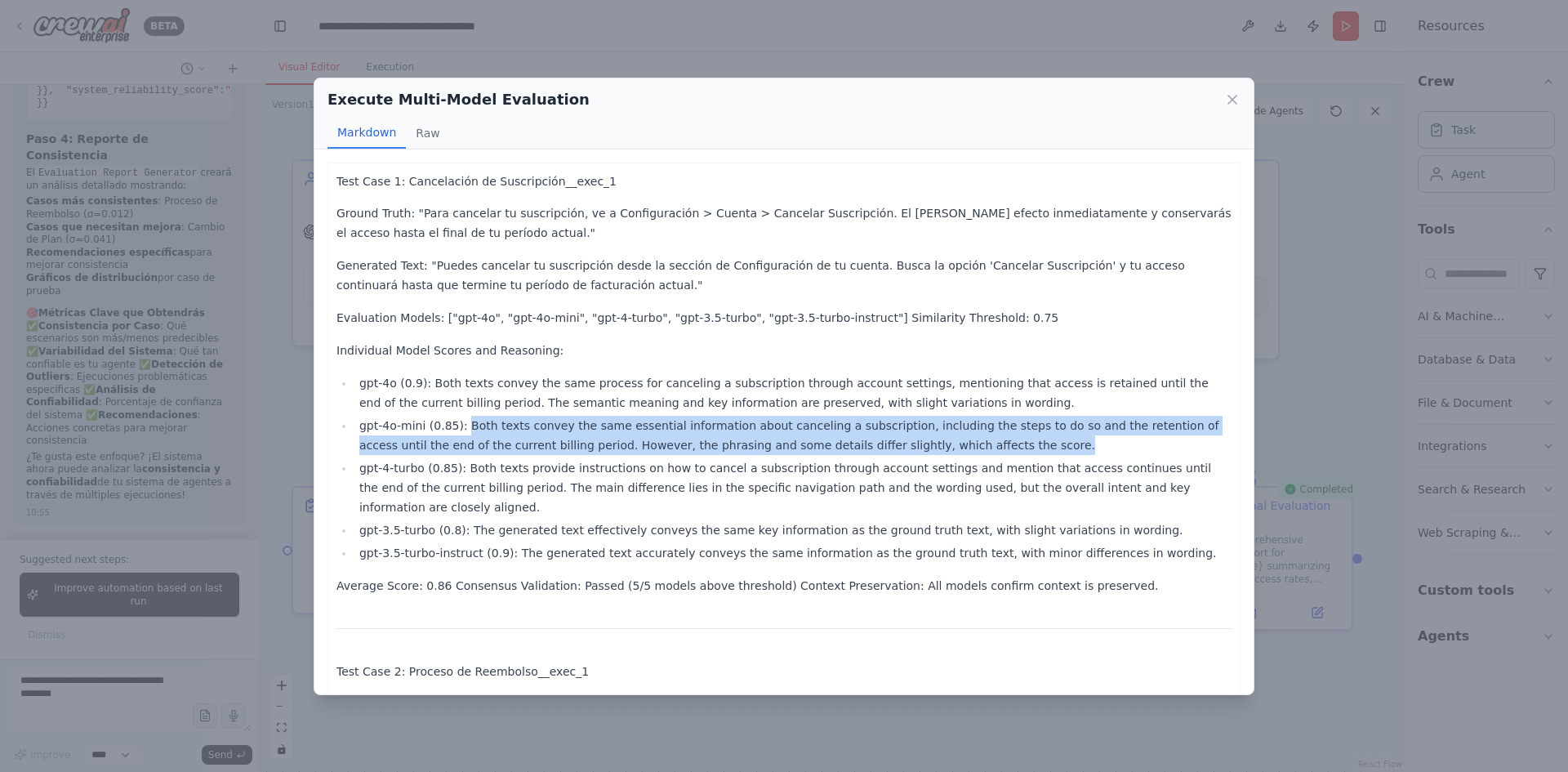
drag, startPoint x: 910, startPoint y: 441, endPoint x: 457, endPoint y: 435, distance: 453.0
click at [457, 435] on li "gpt-4o-mini (0.85): Both texts convey the same essential information about canc…" at bounding box center [793, 435] width 877 height 40
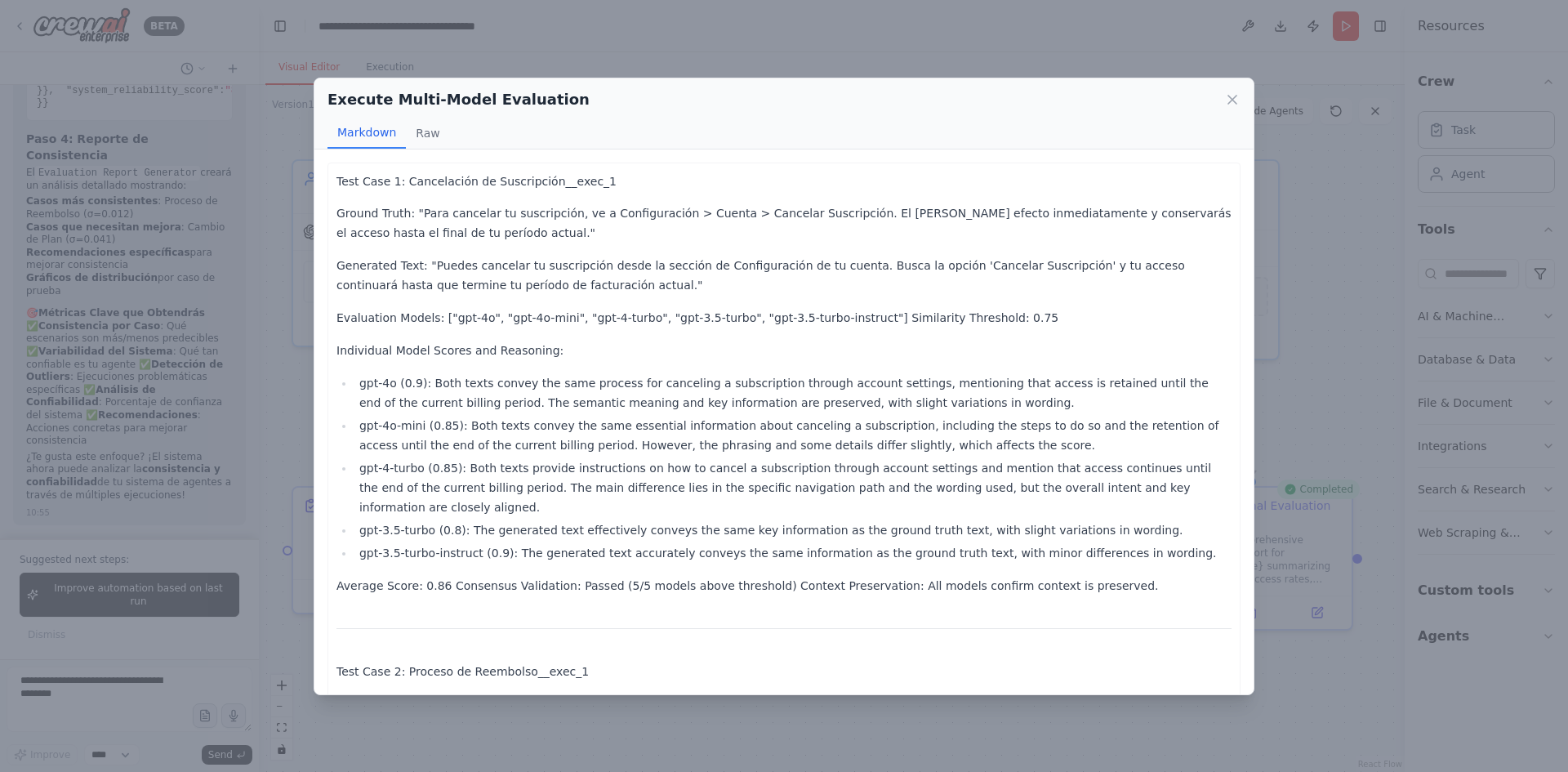
click at [1333, 375] on div "Execute Multi-Model Evaluation Markdown Raw Test Case 1: Cancelación de Suscrip…" at bounding box center [784, 386] width 1568 height 772
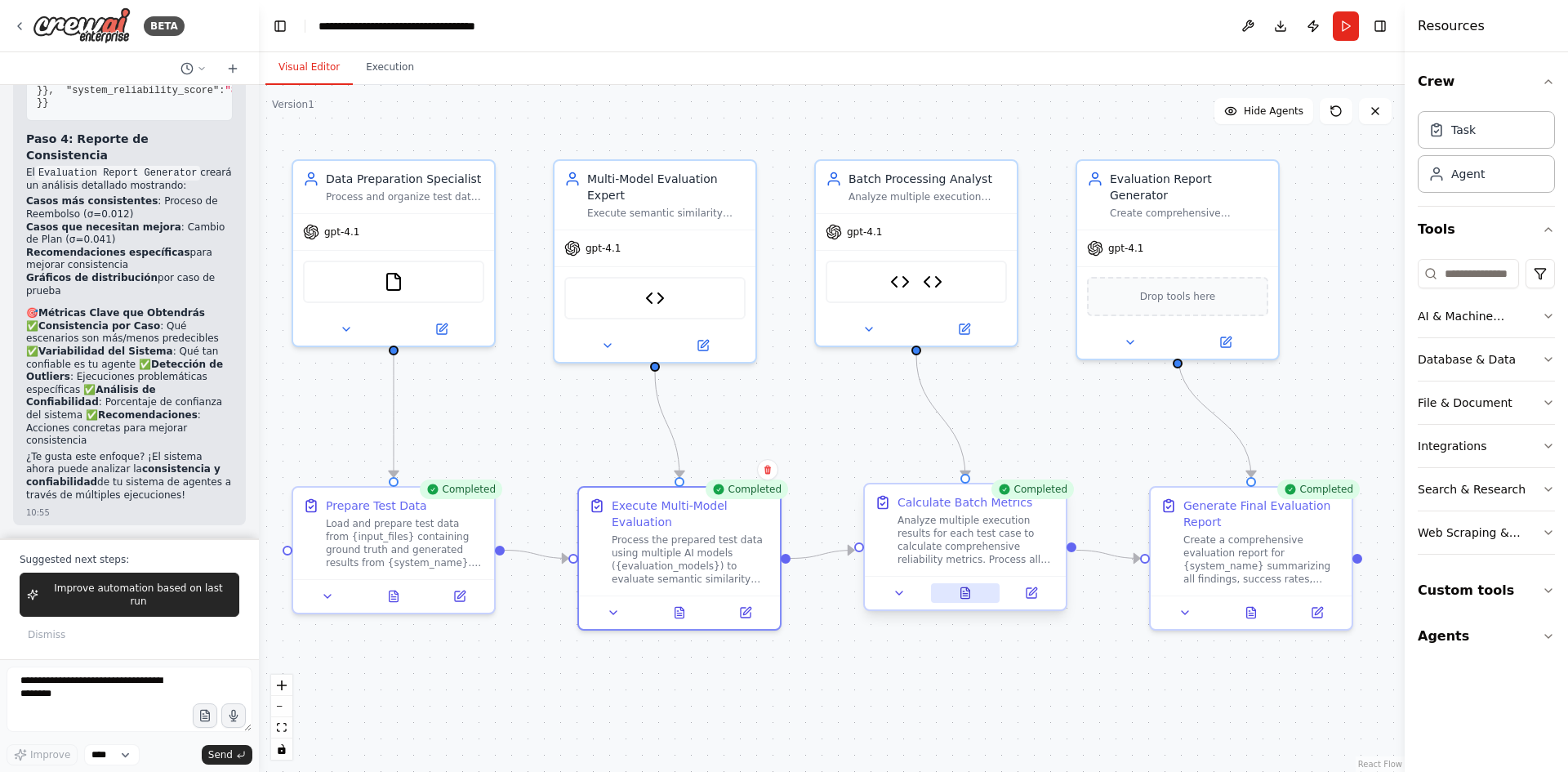
click at [979, 601] on button at bounding box center [967, 593] width 70 height 19
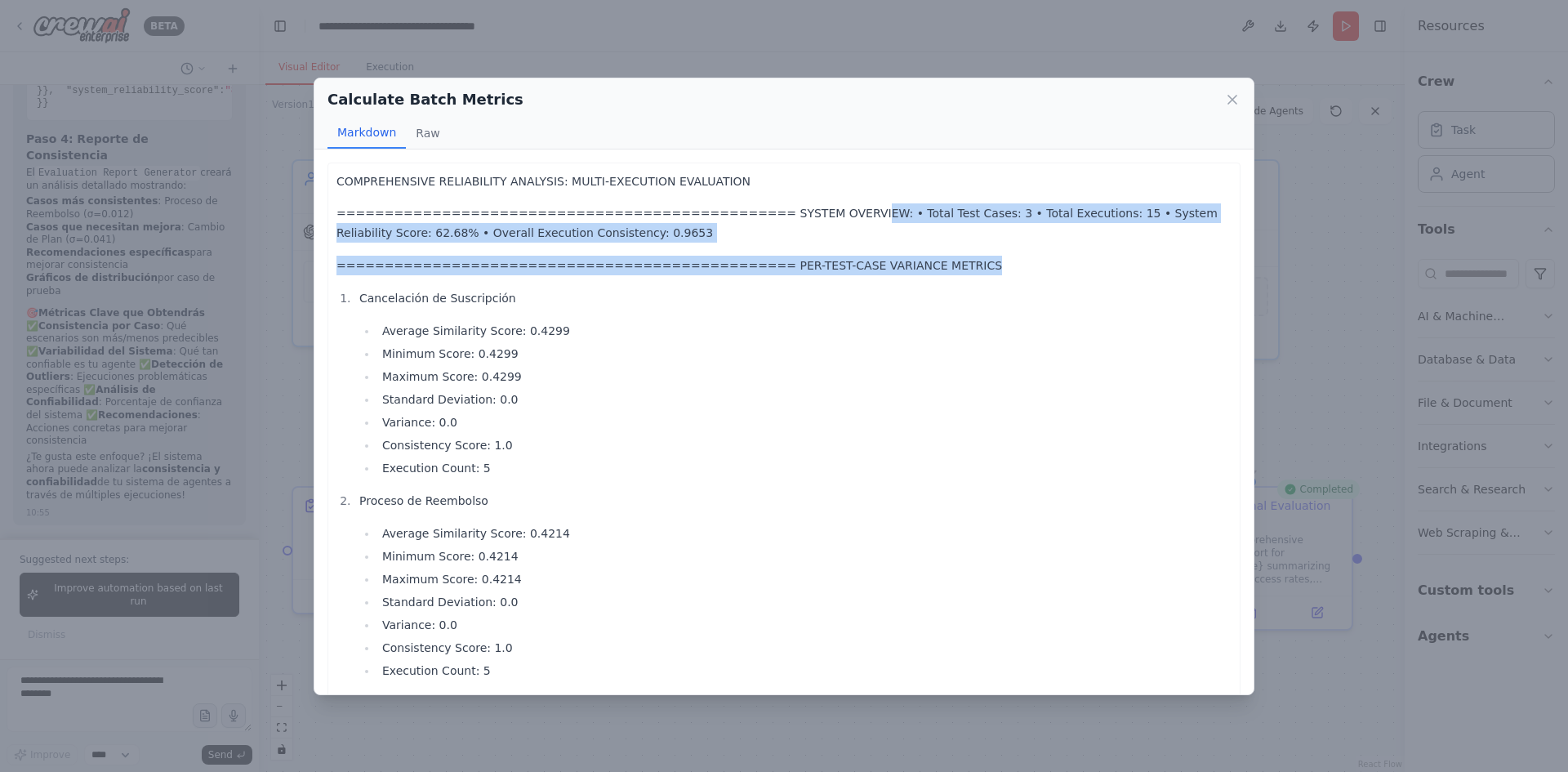
drag, startPoint x: 796, startPoint y: 209, endPoint x: 896, endPoint y: 254, distance: 109.7
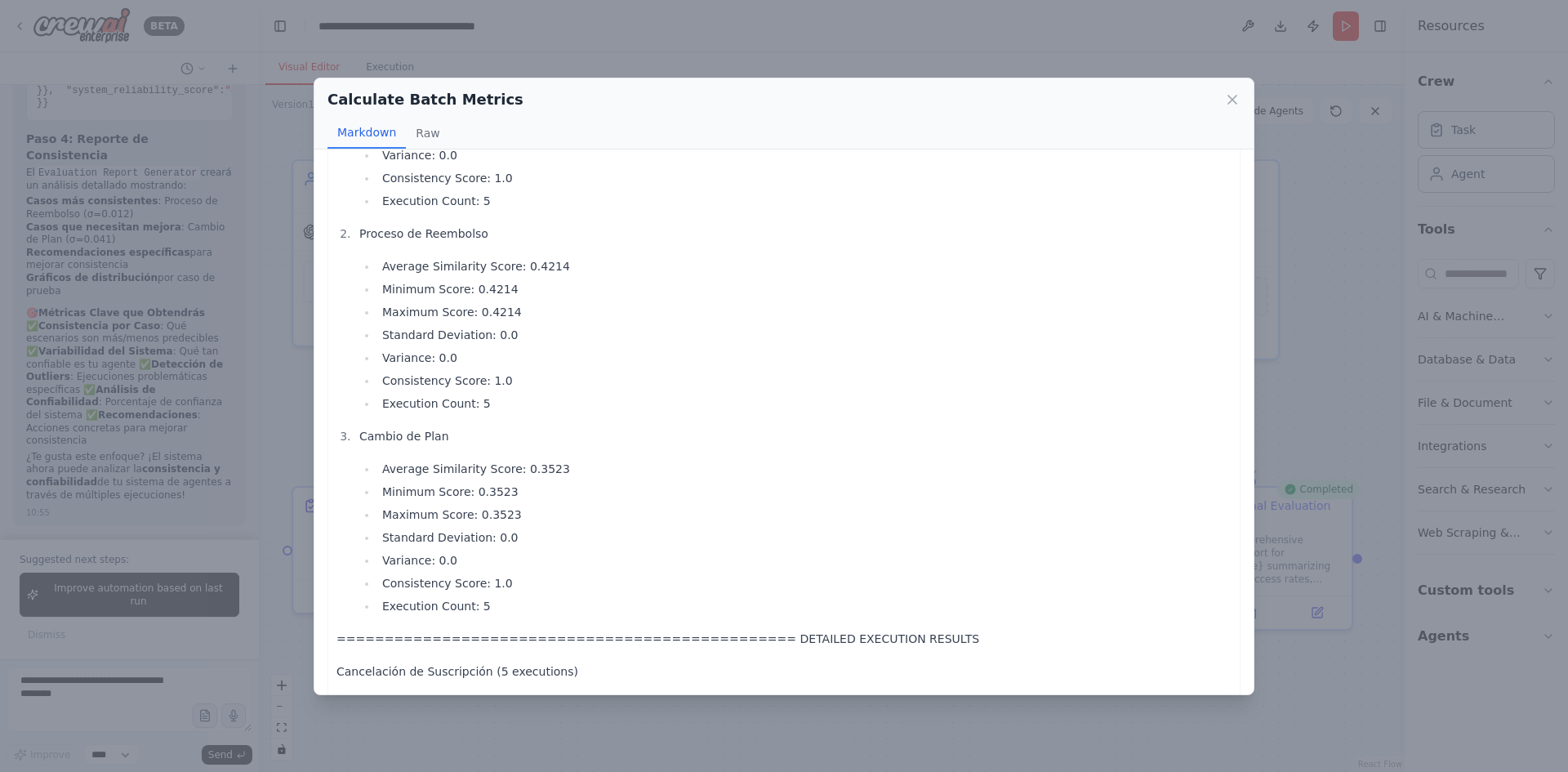
scroll to position [409, 0]
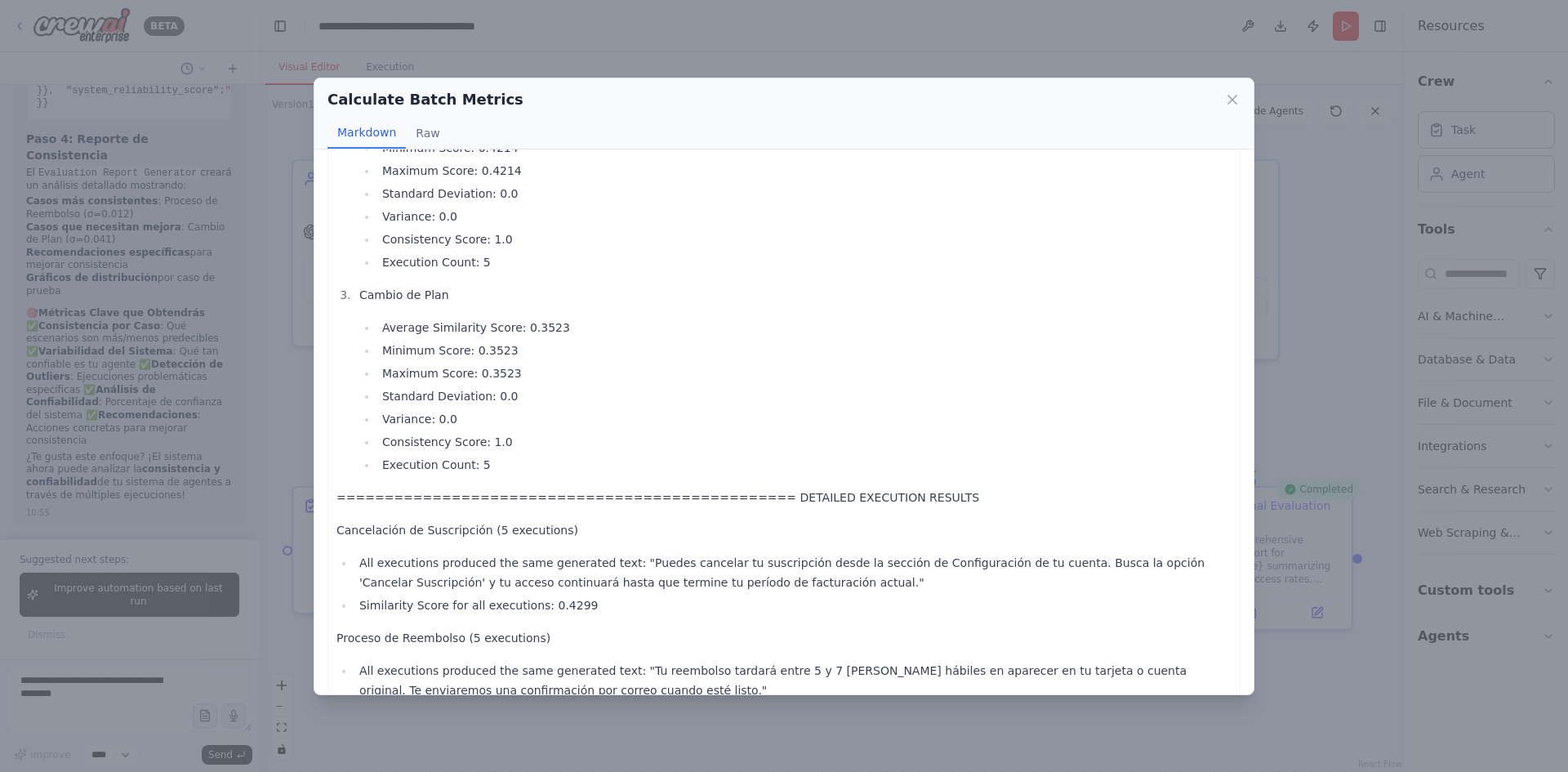
click at [1372, 340] on div "Calculate Batch Metrics Markdown Raw COMPREHENSIVE RELIABILITY ANALYSIS: MULTI-…" at bounding box center [784, 386] width 1568 height 772
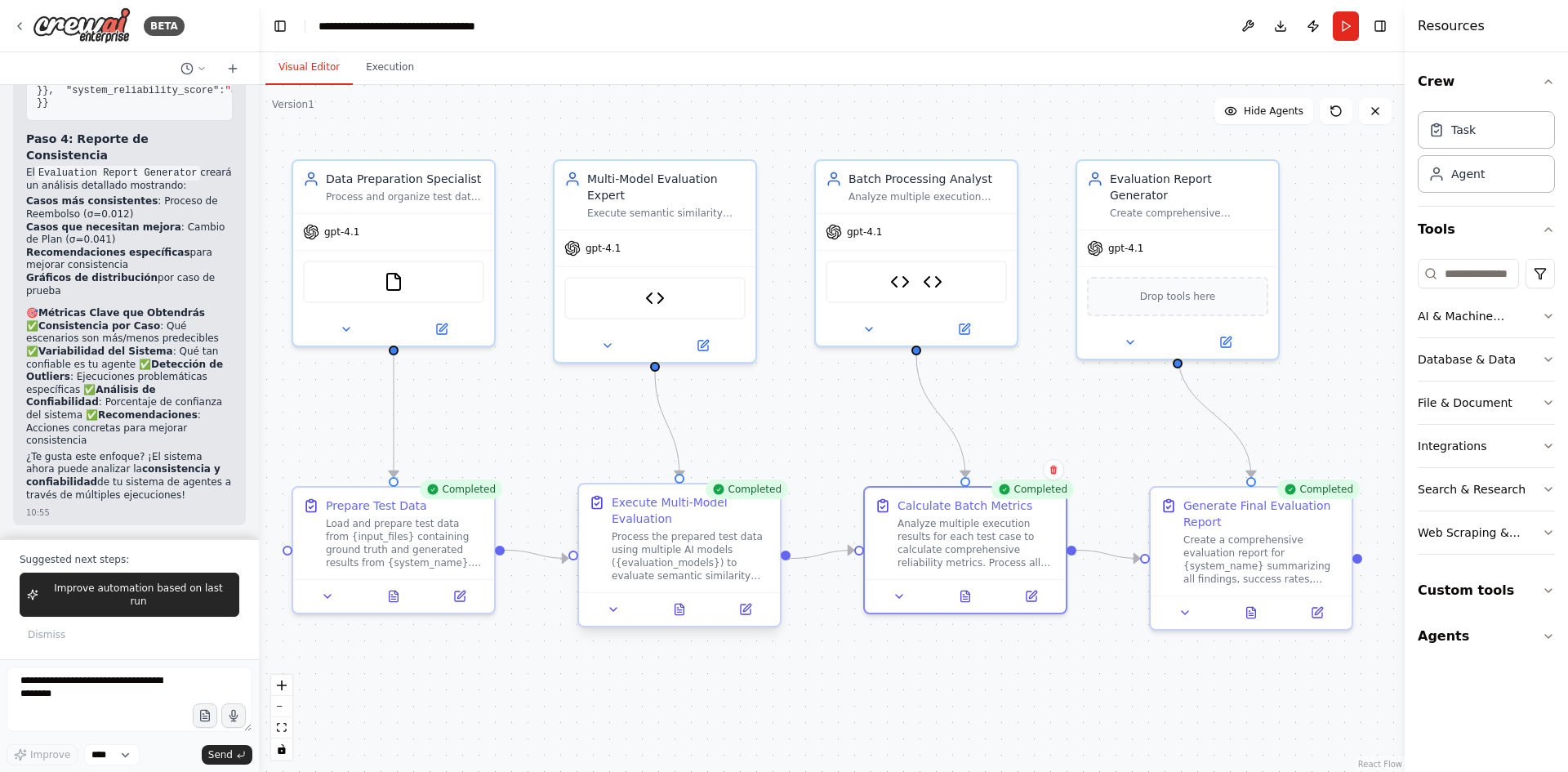
click at [645, 557] on div "Process the prepared test data using multiple AI models ({evaluation_models}) t…" at bounding box center [691, 556] width 158 height 52
click at [679, 600] on button at bounding box center [681, 609] width 70 height 19
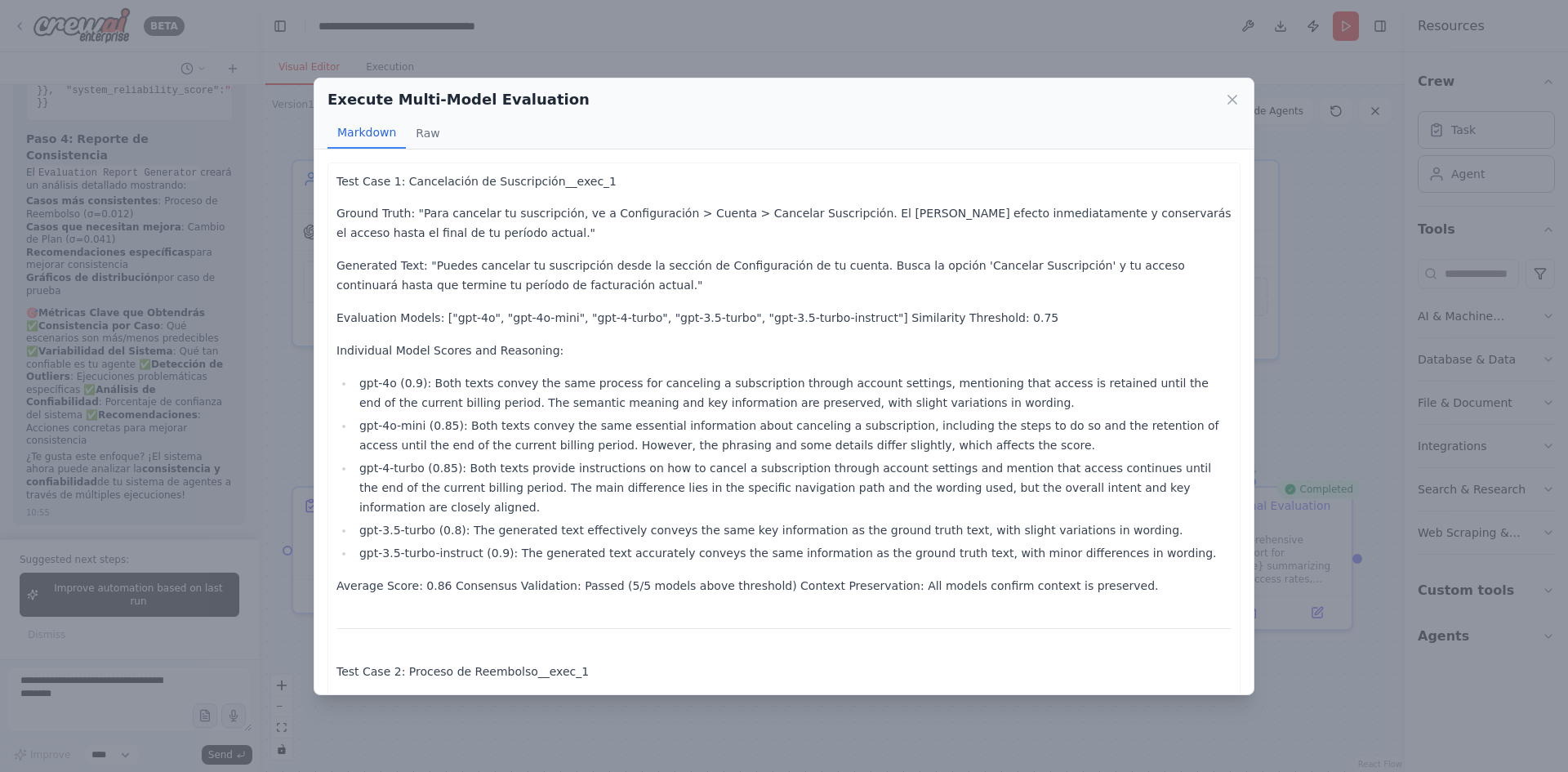
scroll to position [10846, 0]
click at [379, 186] on p "Test Case 1: Cancelación de Suscripción__exec_1" at bounding box center [784, 181] width 896 height 19
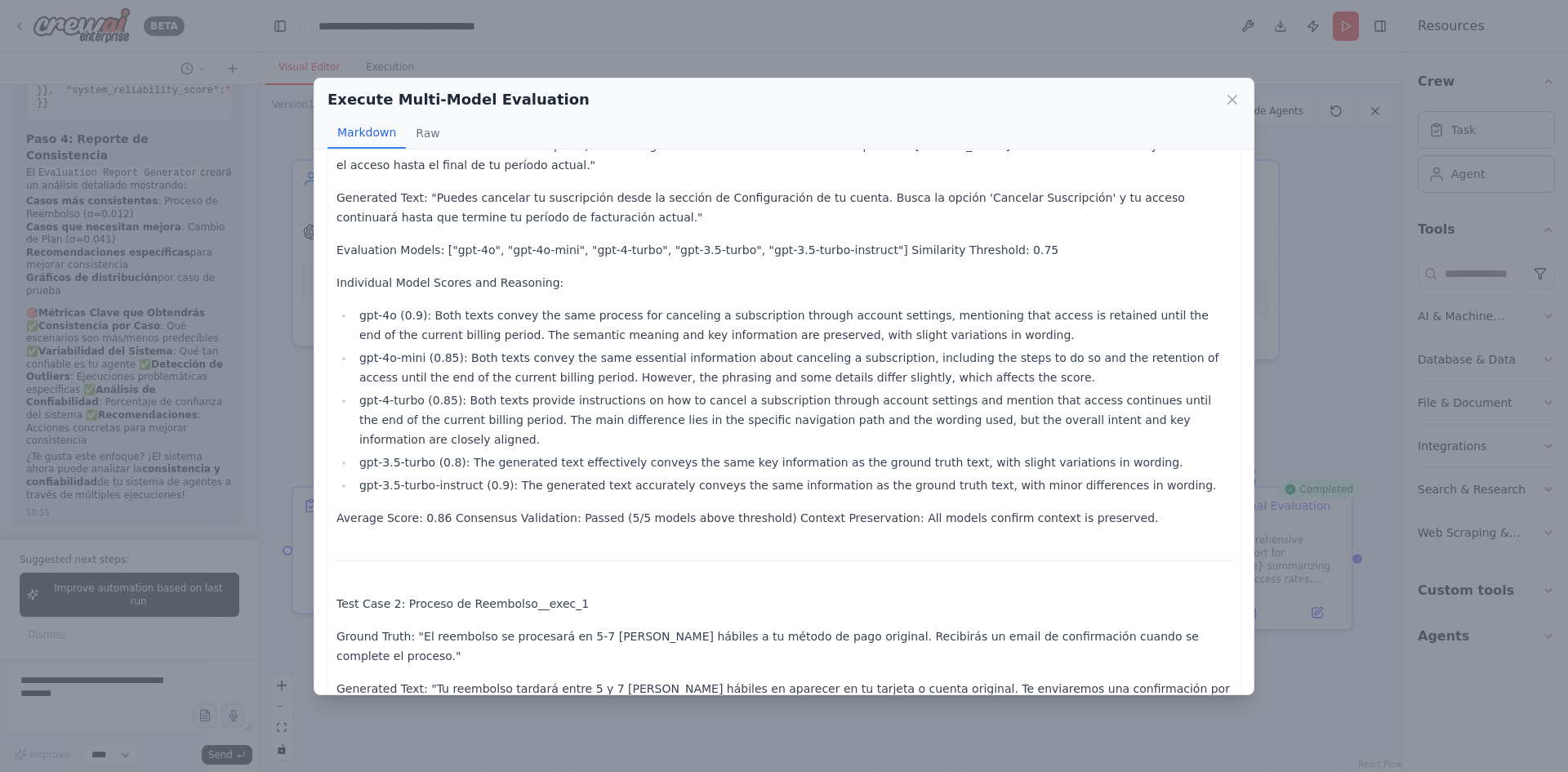
scroll to position [0, 0]
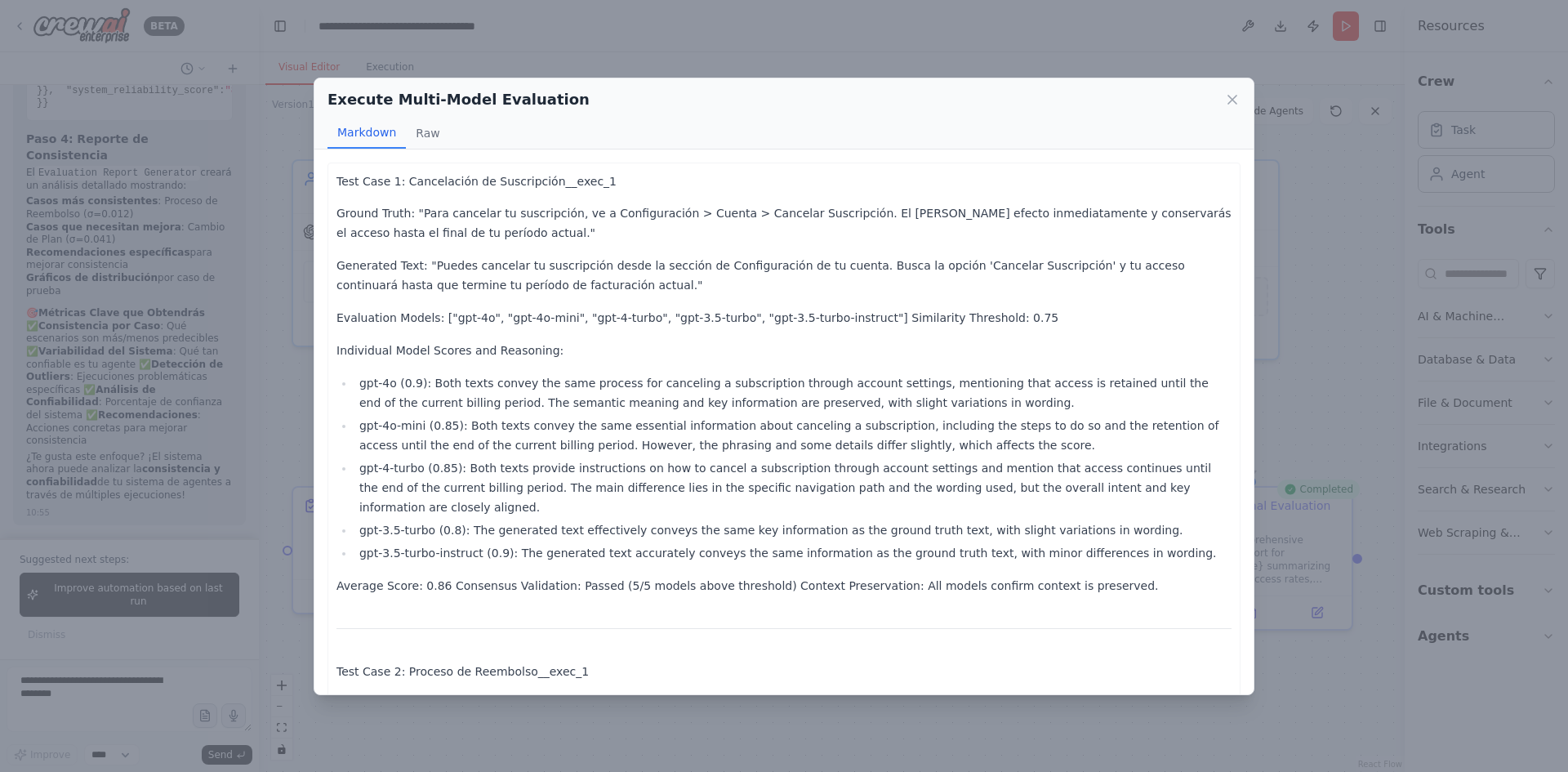
click at [1290, 225] on div "Execute Multi-Model Evaluation Markdown Raw Test Case 1: Cancelación de Suscrip…" at bounding box center [784, 386] width 1568 height 772
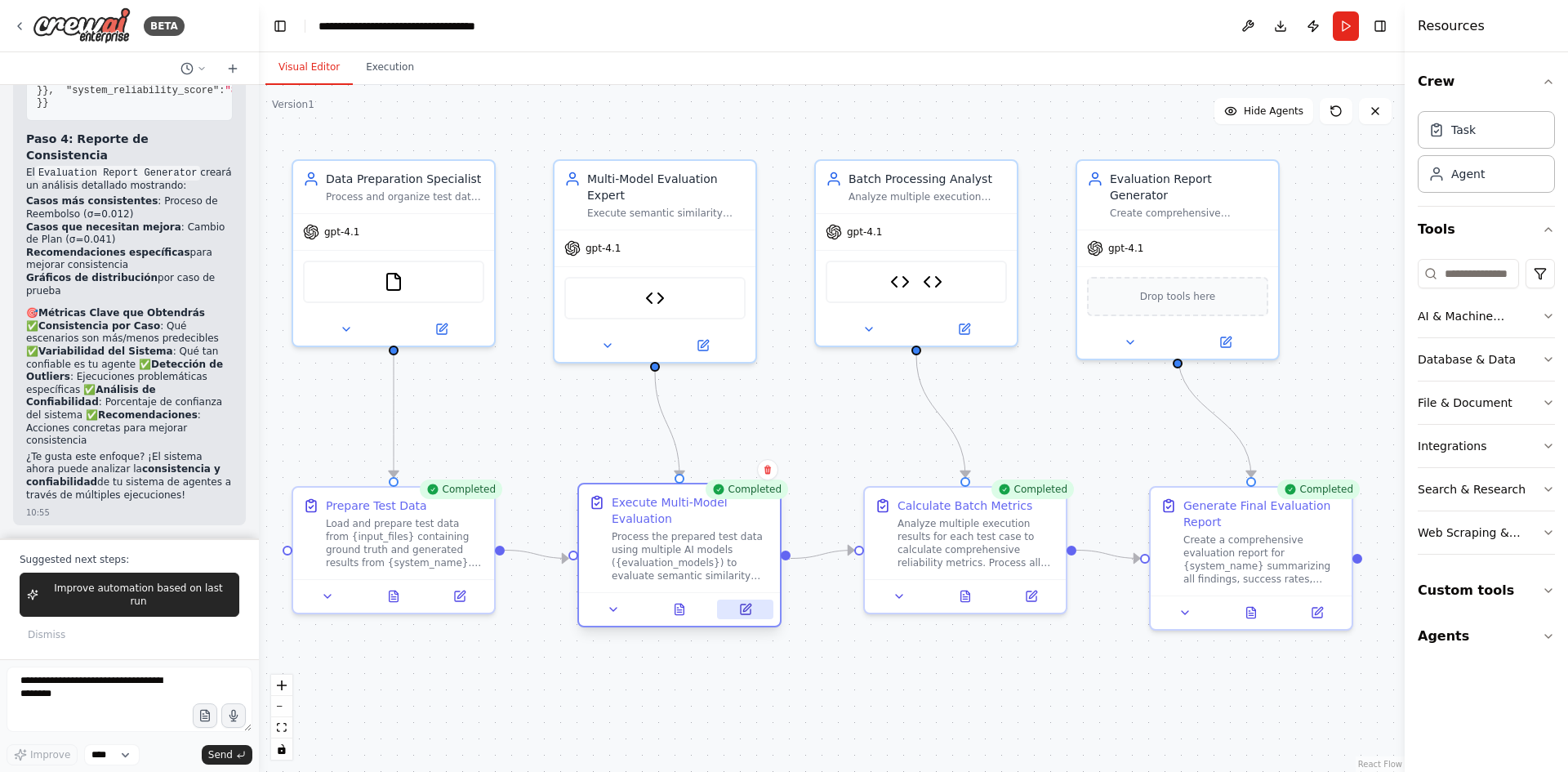
click at [755, 610] on button at bounding box center [745, 609] width 56 height 19
drag, startPoint x: 1255, startPoint y: 615, endPoint x: 1170, endPoint y: 591, distance: 88.3
click at [1253, 615] on icon at bounding box center [1252, 610] width 13 height 13
click at [1250, 607] on button at bounding box center [1260, 609] width 70 height 19
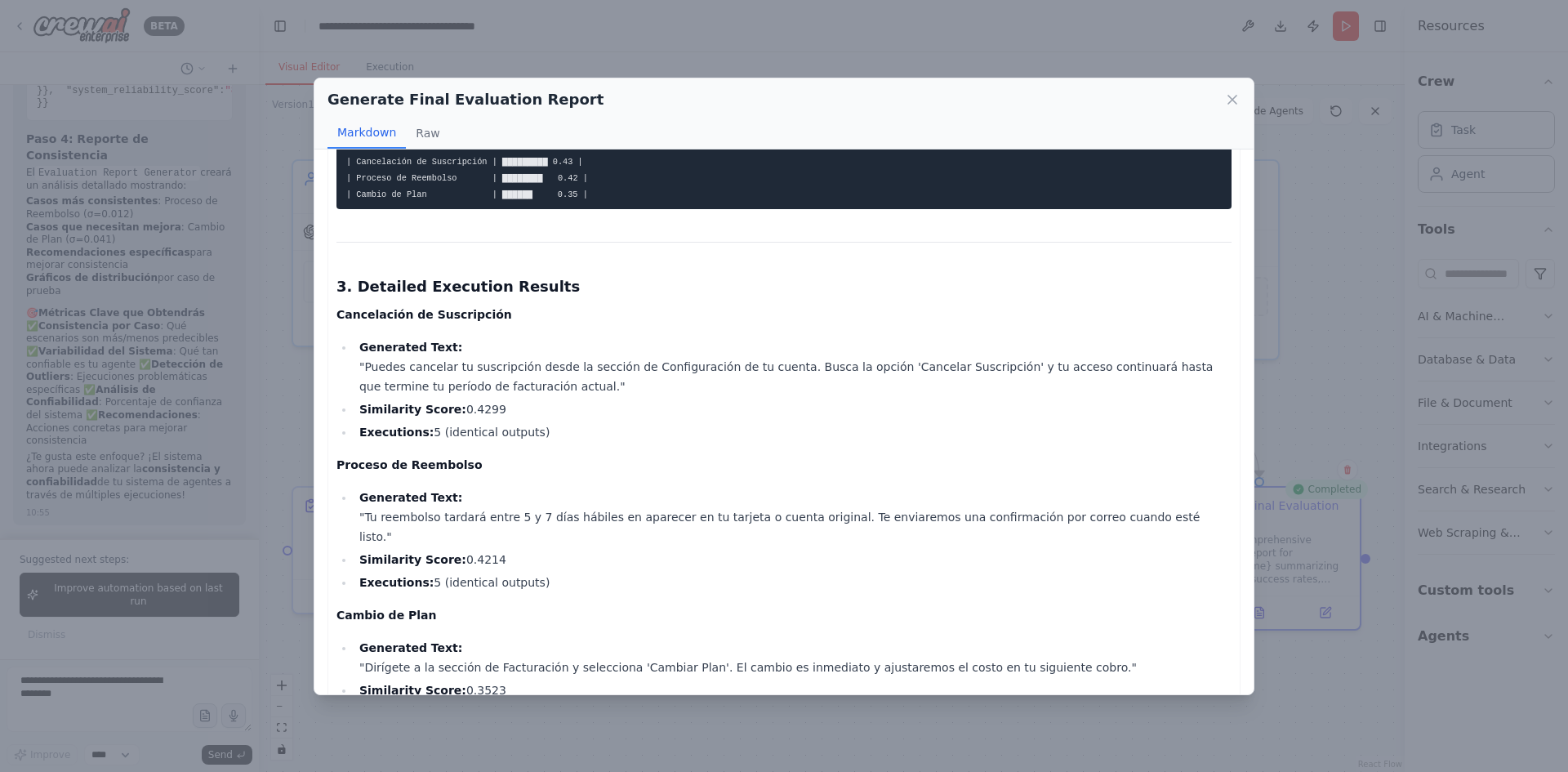
scroll to position [1063, 0]
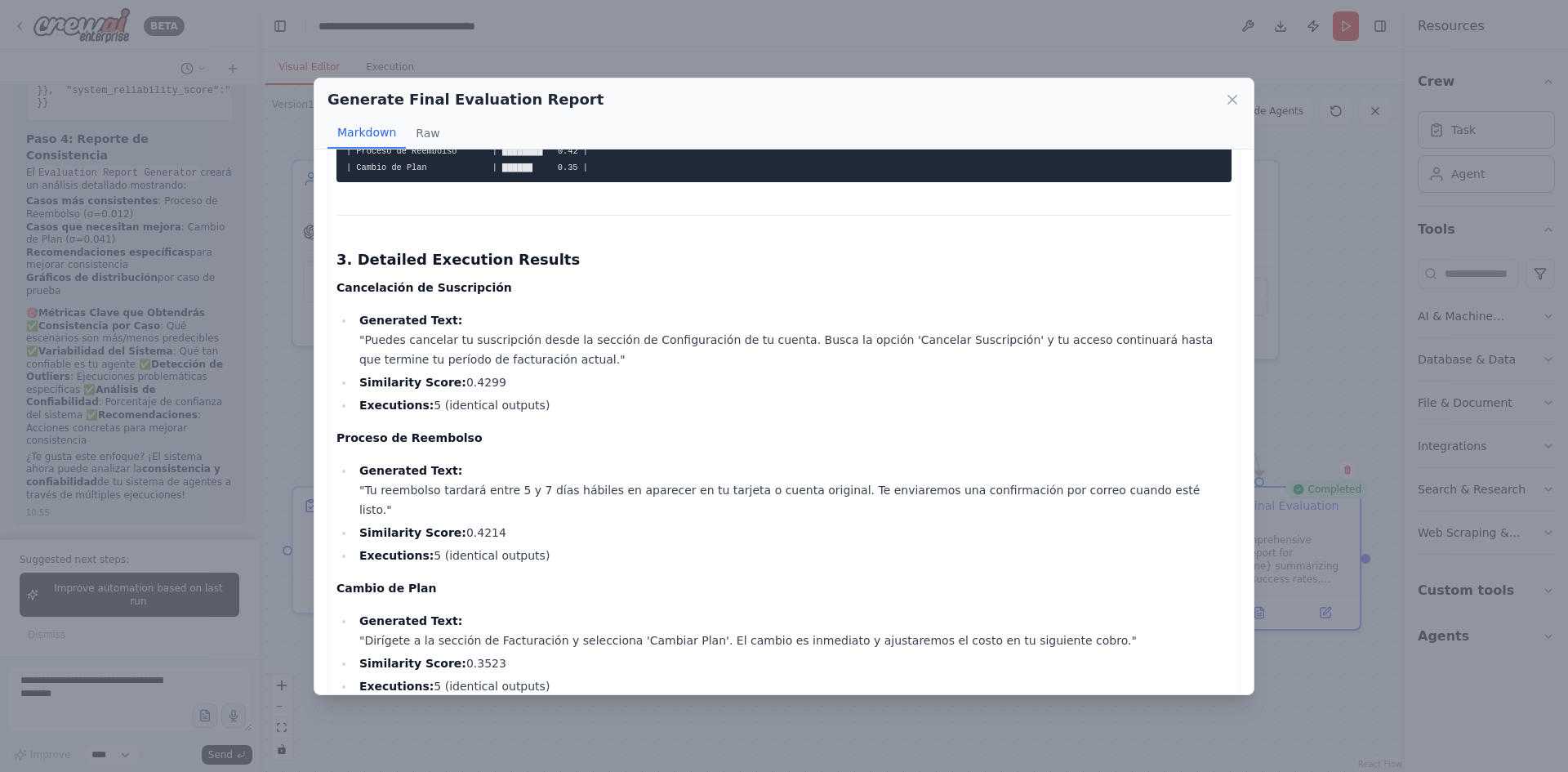
click at [106, 462] on div "Generate Final Evaluation Report Markdown Raw Comprehensive Evaluation Report C…" at bounding box center [784, 386] width 1568 height 772
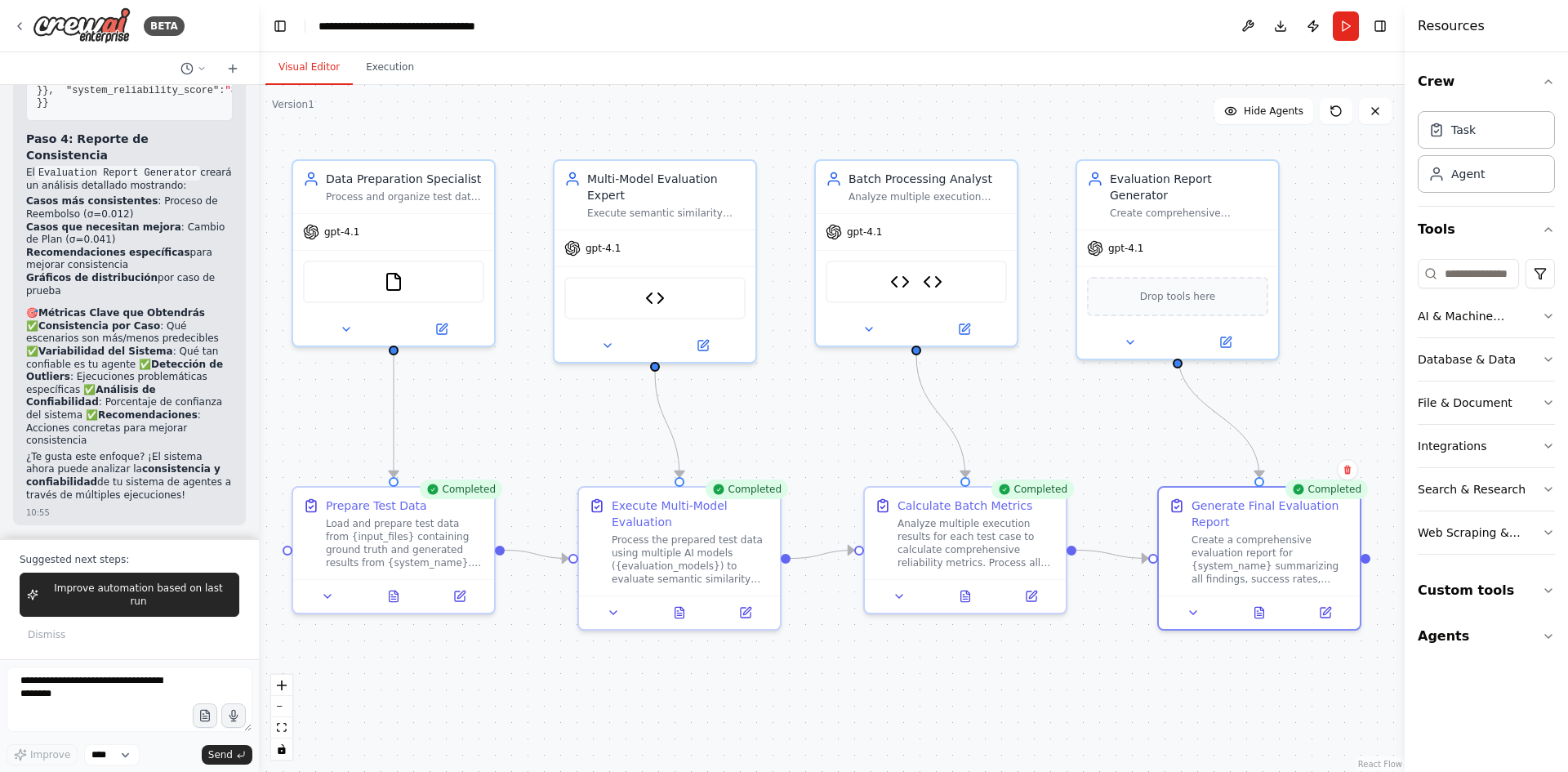
scroll to position [10846, 0]
click at [1253, 605] on button at bounding box center [1260, 609] width 70 height 19
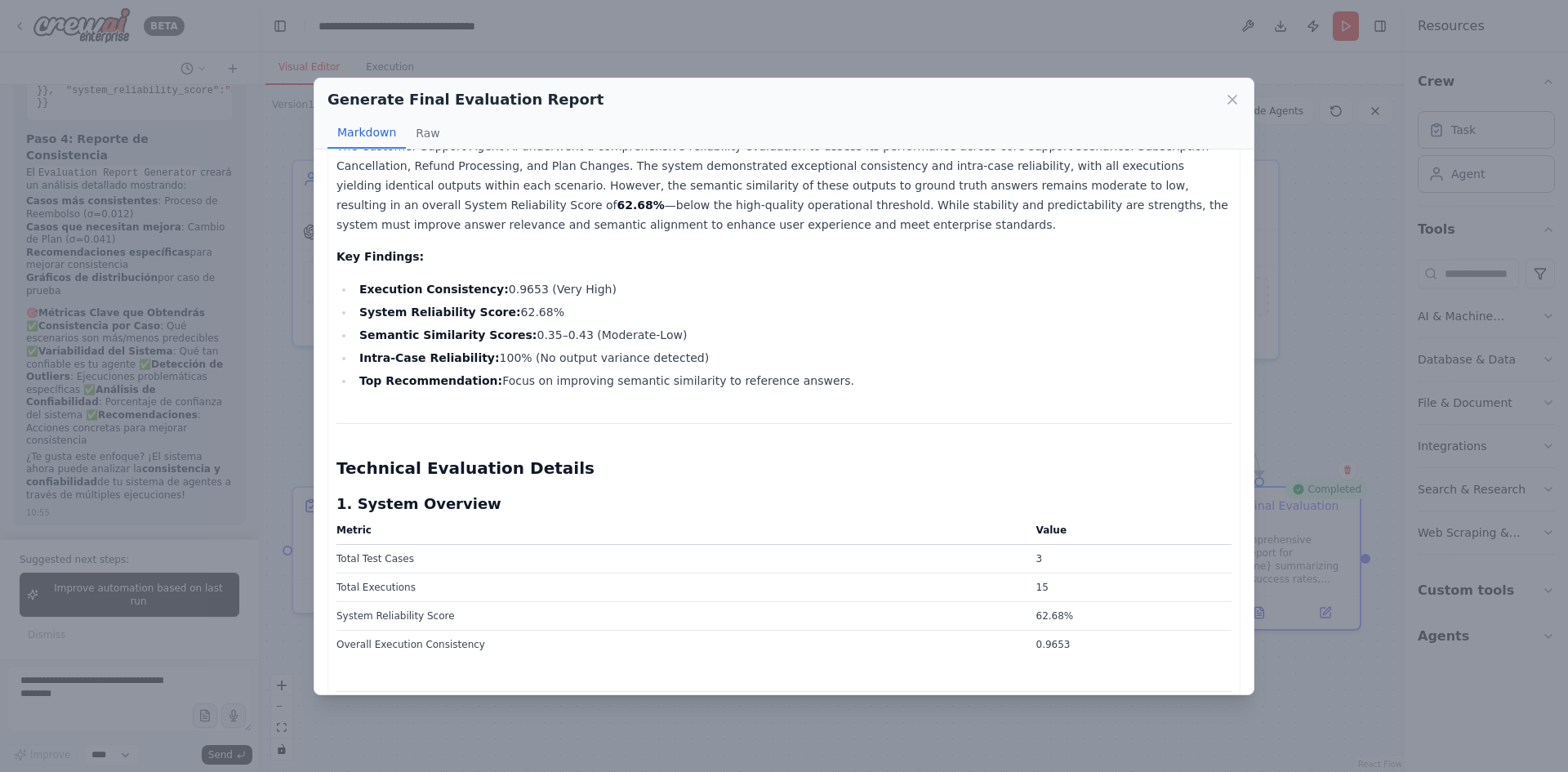
scroll to position [164, 0]
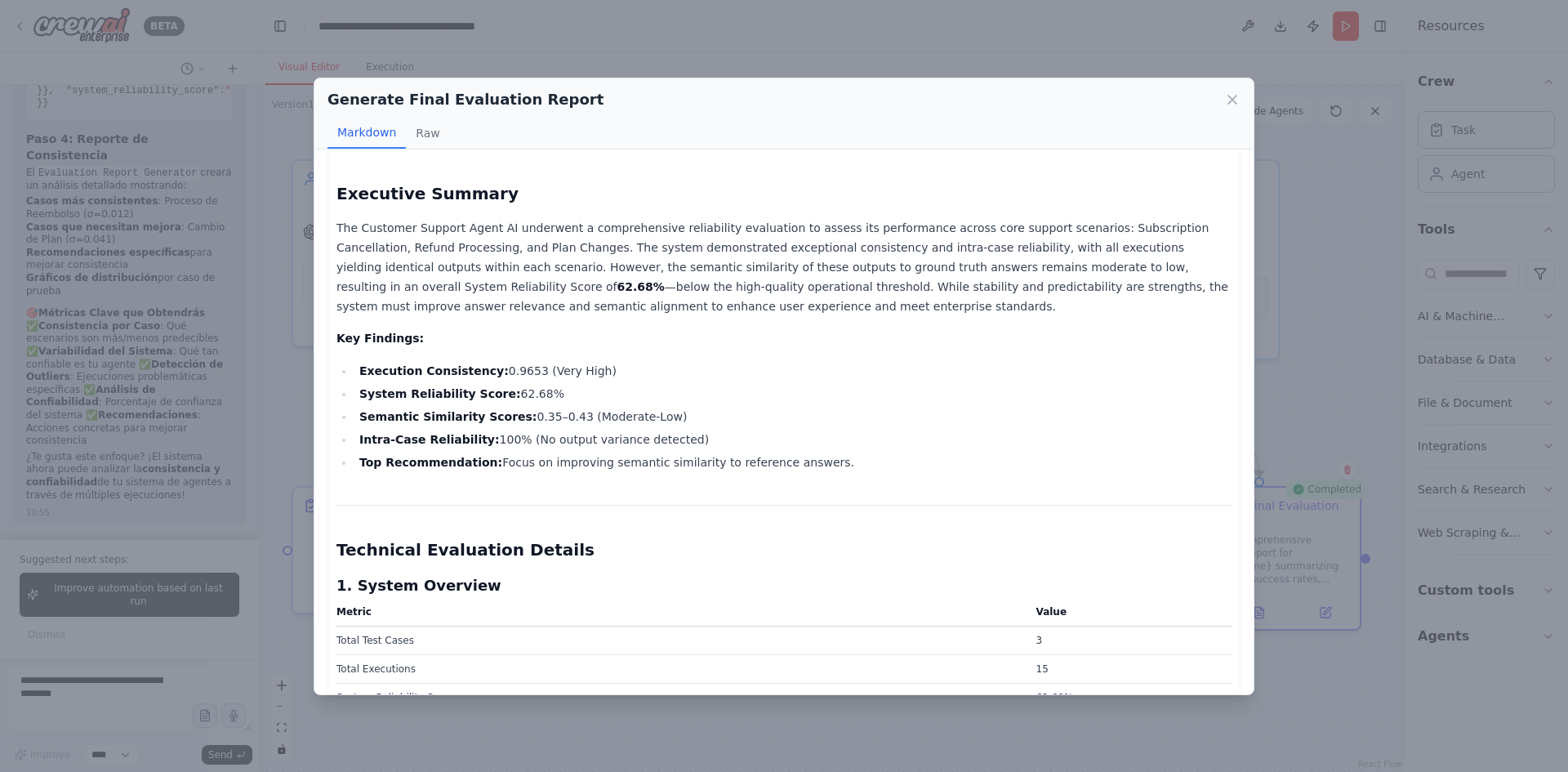
drag, startPoint x: 807, startPoint y: 458, endPoint x: 307, endPoint y: 195, distance: 565.0
click at [307, 195] on div "Generate Final Evaluation Report Markdown Raw Comprehensive Evaluation Report C…" at bounding box center [784, 386] width 1568 height 772
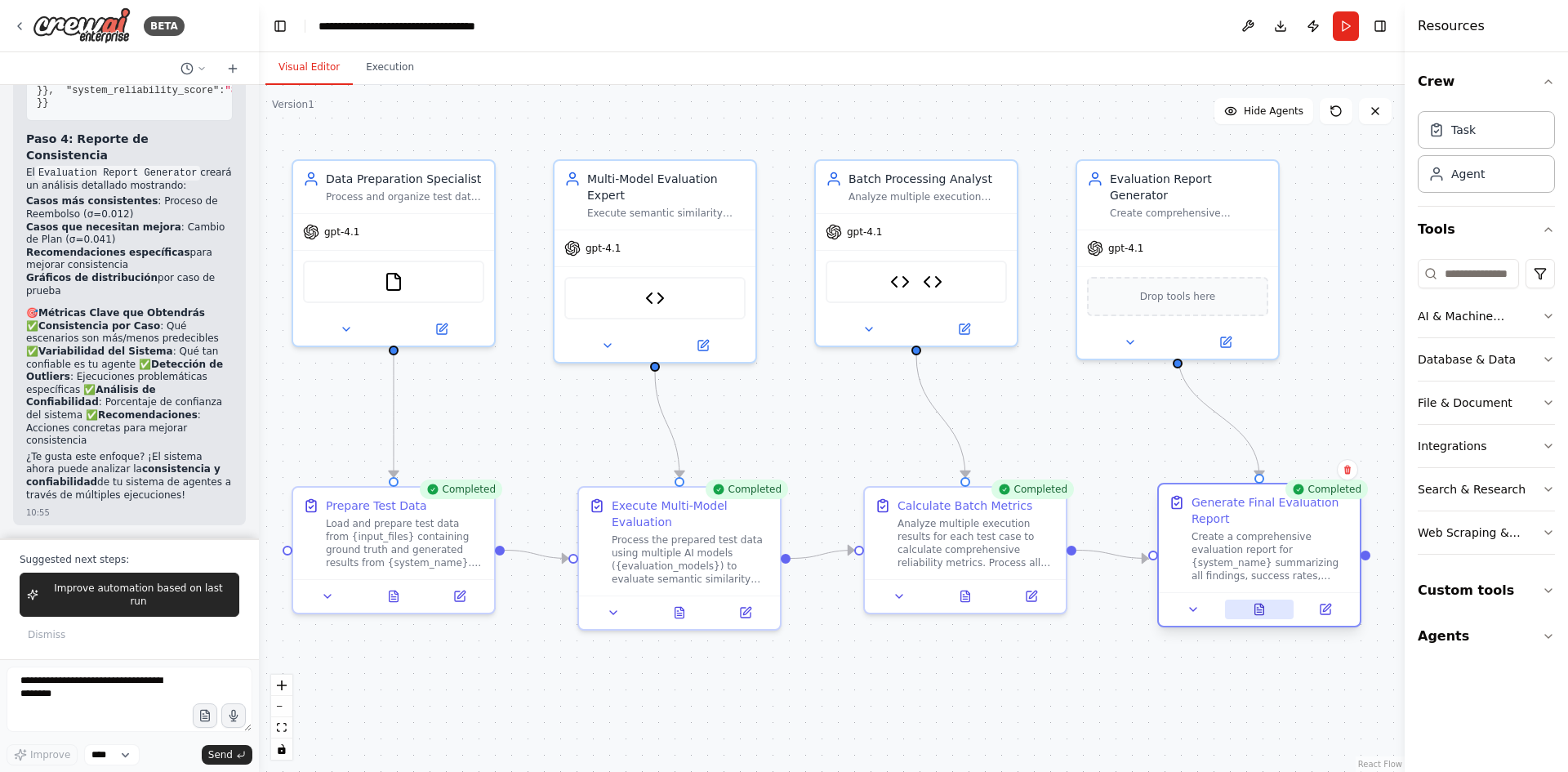
click at [1249, 613] on button at bounding box center [1260, 609] width 70 height 19
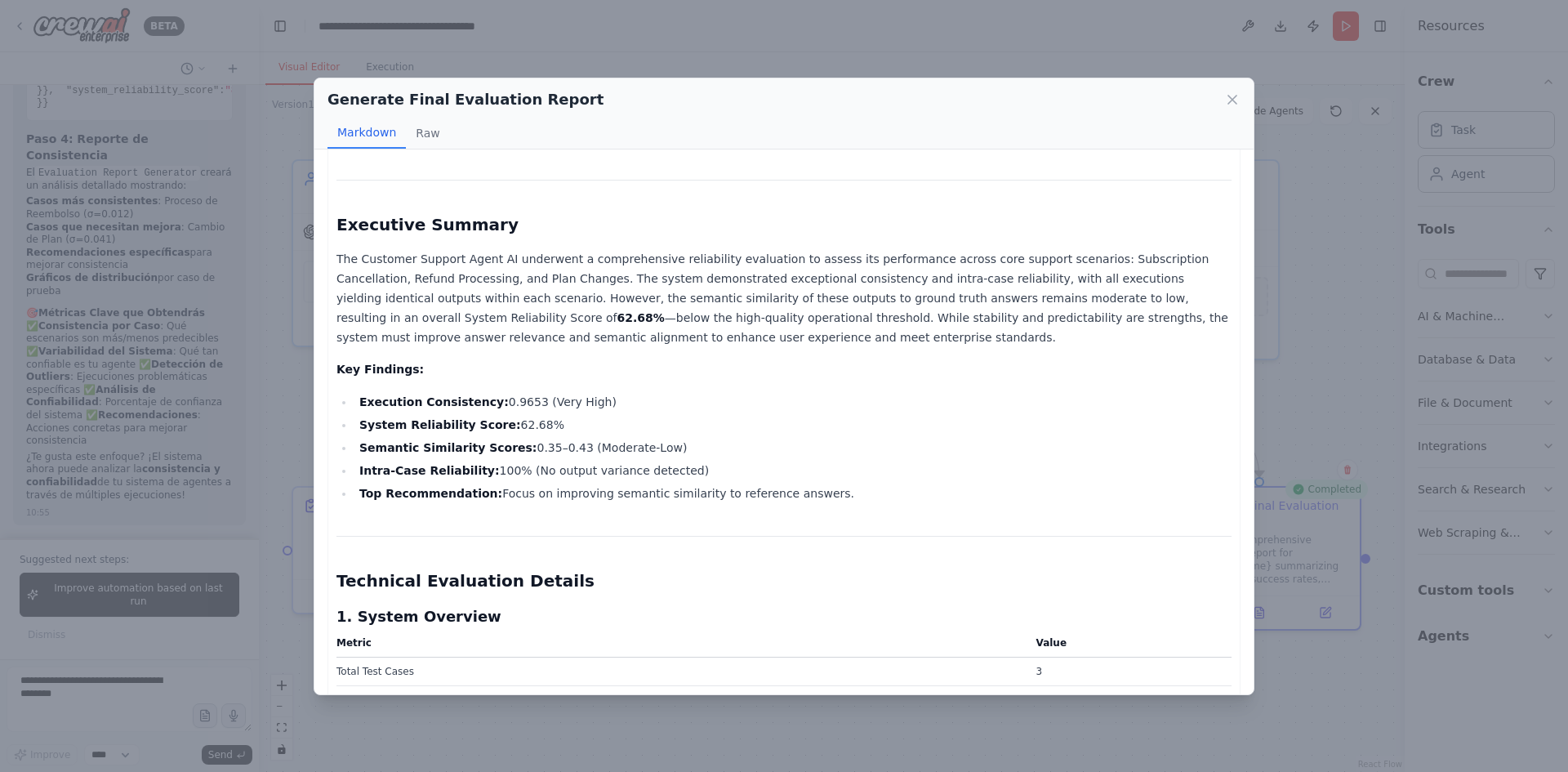
scroll to position [0, 0]
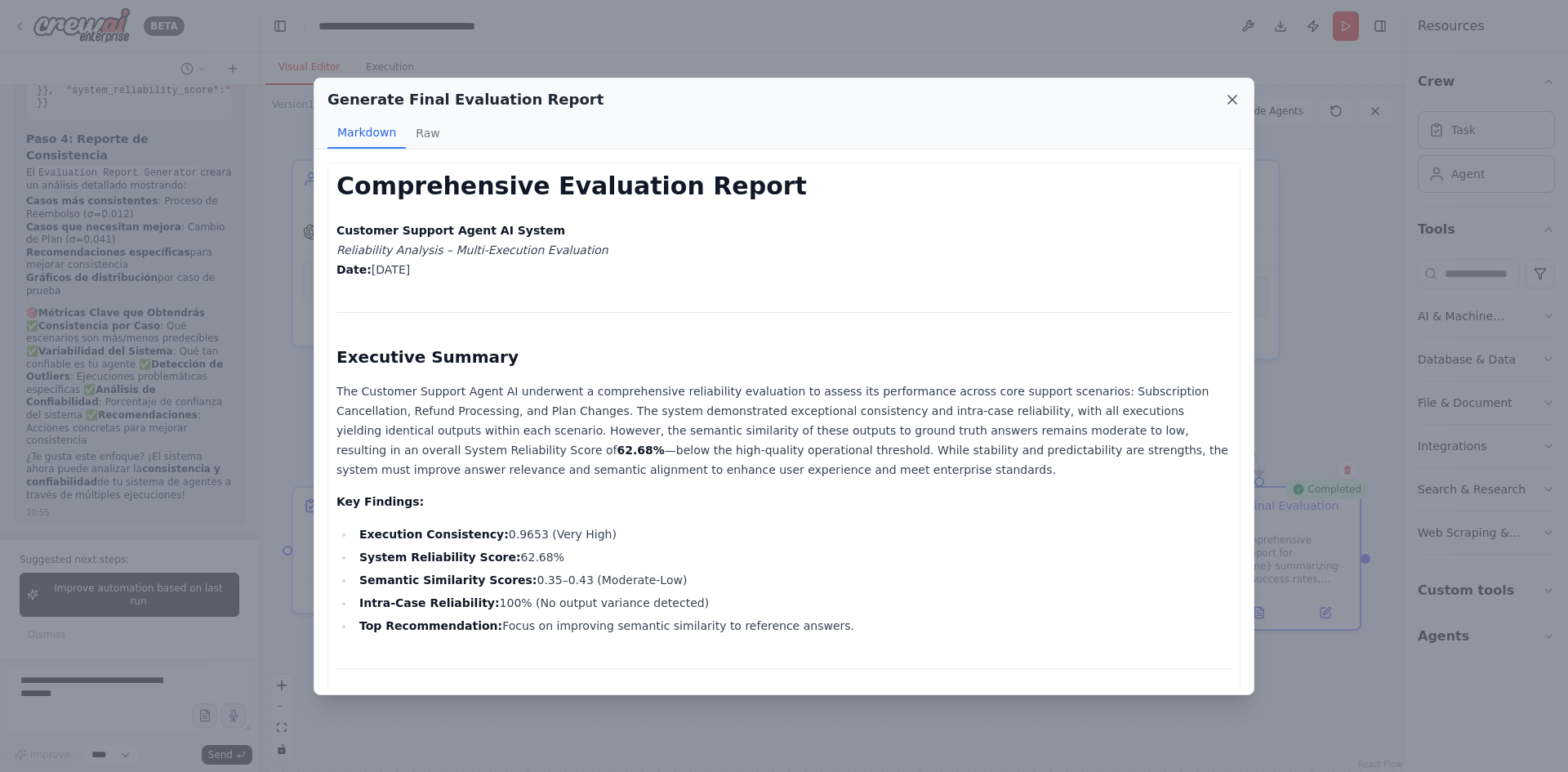
click at [1224, 98] on icon at bounding box center [1232, 99] width 17 height 17
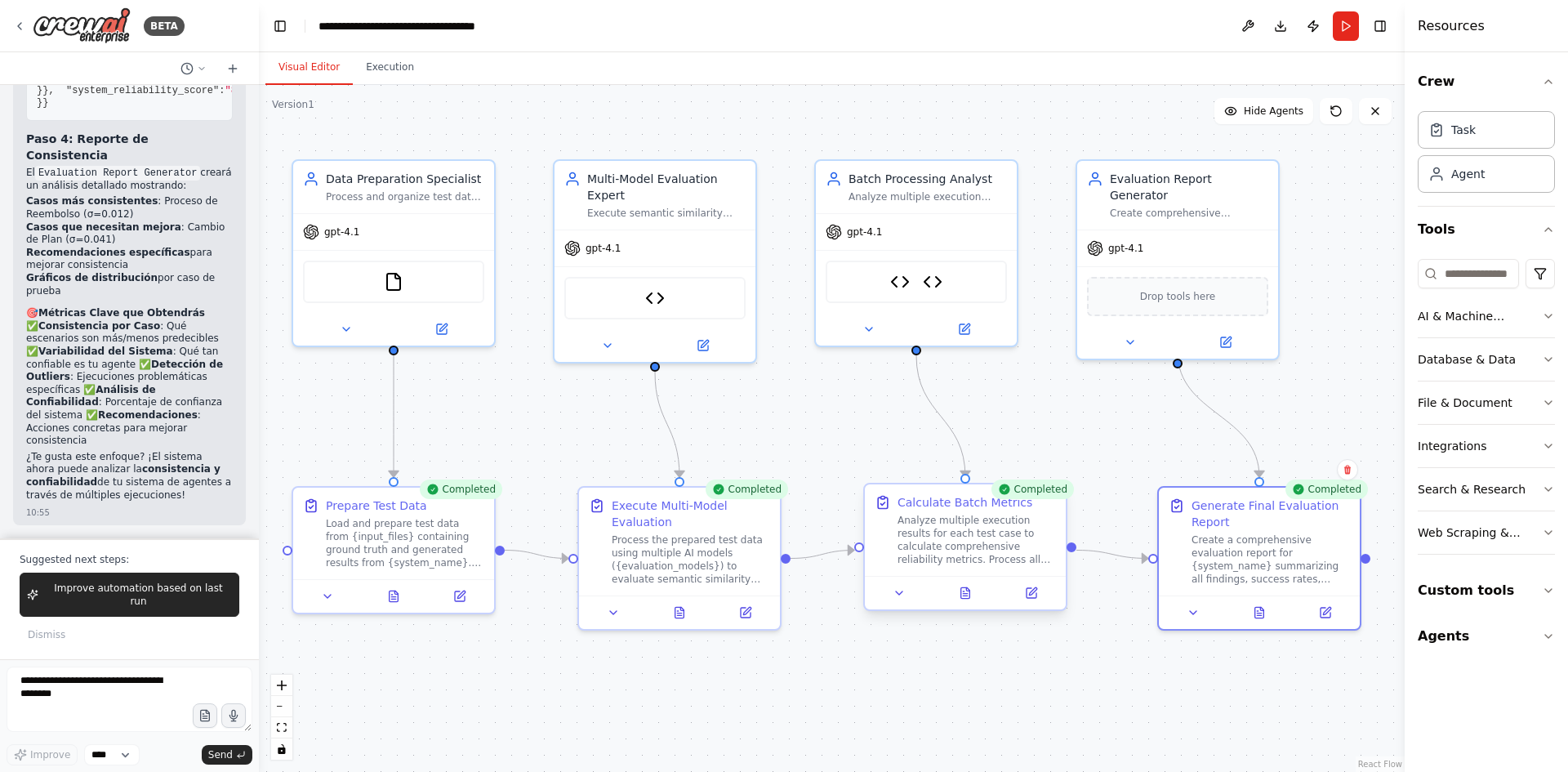
click at [978, 553] on div "Analyze multiple execution results for each test case to calculate comprehensiv…" at bounding box center [977, 540] width 158 height 52
click at [974, 593] on button at bounding box center [967, 593] width 70 height 19
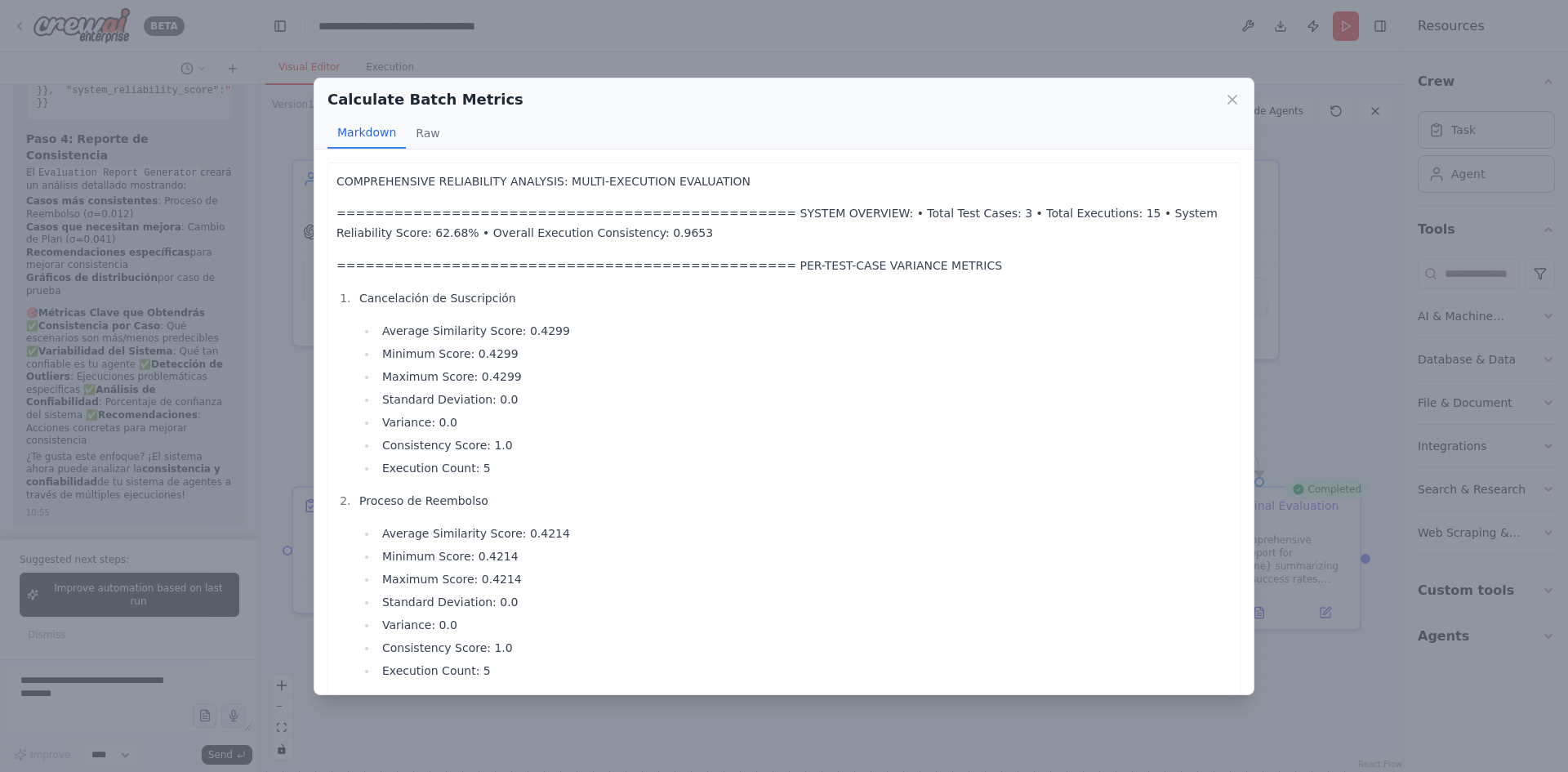
click at [1324, 380] on div "Calculate Batch Metrics Markdown Raw COMPREHENSIVE RELIABILITY ANALYSIS: MULTI-…" at bounding box center [784, 386] width 1568 height 772
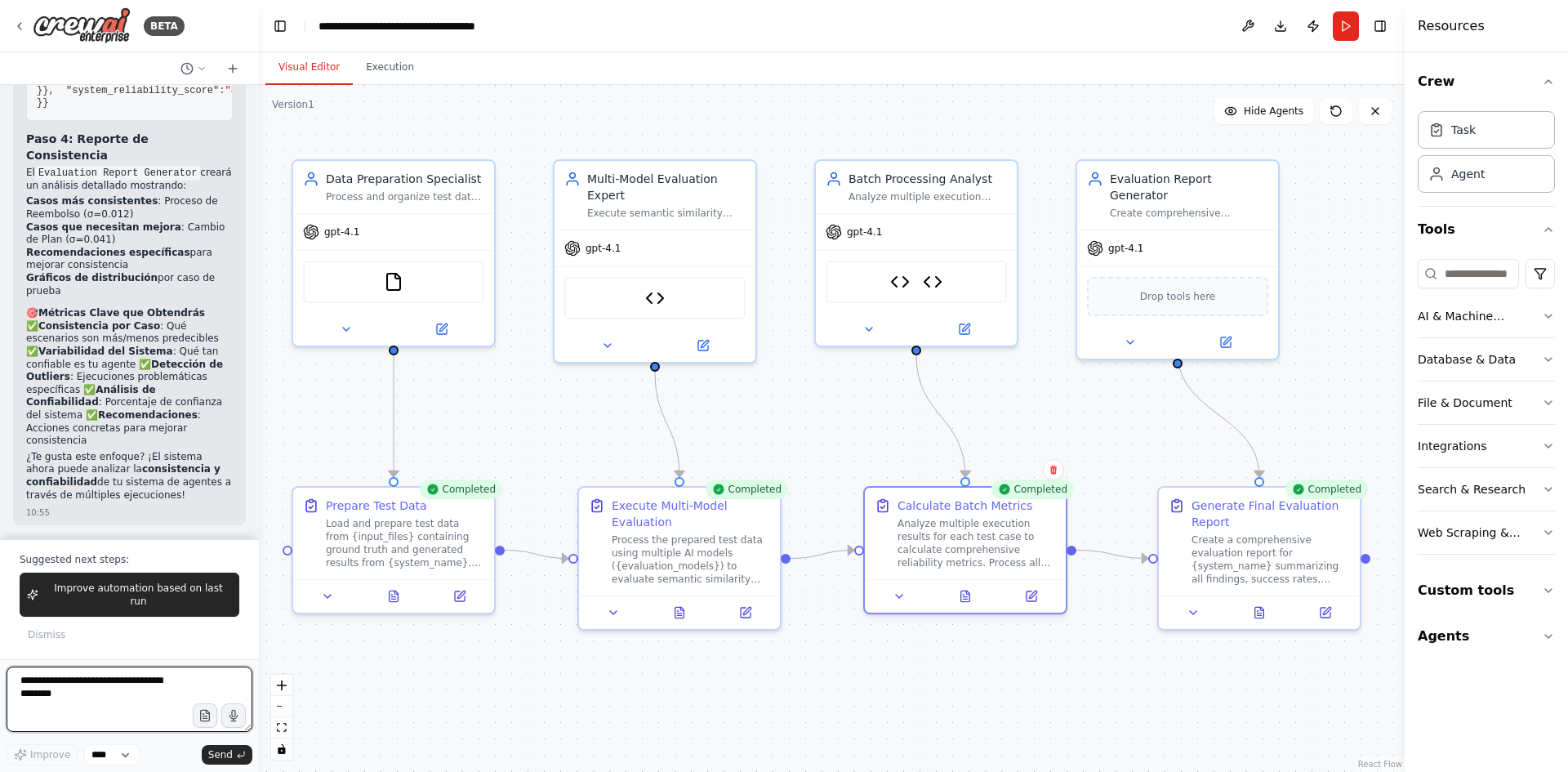
click at [106, 700] on textarea at bounding box center [129, 699] width 246 height 65
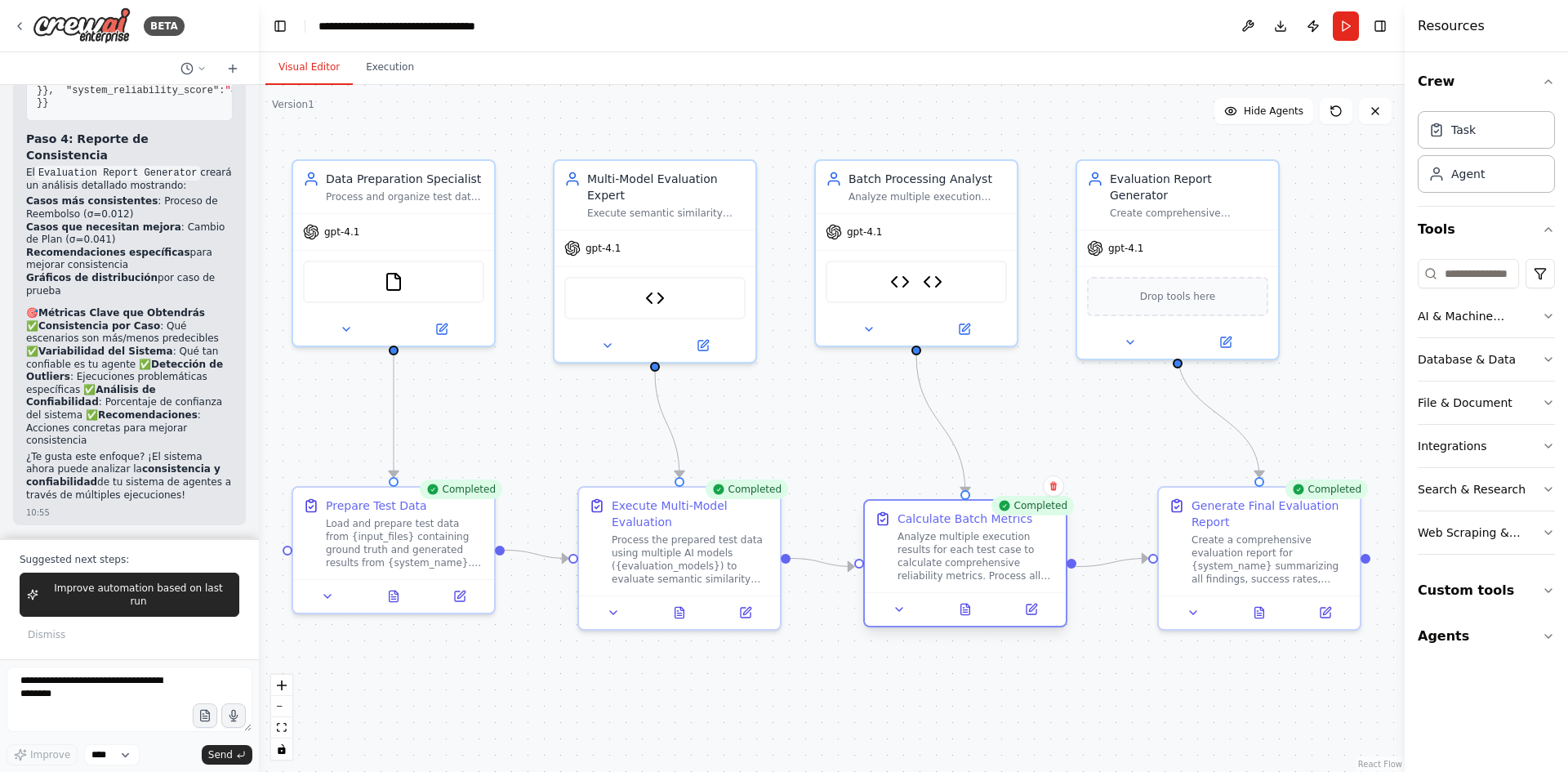
drag, startPoint x: 926, startPoint y: 506, endPoint x: 926, endPoint y: 520, distance: 14.0
click at [926, 520] on div "Calculate Batch Metrics" at bounding box center [965, 519] width 135 height 17
click at [1039, 624] on div at bounding box center [966, 609] width 201 height 33
click at [1035, 612] on icon at bounding box center [1032, 609] width 10 height 10
click at [1340, 619] on div at bounding box center [1259, 609] width 201 height 33
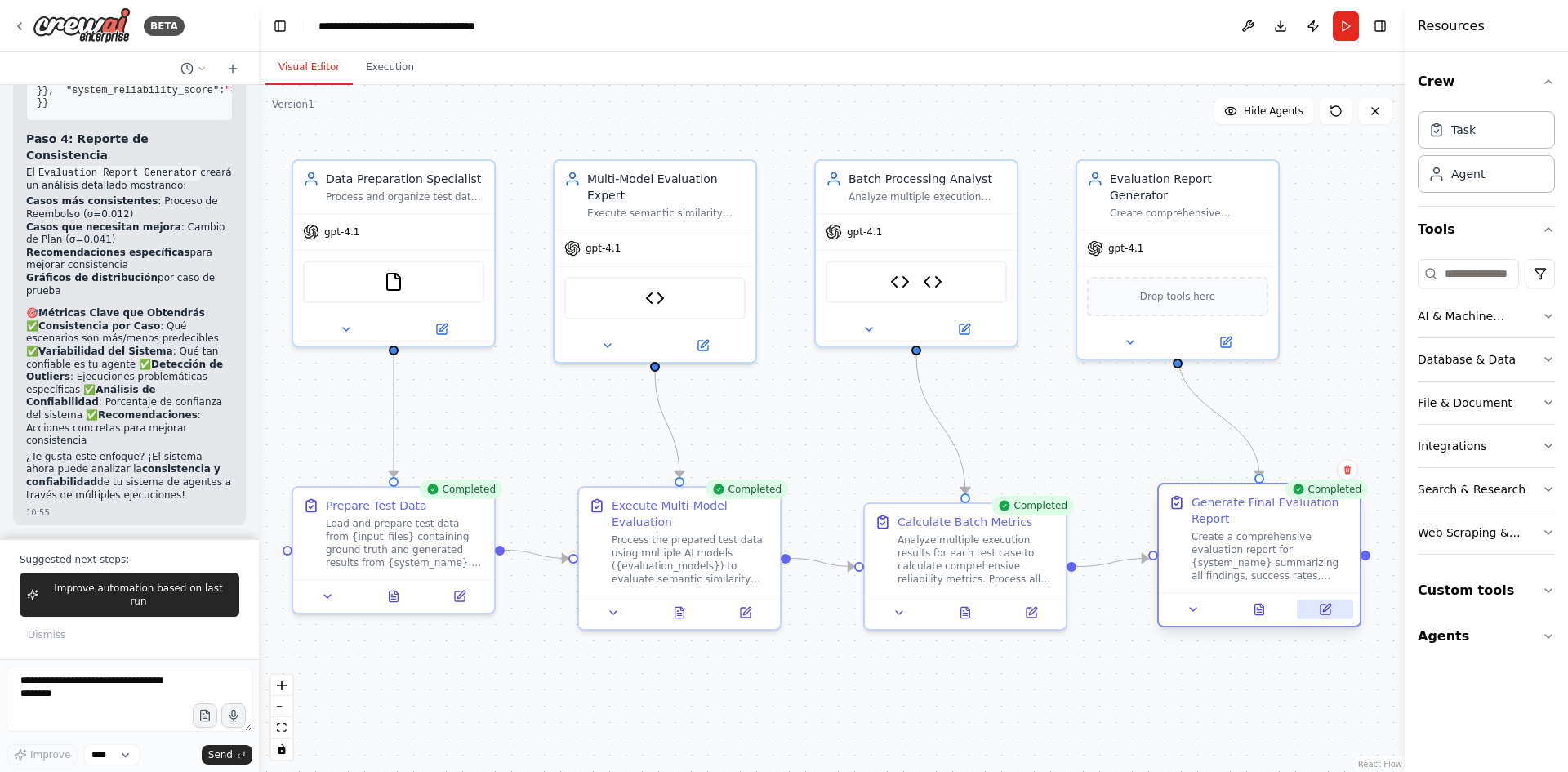
click at [1333, 611] on button at bounding box center [1325, 609] width 56 height 19
click at [55, 701] on textarea at bounding box center [129, 699] width 246 height 65
click at [1258, 617] on button at bounding box center [1260, 609] width 70 height 19
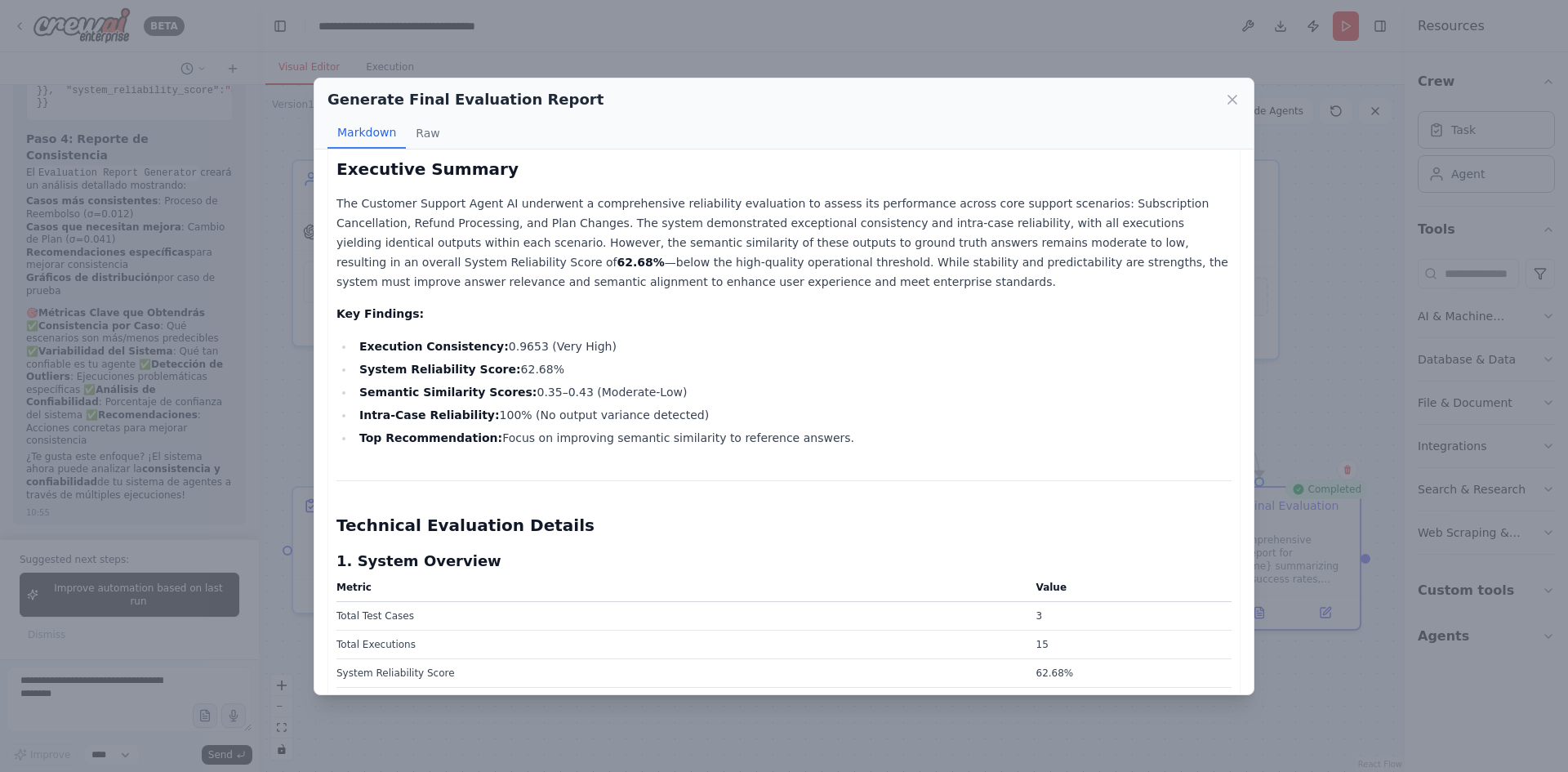
scroll to position [164, 0]
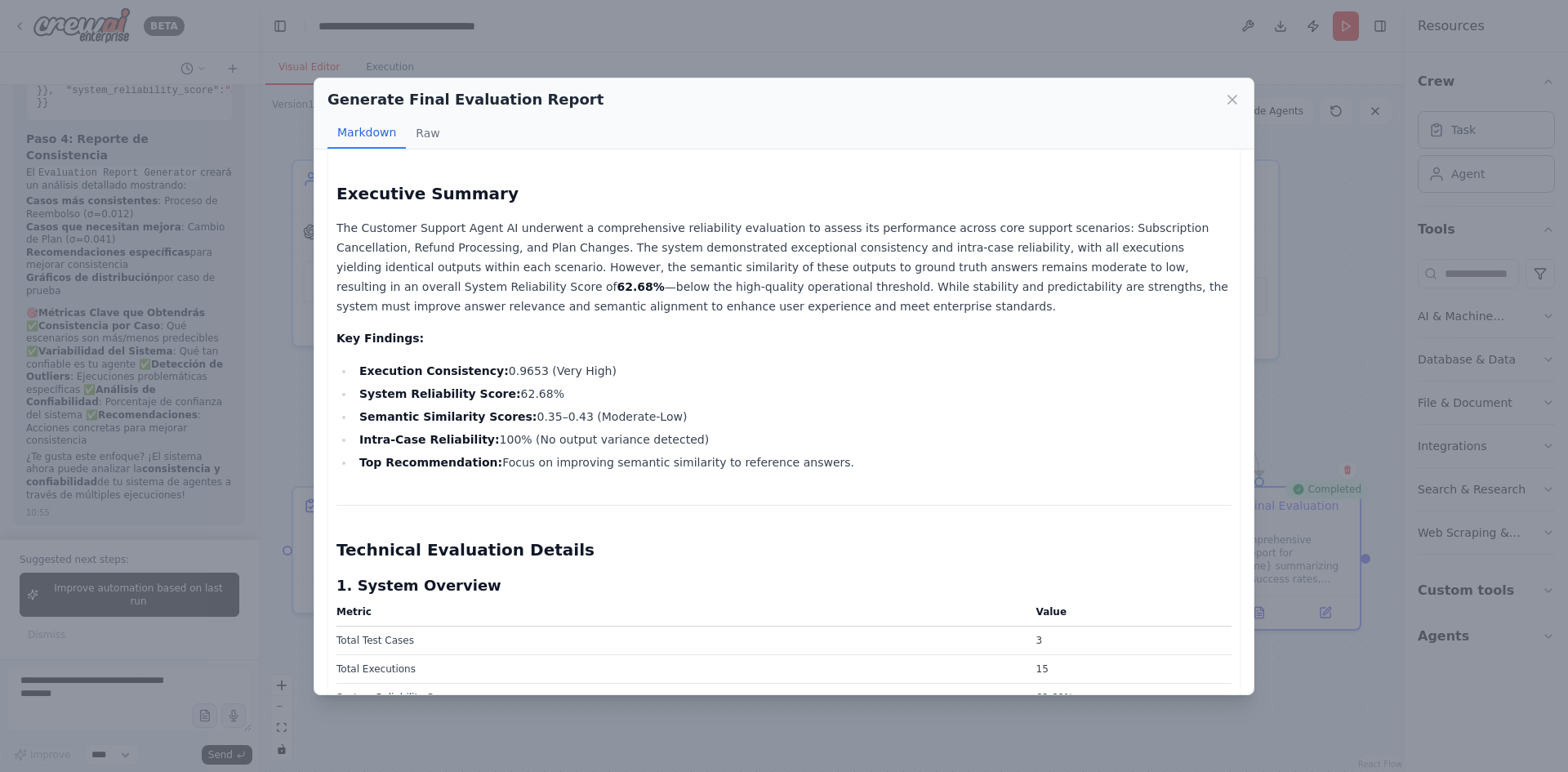
click at [404, 369] on strong "Execution Consistency:" at bounding box center [434, 371] width 150 height 13
click at [412, 464] on strong "Top Recommendation:" at bounding box center [430, 463] width 143 height 13
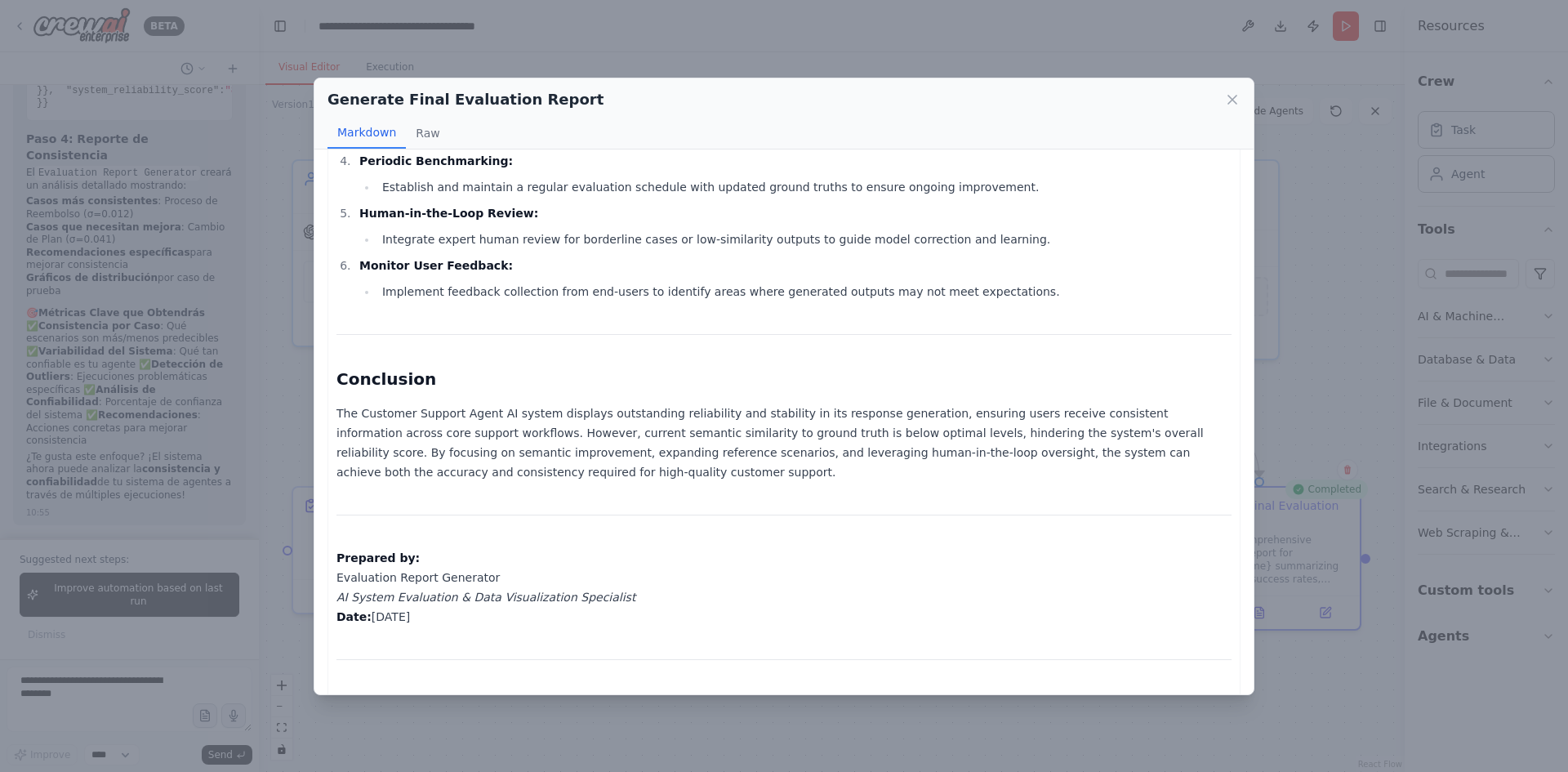
scroll to position [2829, 0]
click at [137, 692] on div "Generate Final Evaluation Report Markdown Raw Comprehensive Evaluation Report C…" at bounding box center [784, 386] width 1568 height 772
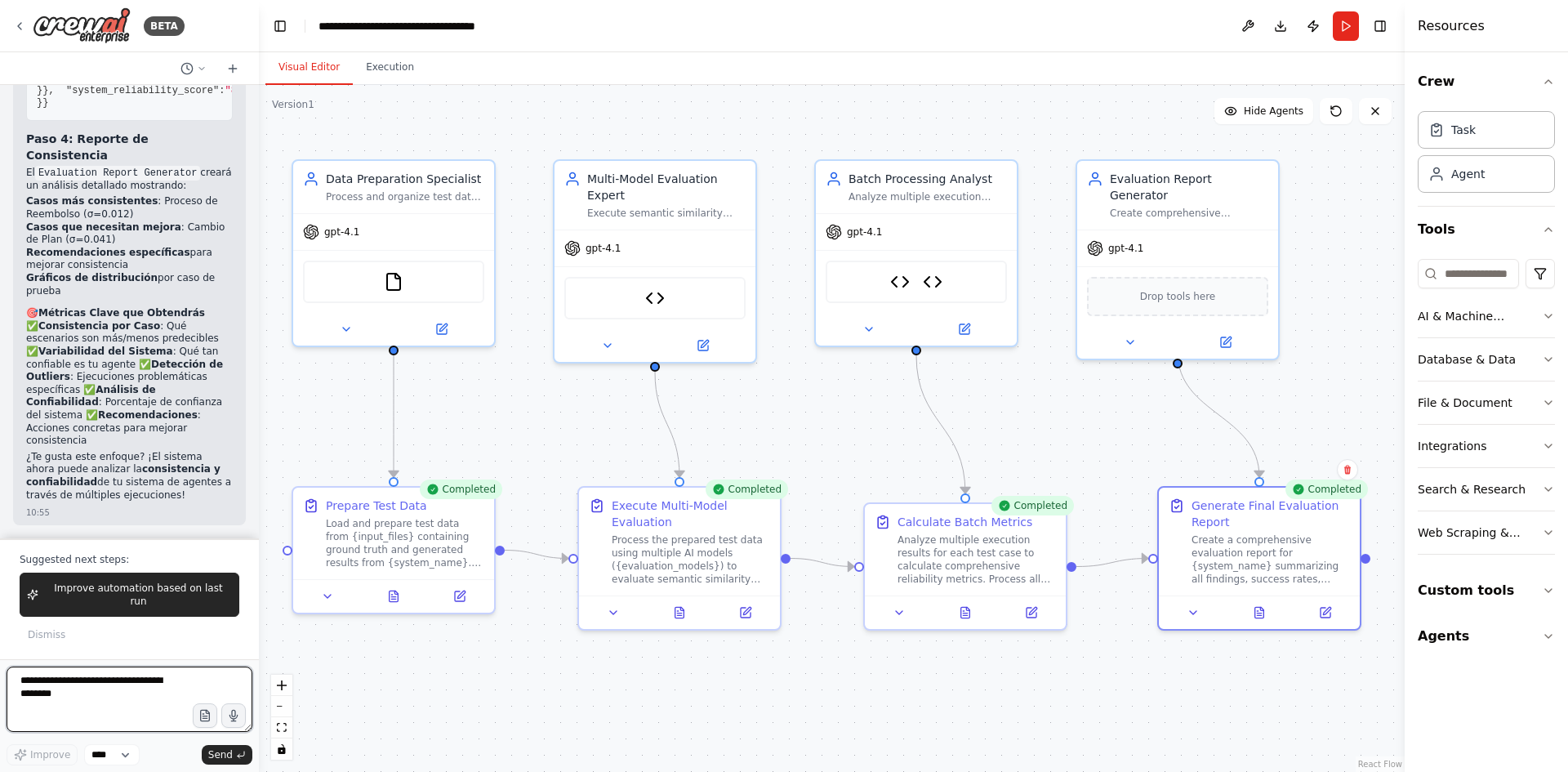
click at [137, 692] on textarea at bounding box center [129, 699] width 246 height 65
drag, startPoint x: 1267, startPoint y: 610, endPoint x: 1209, endPoint y: 594, distance: 60.2
click at [1266, 611] on button at bounding box center [1260, 609] width 70 height 19
click at [1263, 607] on icon at bounding box center [1263, 605] width 4 height 4
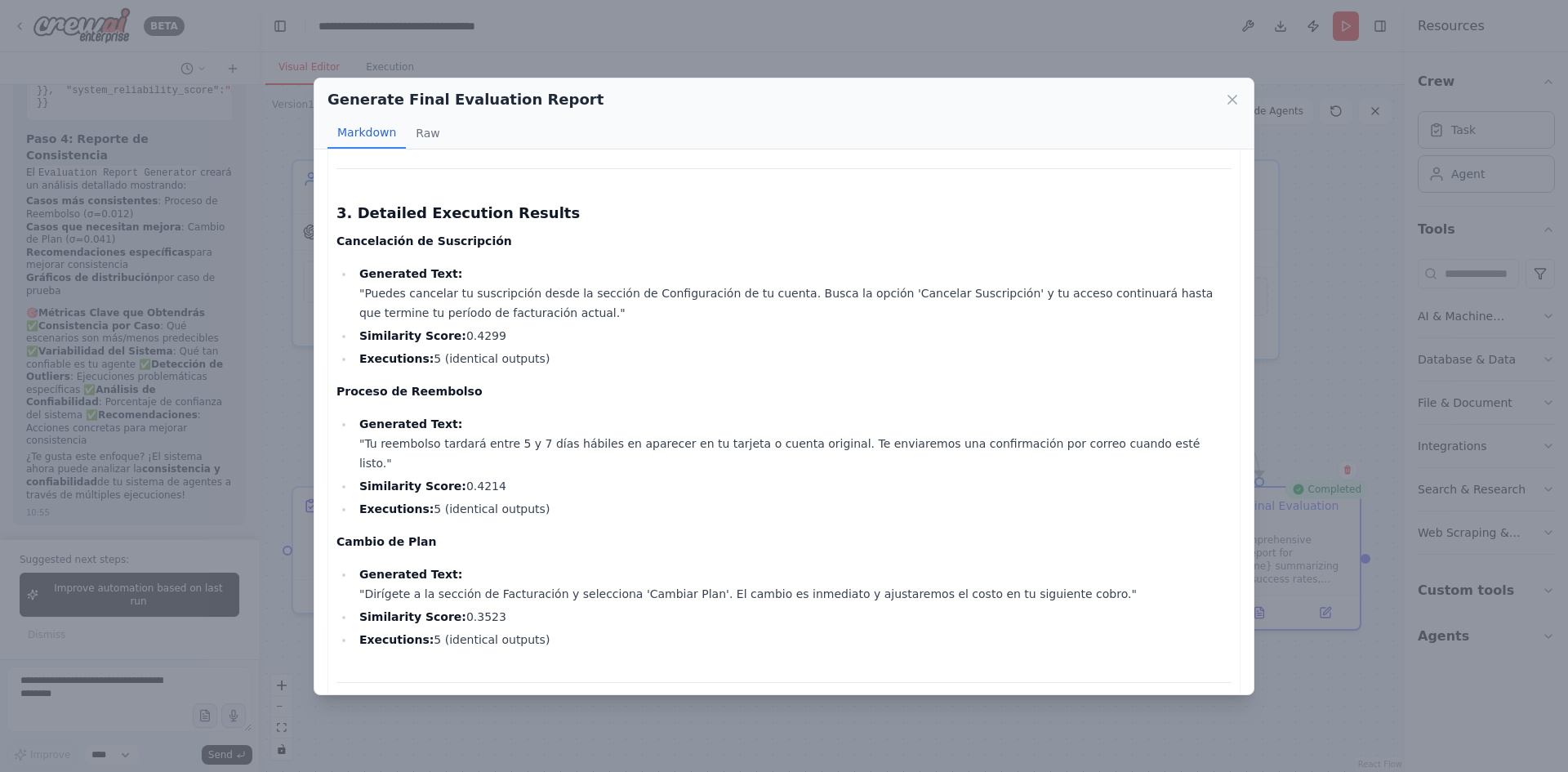
scroll to position [1145, 0]
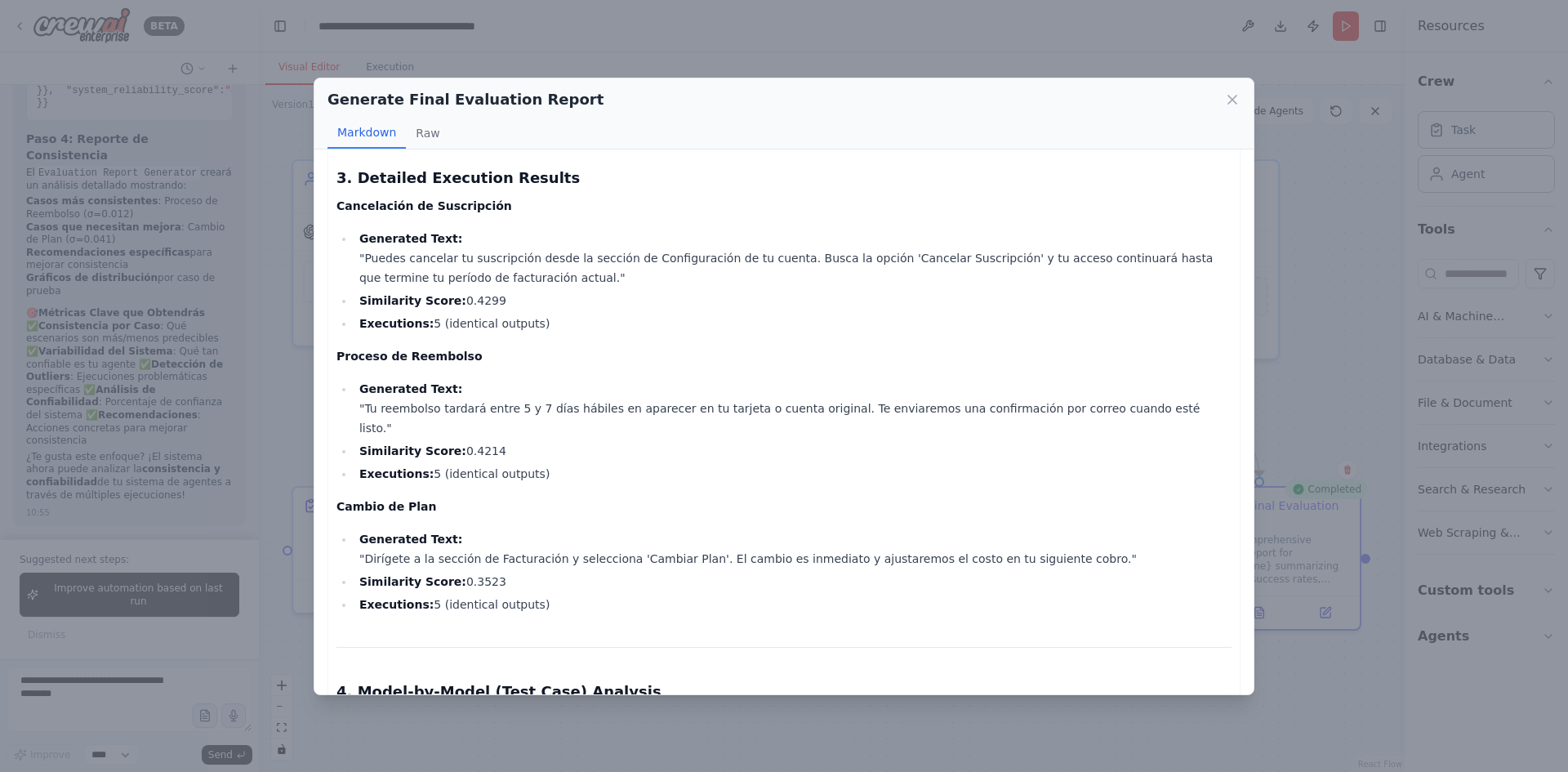
drag, startPoint x: 523, startPoint y: 281, endPoint x: 275, endPoint y: 259, distance: 249.0
click at [275, 259] on div "Generate Final Evaluation Report Markdown Raw Comprehensive Evaluation Report C…" at bounding box center [784, 386] width 1568 height 772
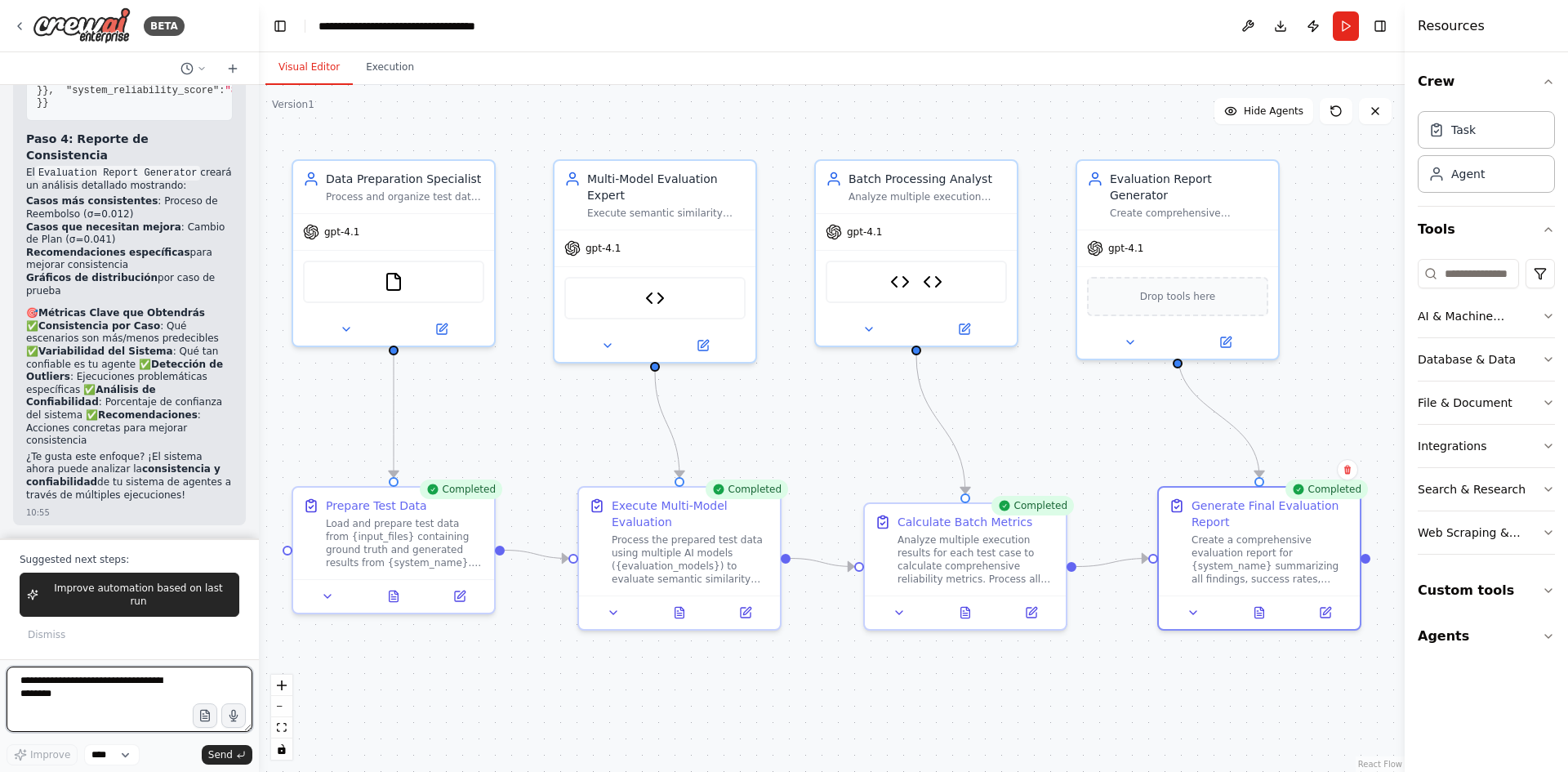
click at [87, 692] on textarea at bounding box center [129, 699] width 246 height 65
type textarea "**********"
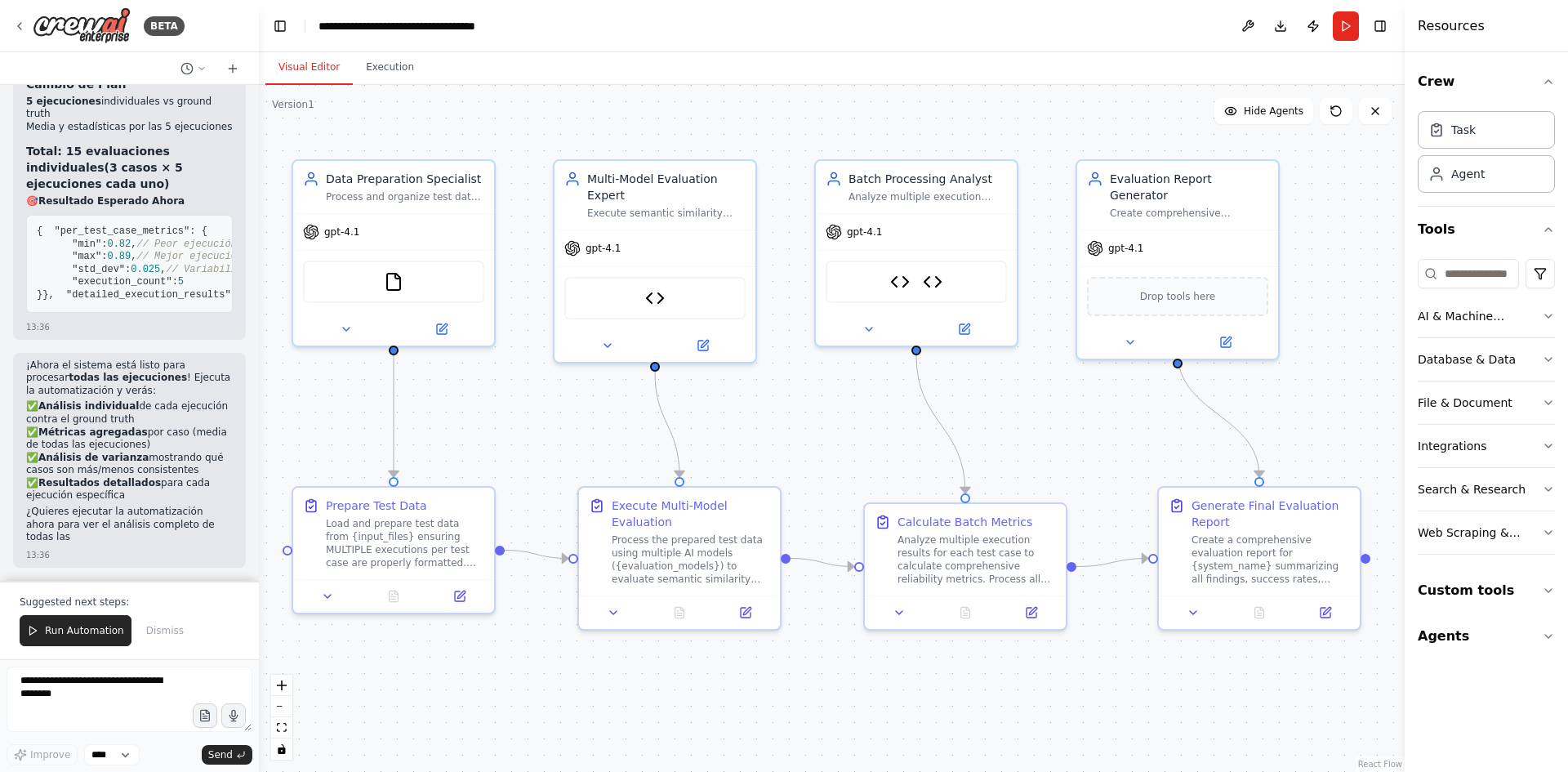
scroll to position [13462, 0]
click at [80, 634] on span "Run Automation" at bounding box center [85, 631] width 79 height 13
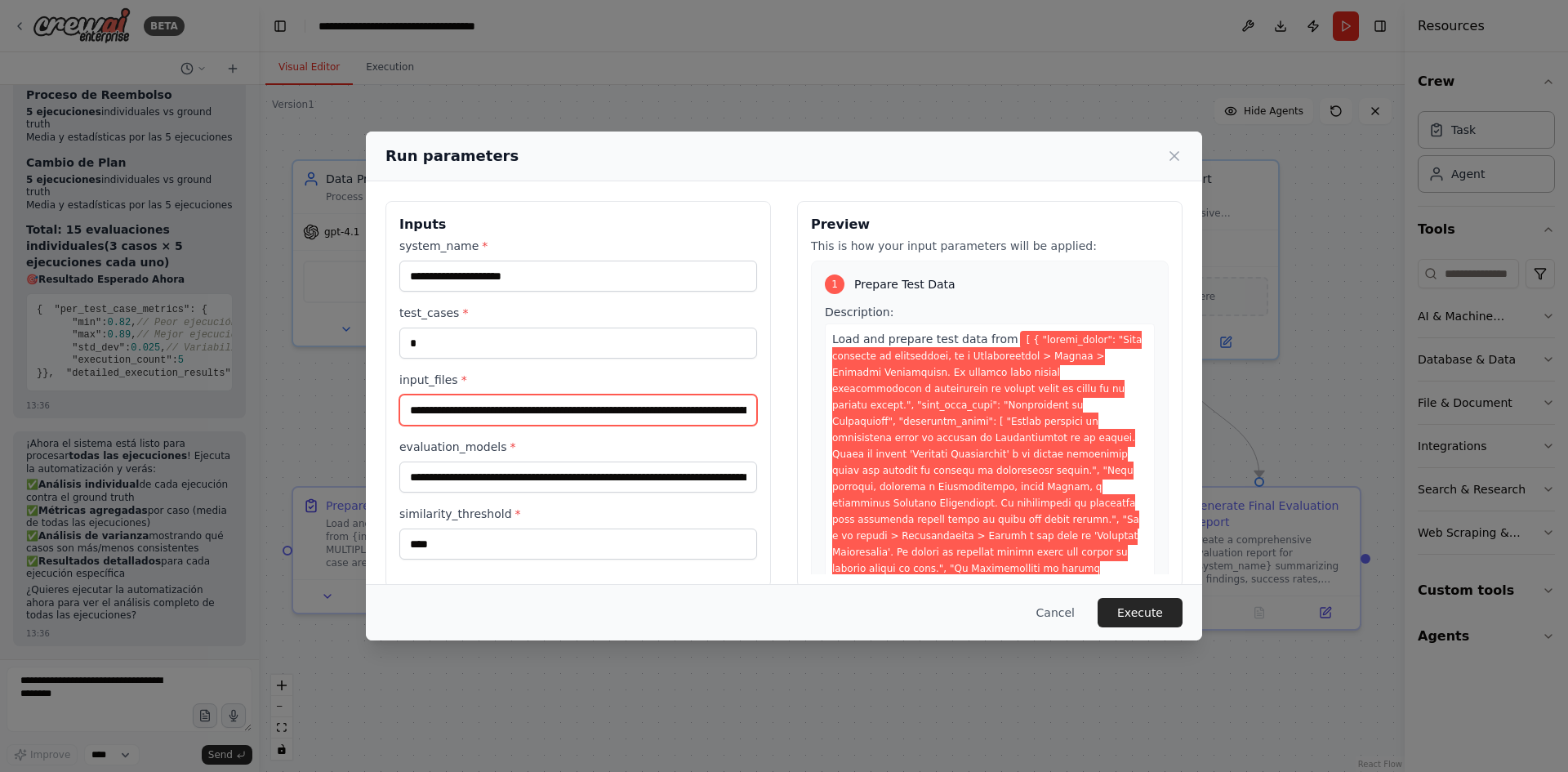
click at [671, 421] on input "input_files *" at bounding box center [578, 410] width 358 height 31
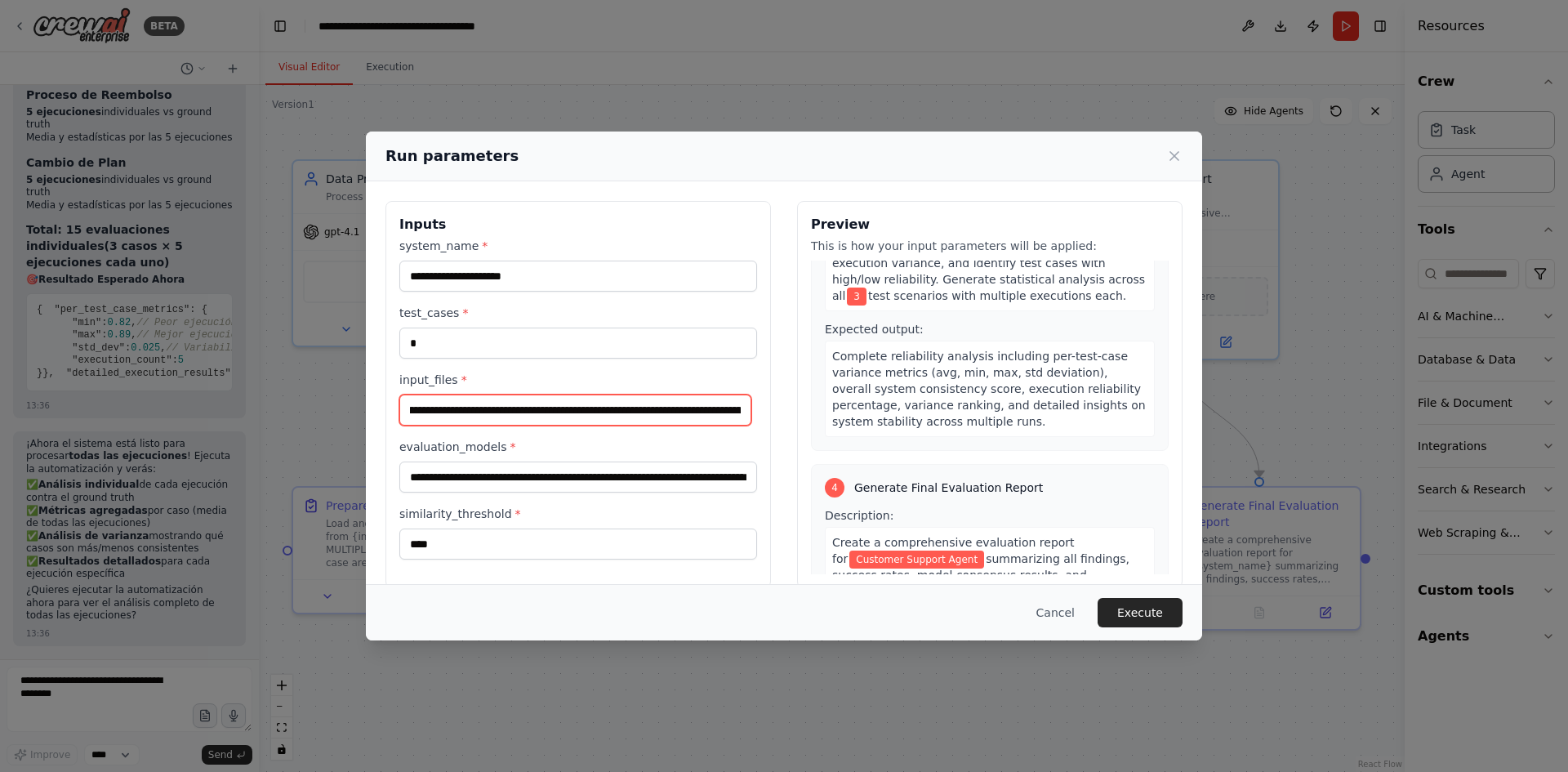
scroll to position [1739, 0]
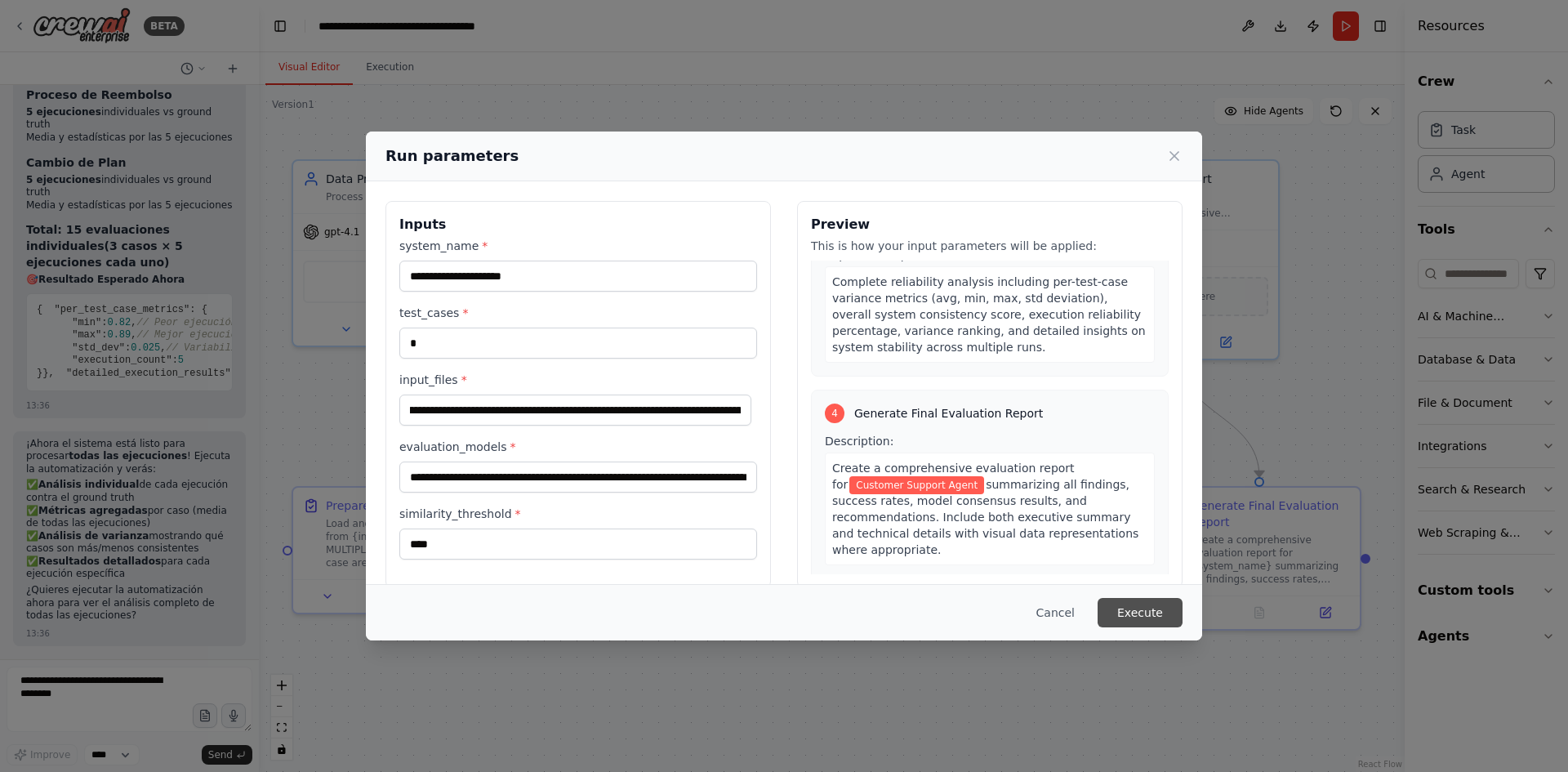
click at [1160, 616] on button "Execute" at bounding box center [1140, 613] width 85 height 29
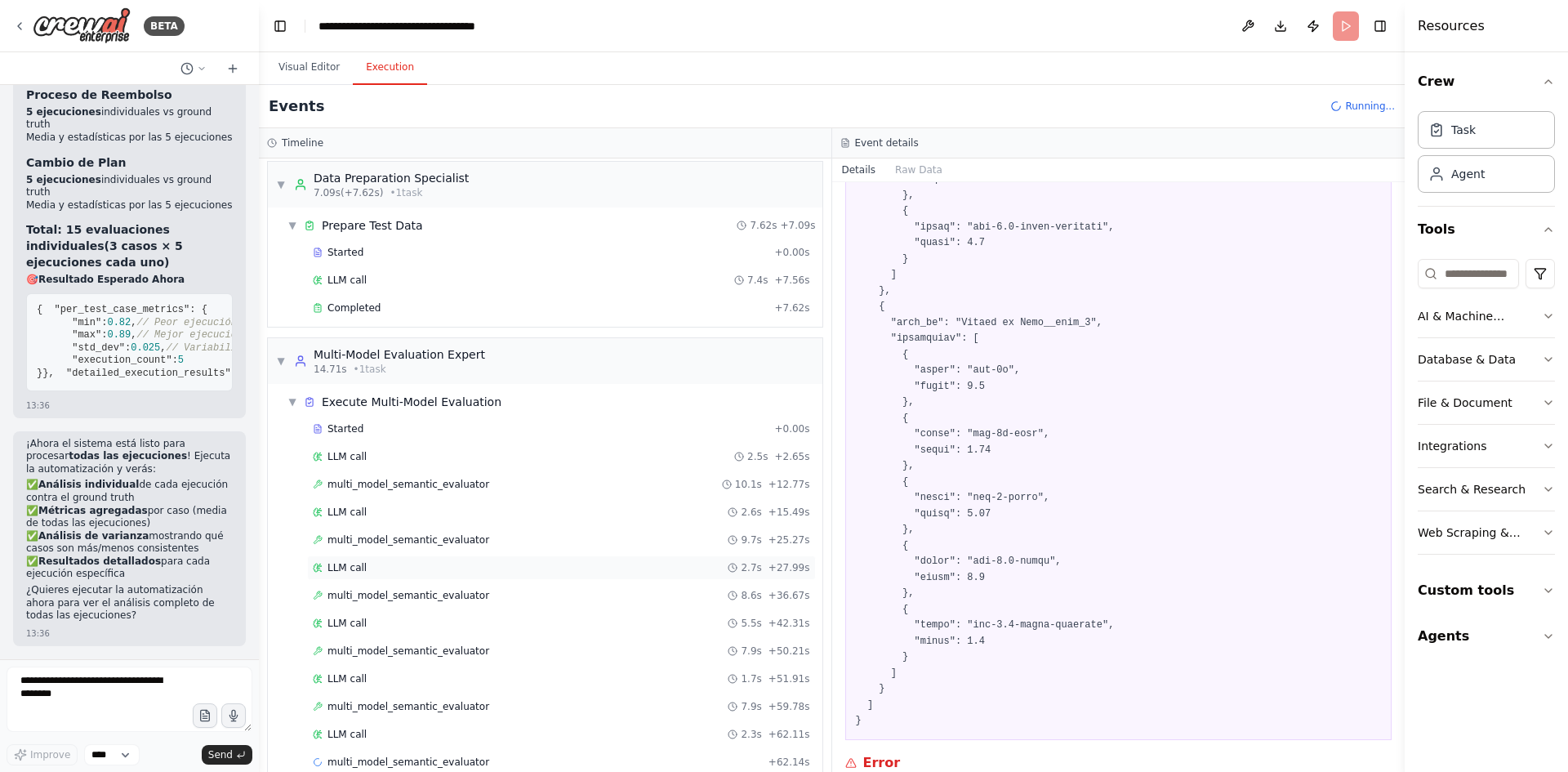
scroll to position [0, 0]
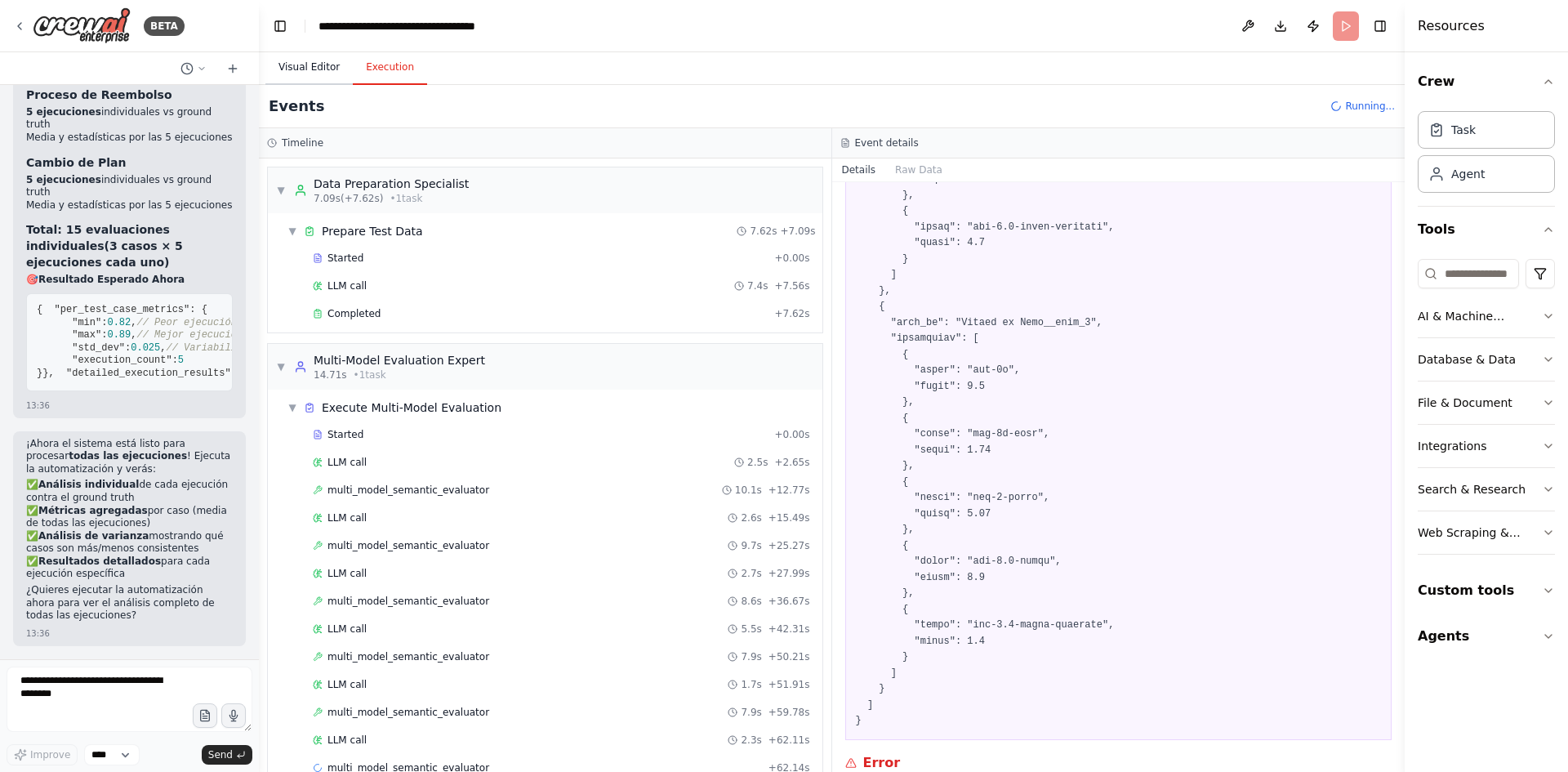
click at [320, 76] on button "Visual Editor" at bounding box center [309, 67] width 87 height 34
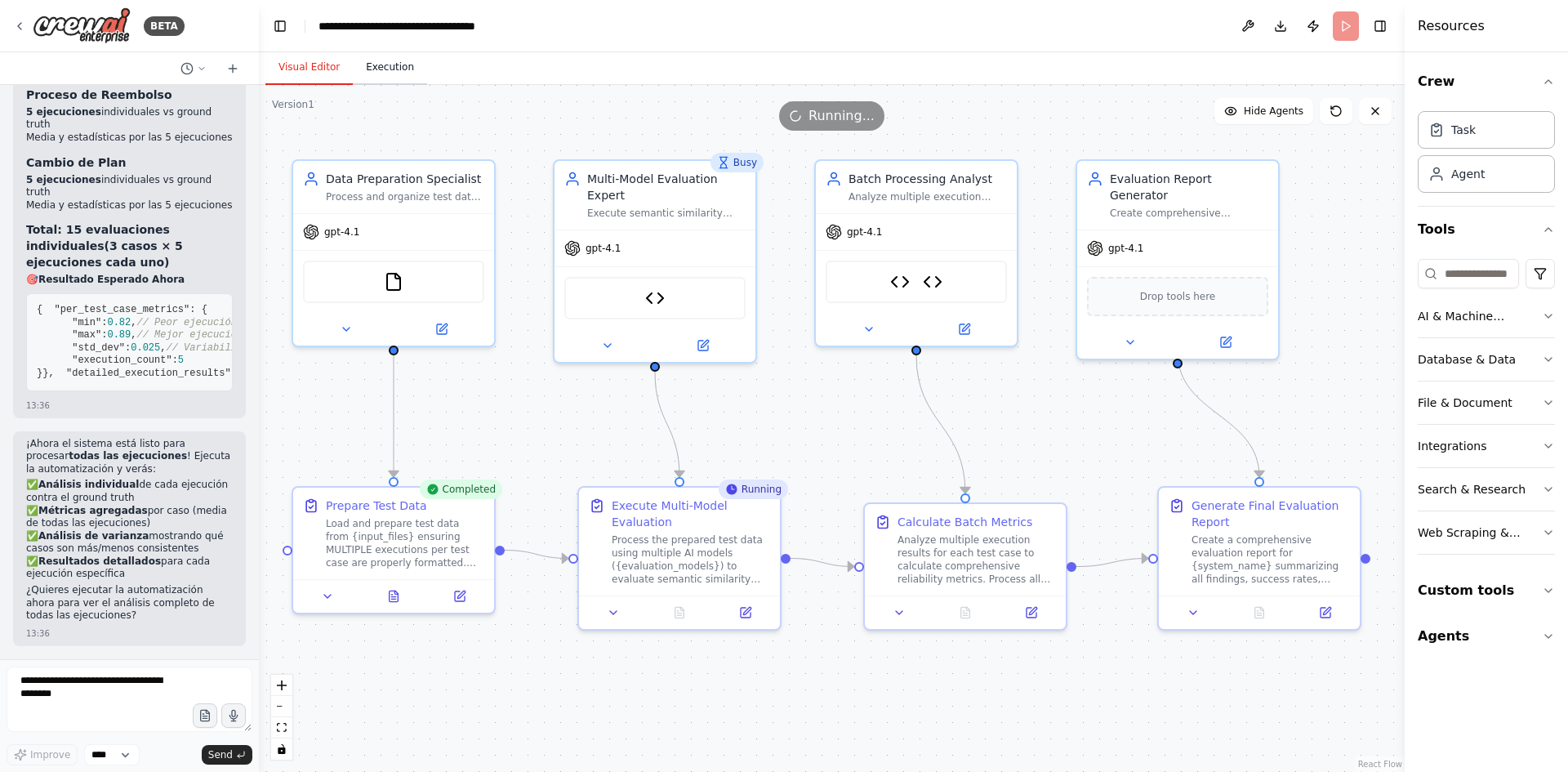
click at [399, 62] on button "Execution" at bounding box center [390, 67] width 74 height 34
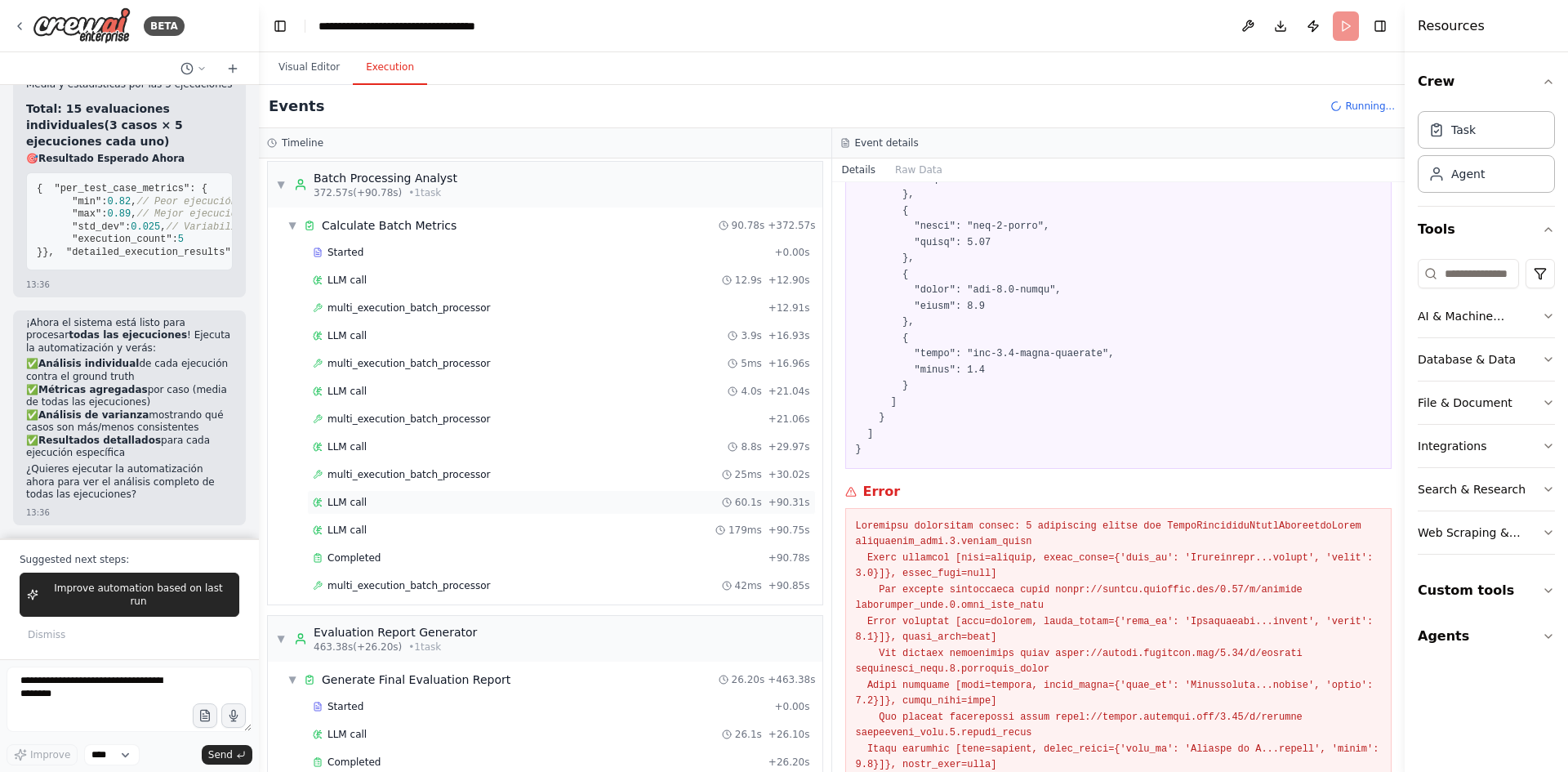
scroll to position [1220, 0]
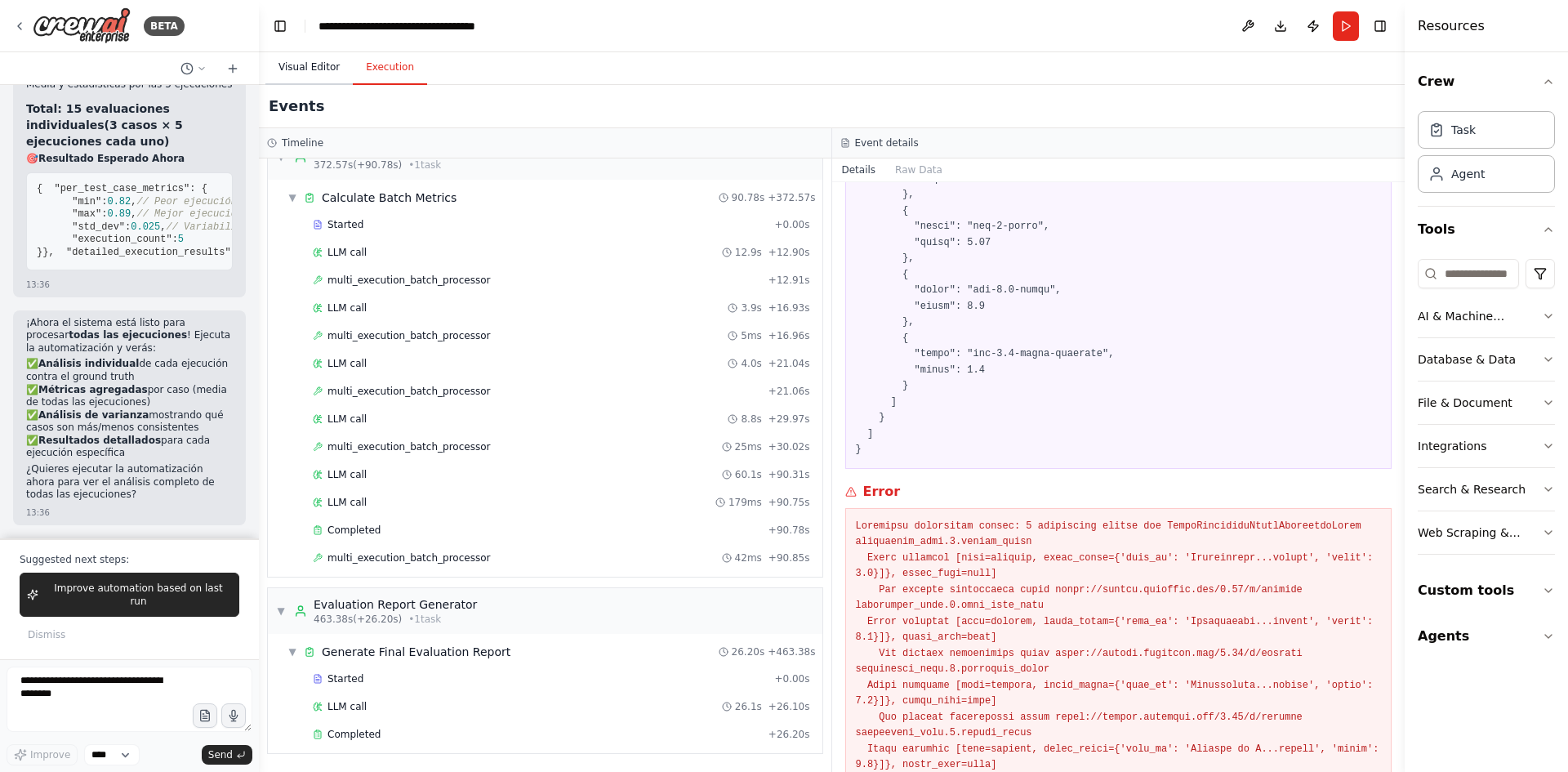
click at [313, 66] on button "Visual Editor" at bounding box center [309, 67] width 87 height 34
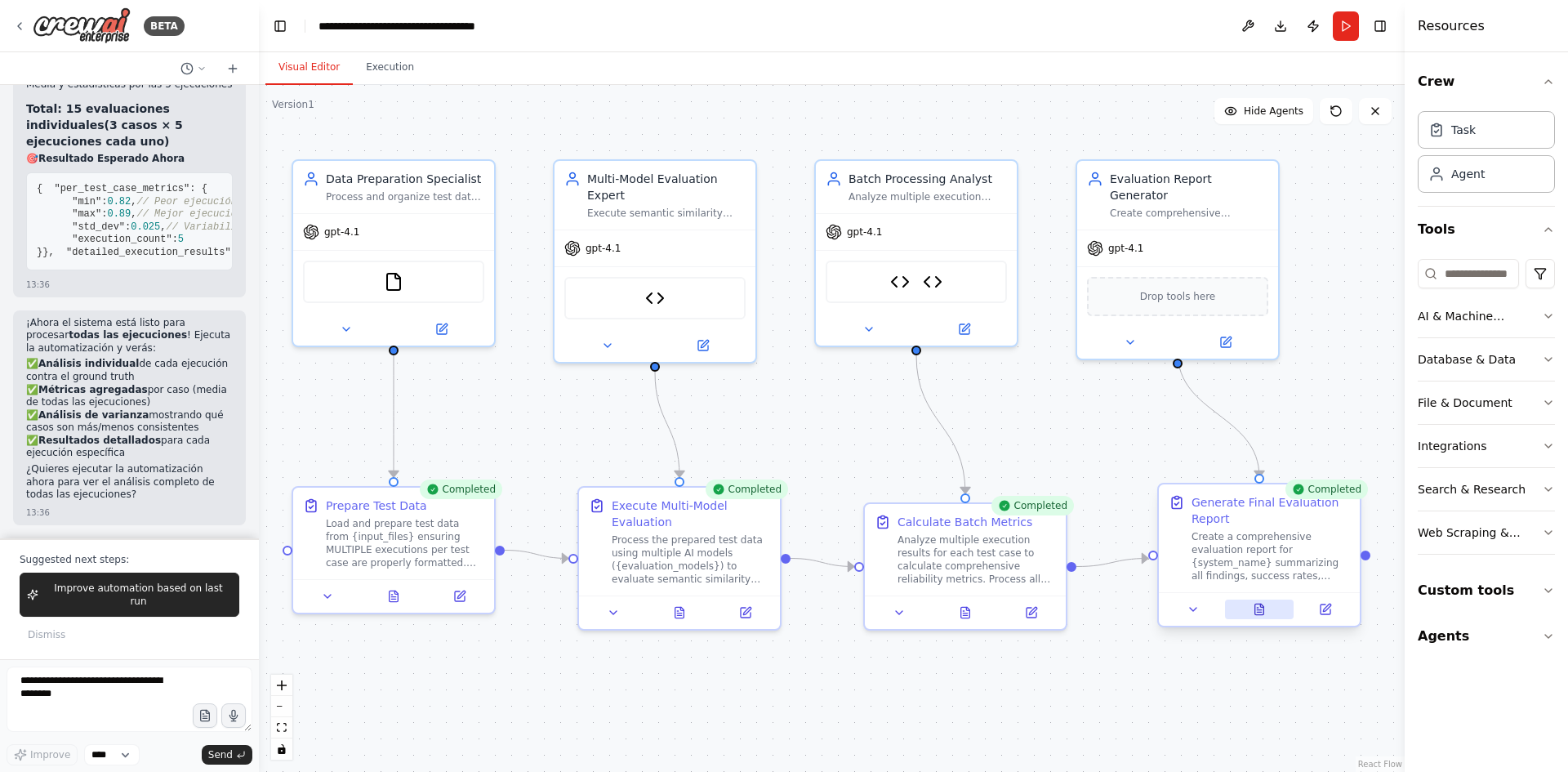
click at [1258, 608] on icon at bounding box center [1257, 608] width 1 height 0
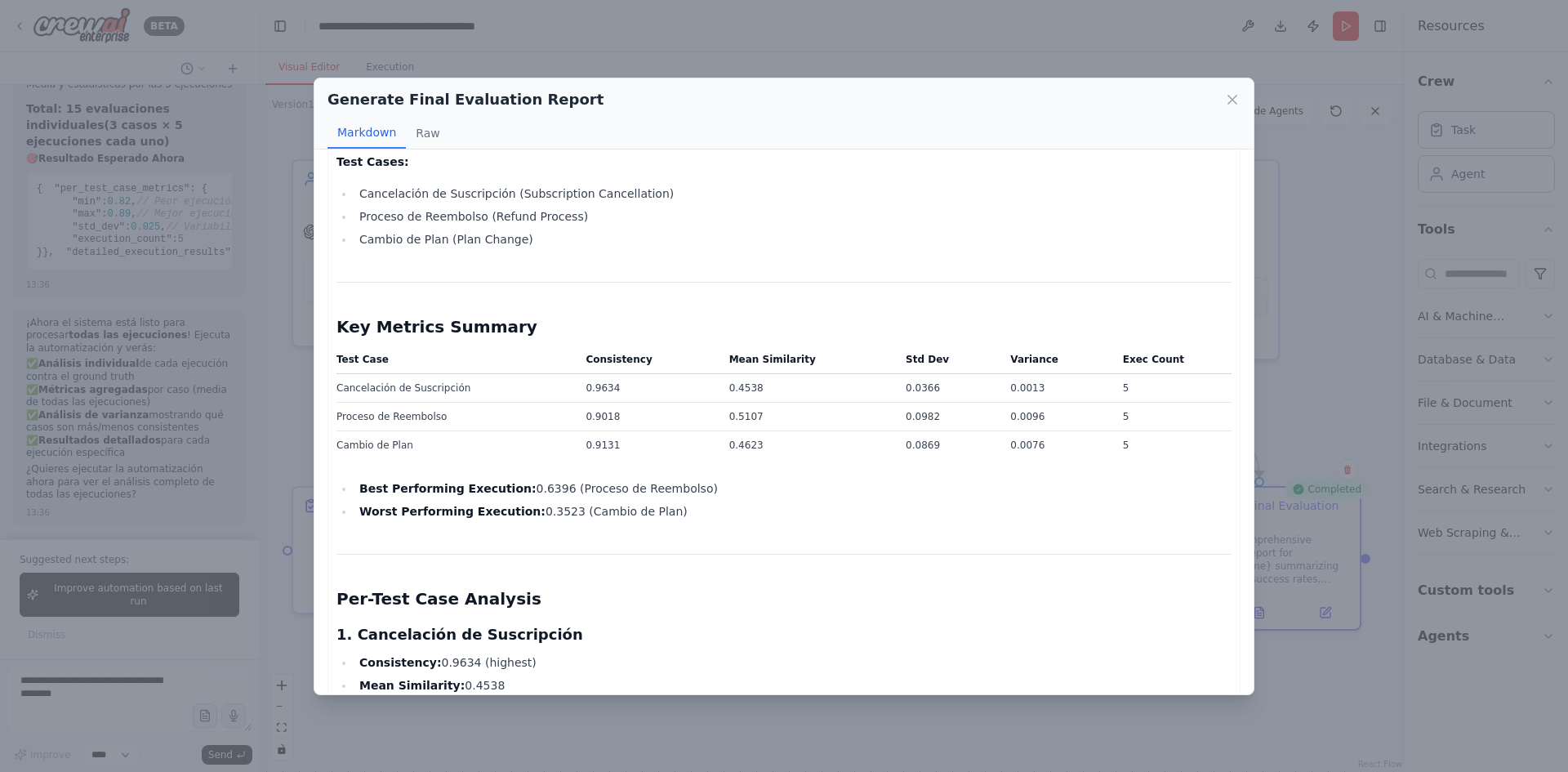
scroll to position [13491, 0]
click at [601, 403] on td "0.9018" at bounding box center [647, 417] width 143 height 29
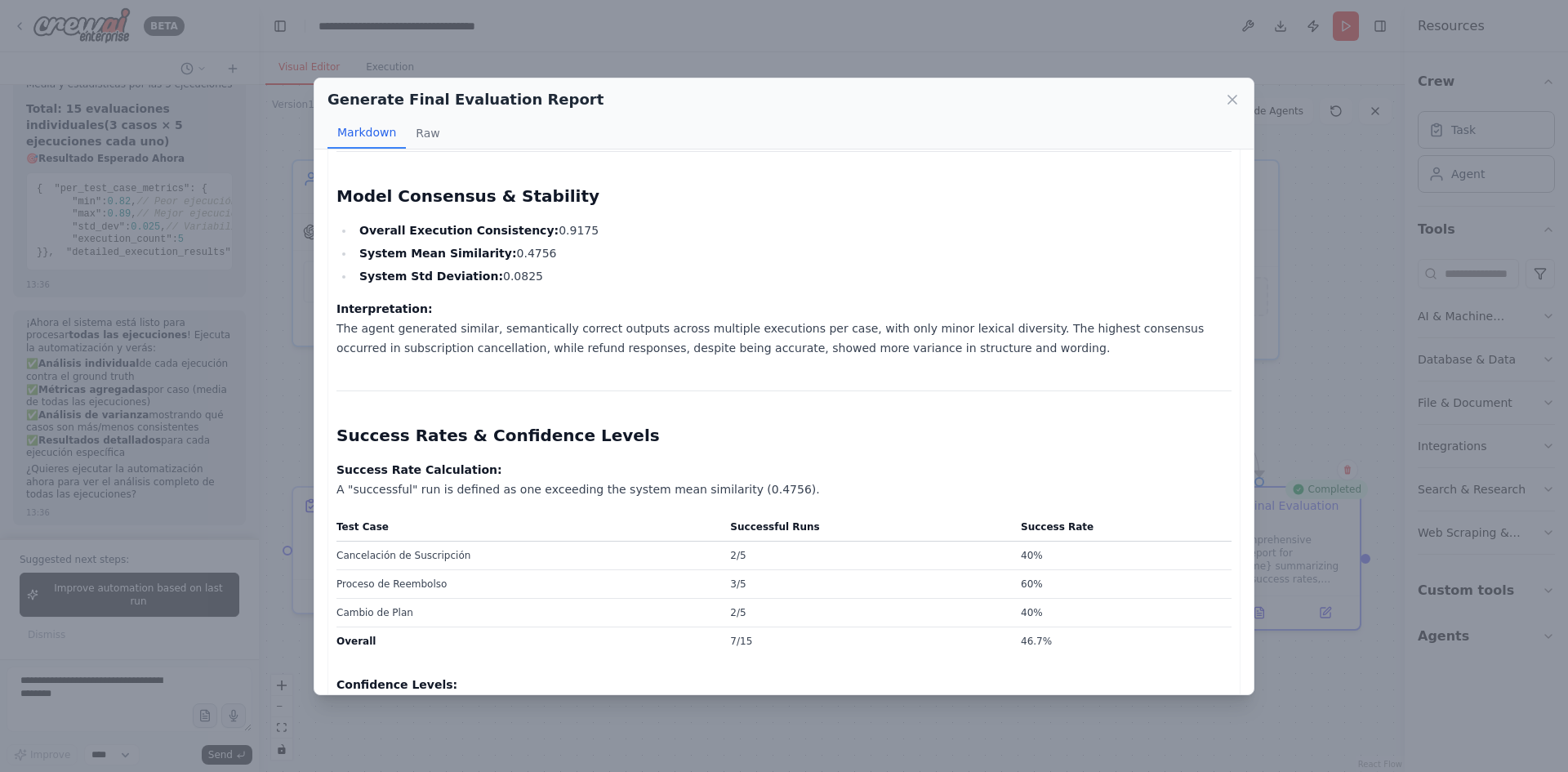
scroll to position [2370, 0]
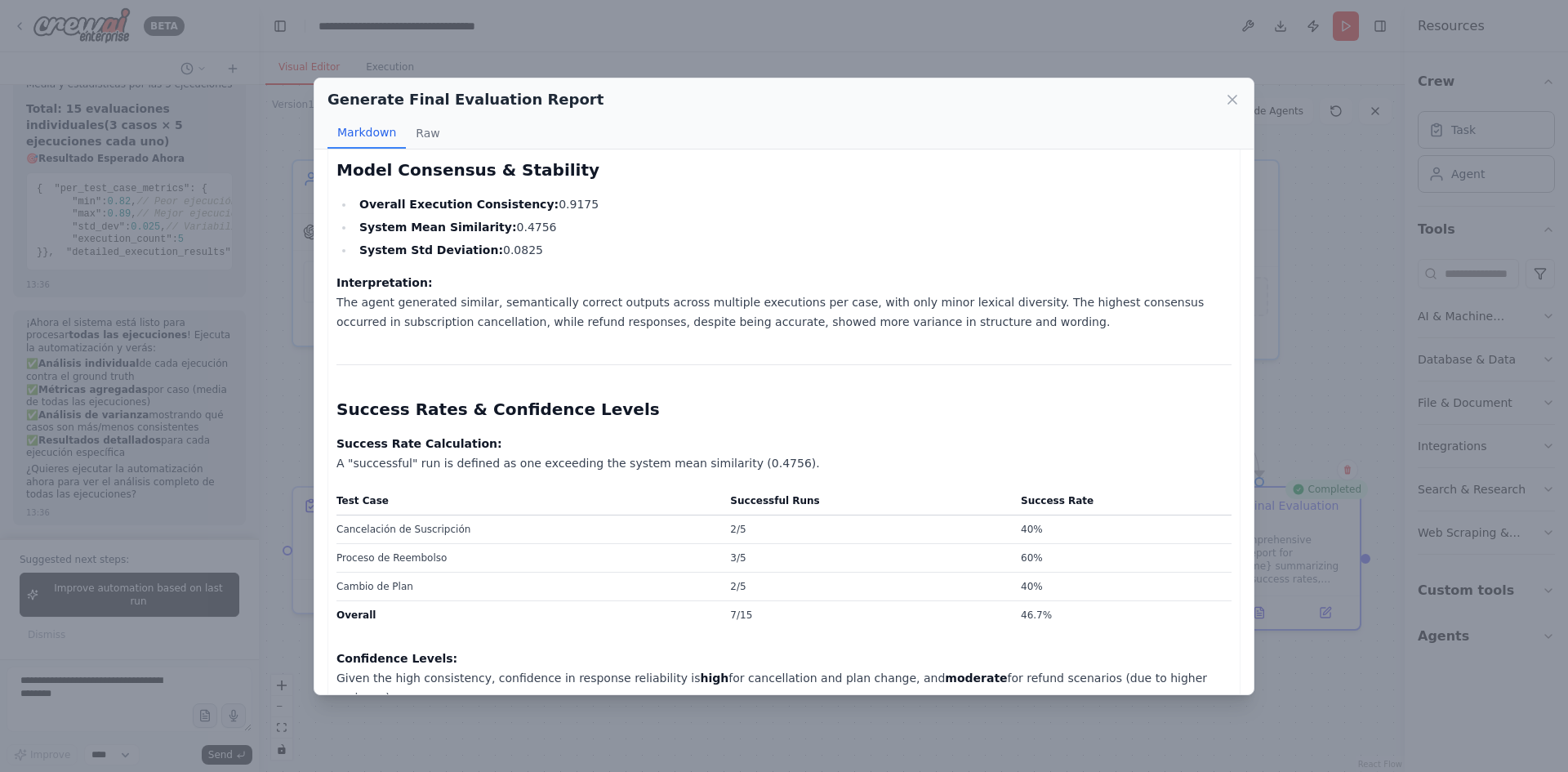
click at [754, 545] on td "3/5" at bounding box center [865, 559] width 291 height 29
click at [753, 545] on td "3/5" at bounding box center [865, 559] width 291 height 29
click at [744, 573] on td "2/5" at bounding box center [865, 587] width 291 height 29
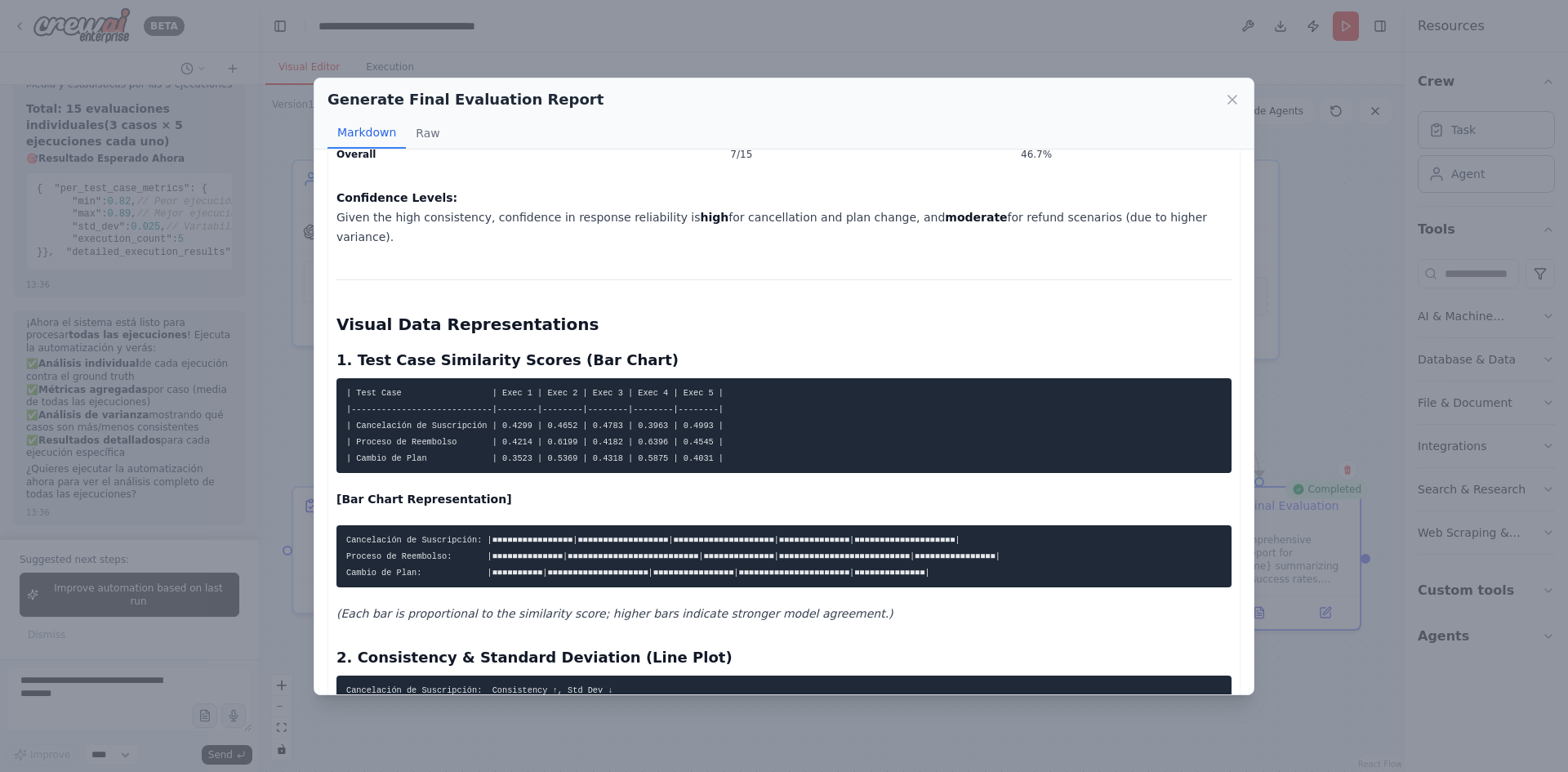
scroll to position [2861, 0]
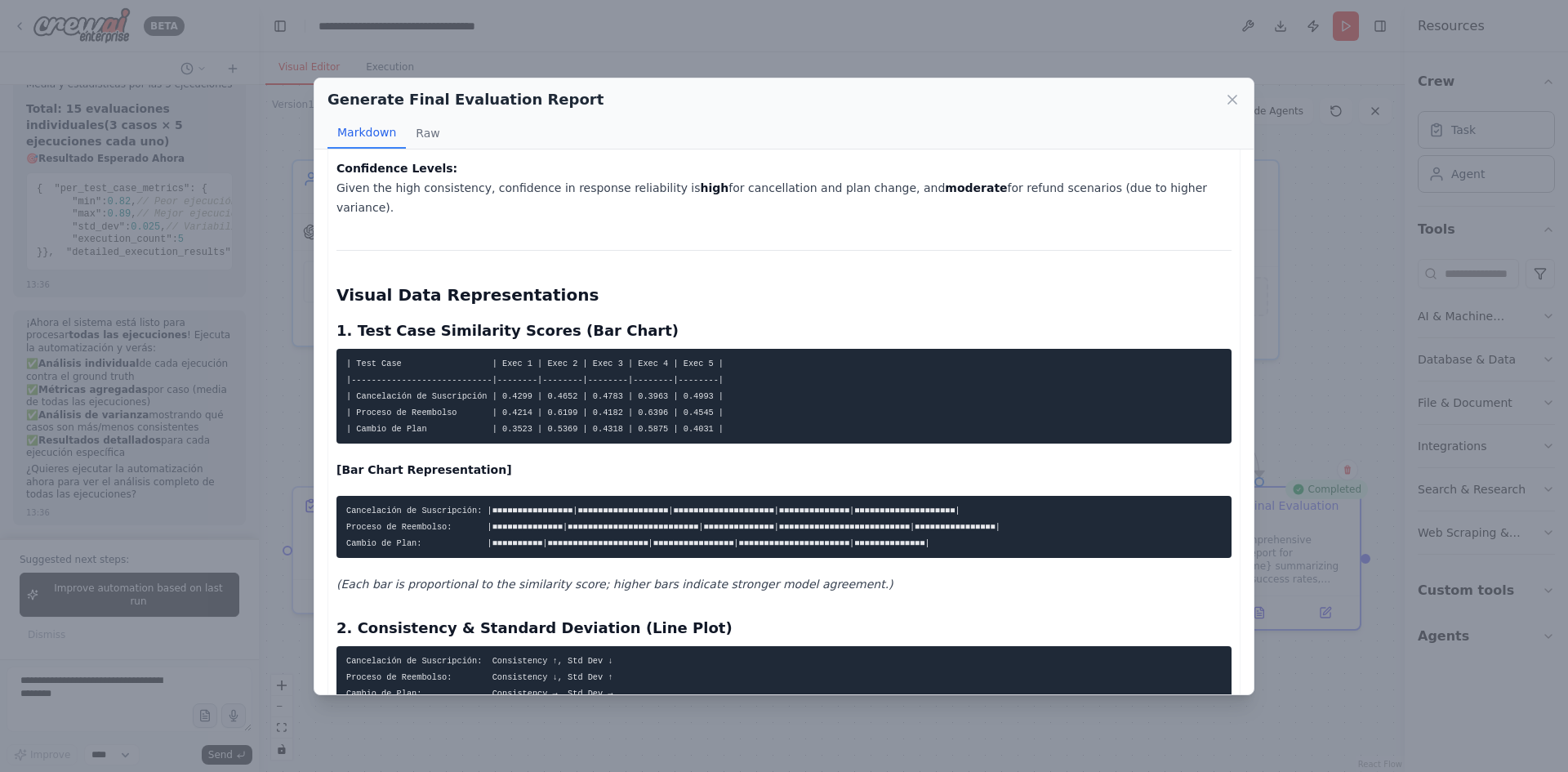
click at [512, 506] on code "Cancelación de Suscripción: |■■■■■■■■■■■■■■■■|■■■■■■■■■■■■■■■■■■|■■■■■■■■■■■■■■…" at bounding box center [673, 527] width 654 height 42
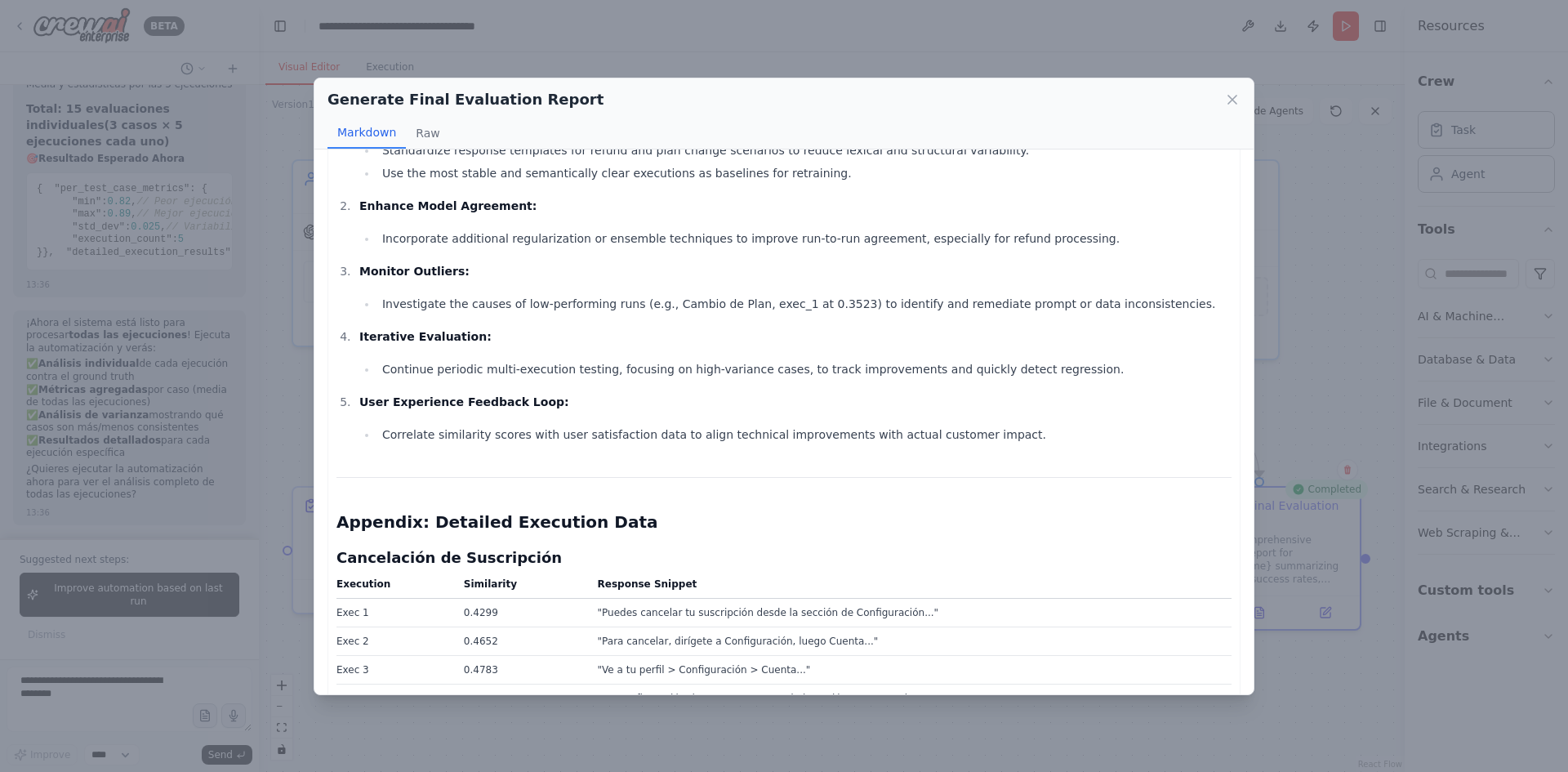
scroll to position [3923, 0]
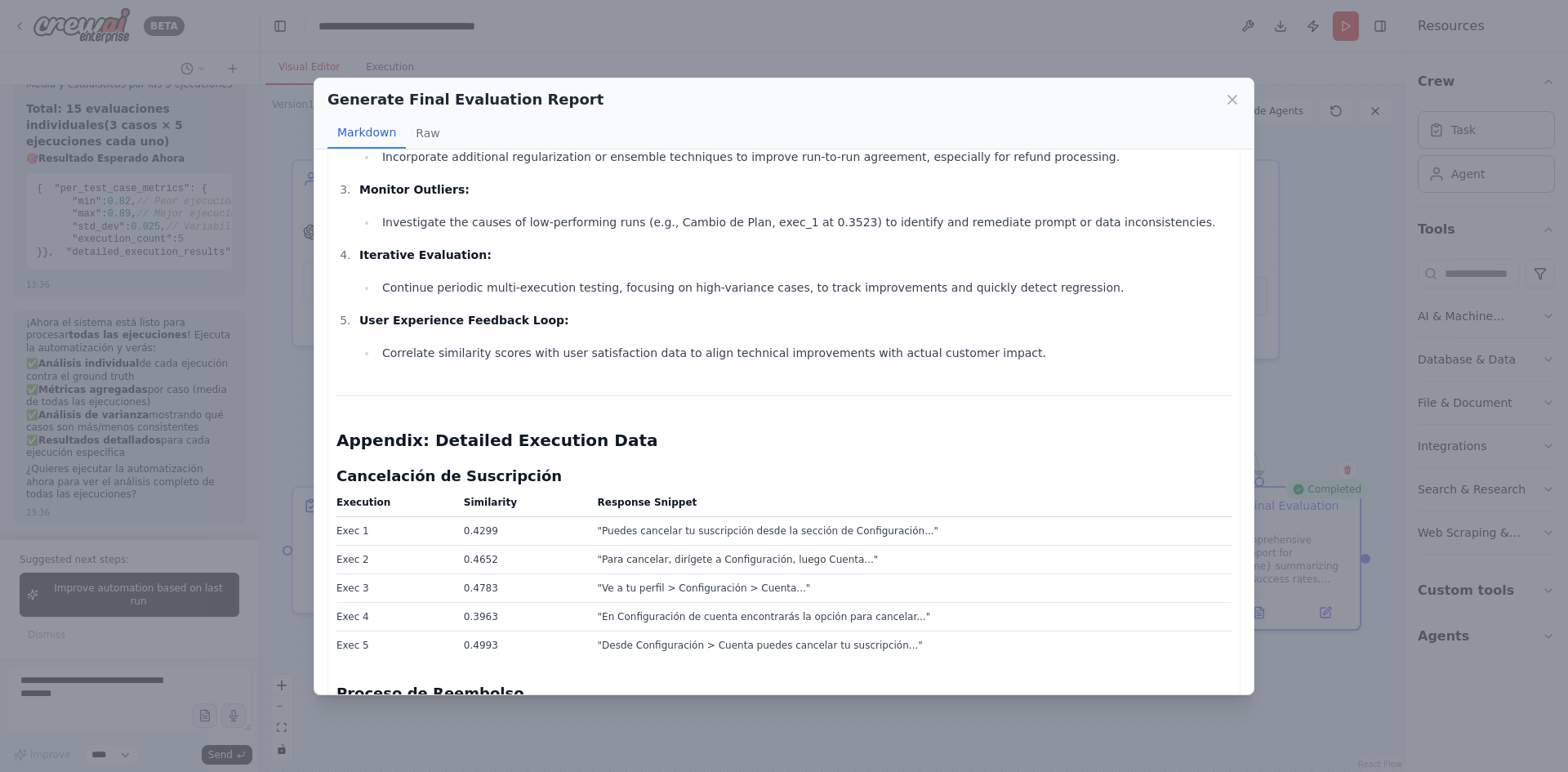
click at [479, 517] on td "0.4299" at bounding box center [521, 531] width 134 height 29
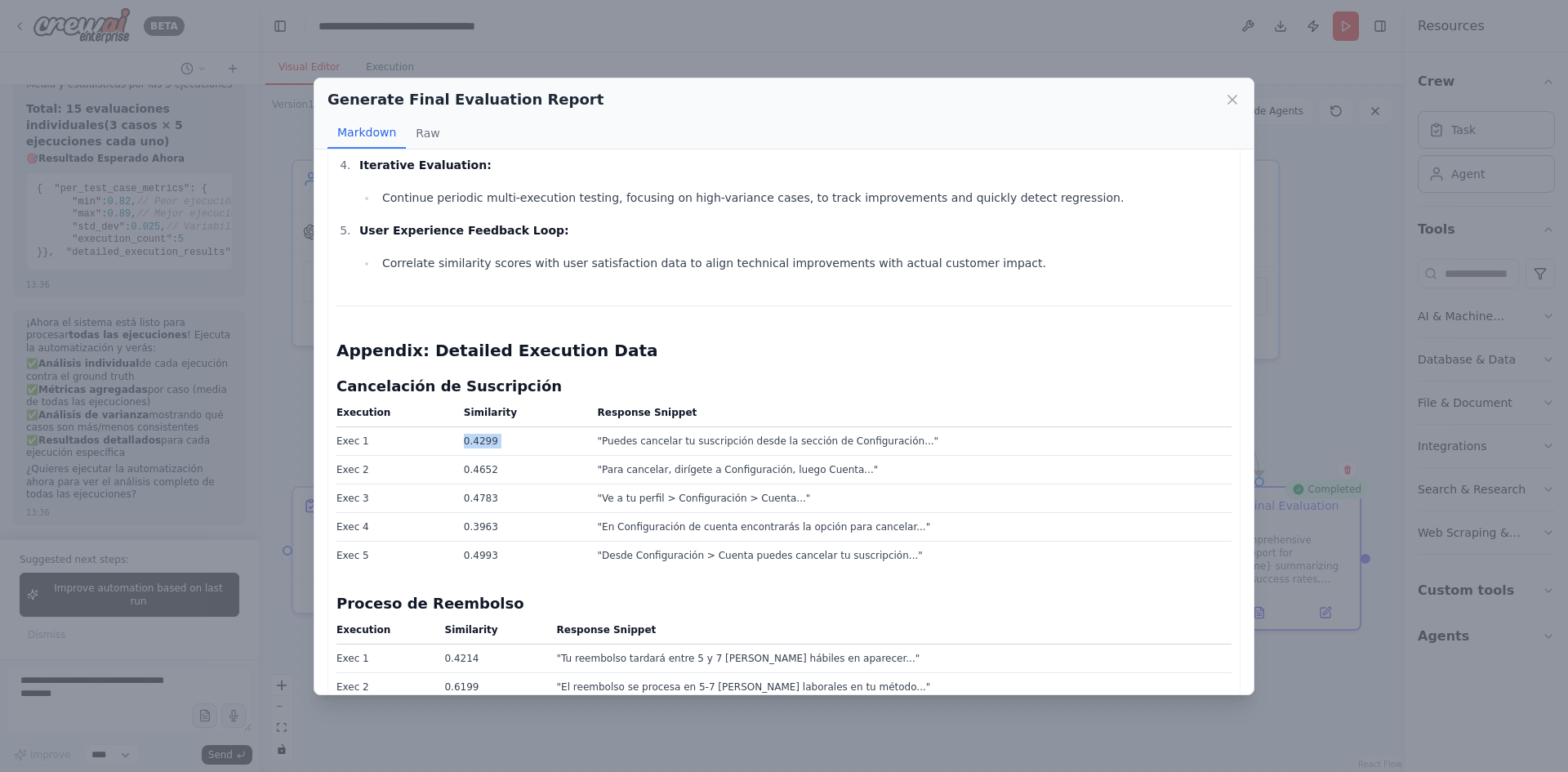
scroll to position [4086, 0]
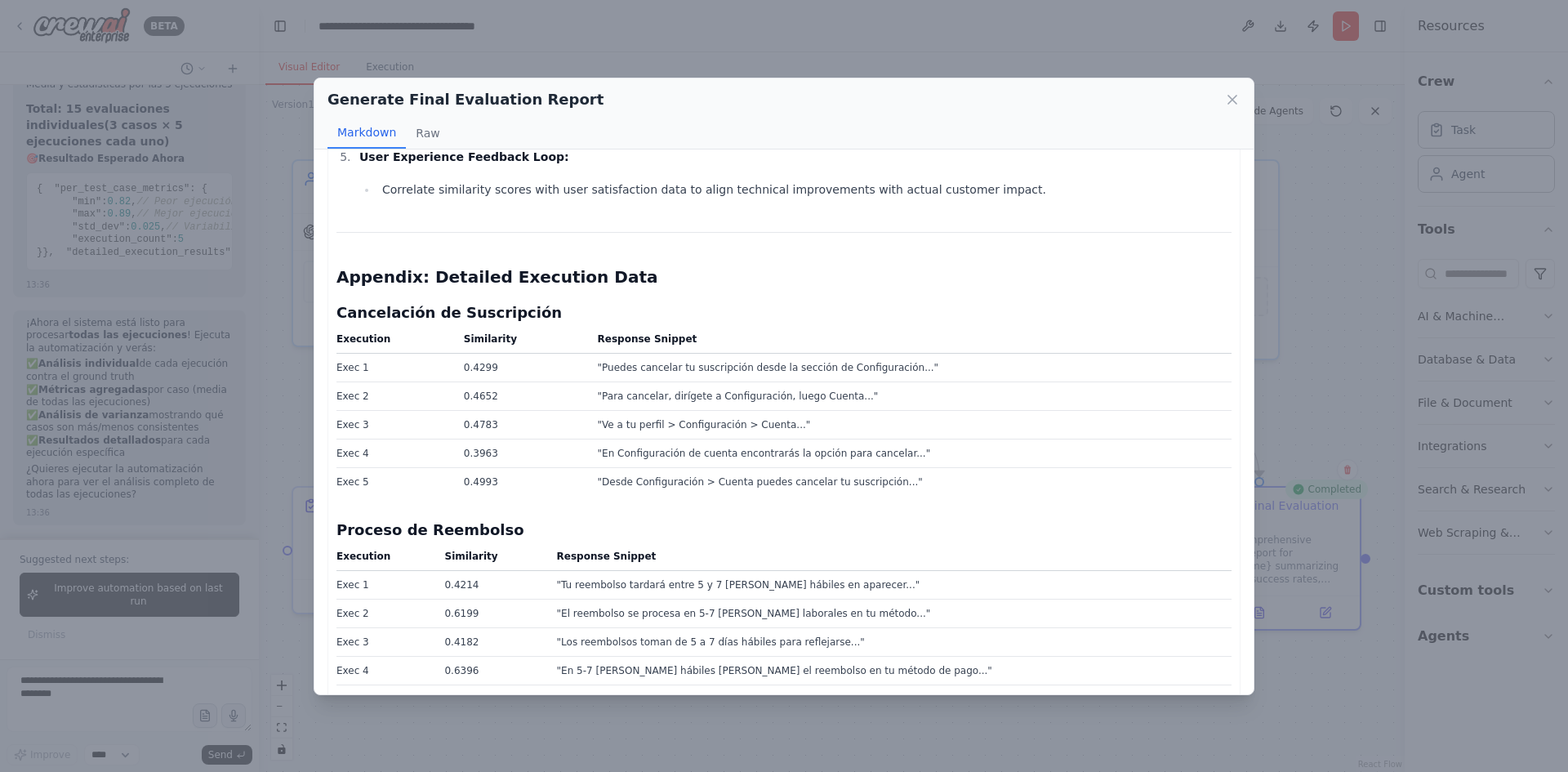
click at [483, 440] on td "0.3963" at bounding box center [521, 454] width 134 height 29
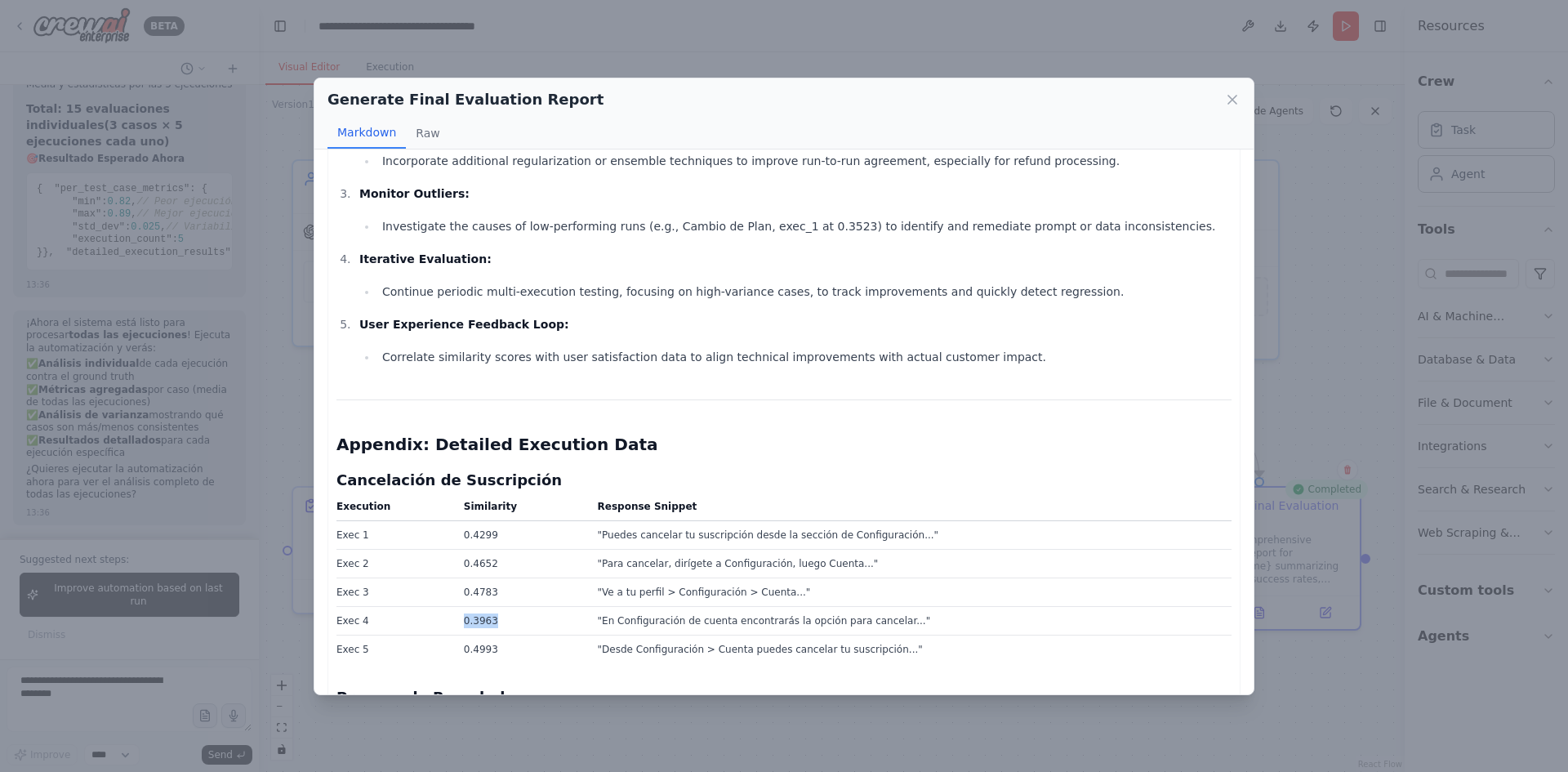
scroll to position [3913, 0]
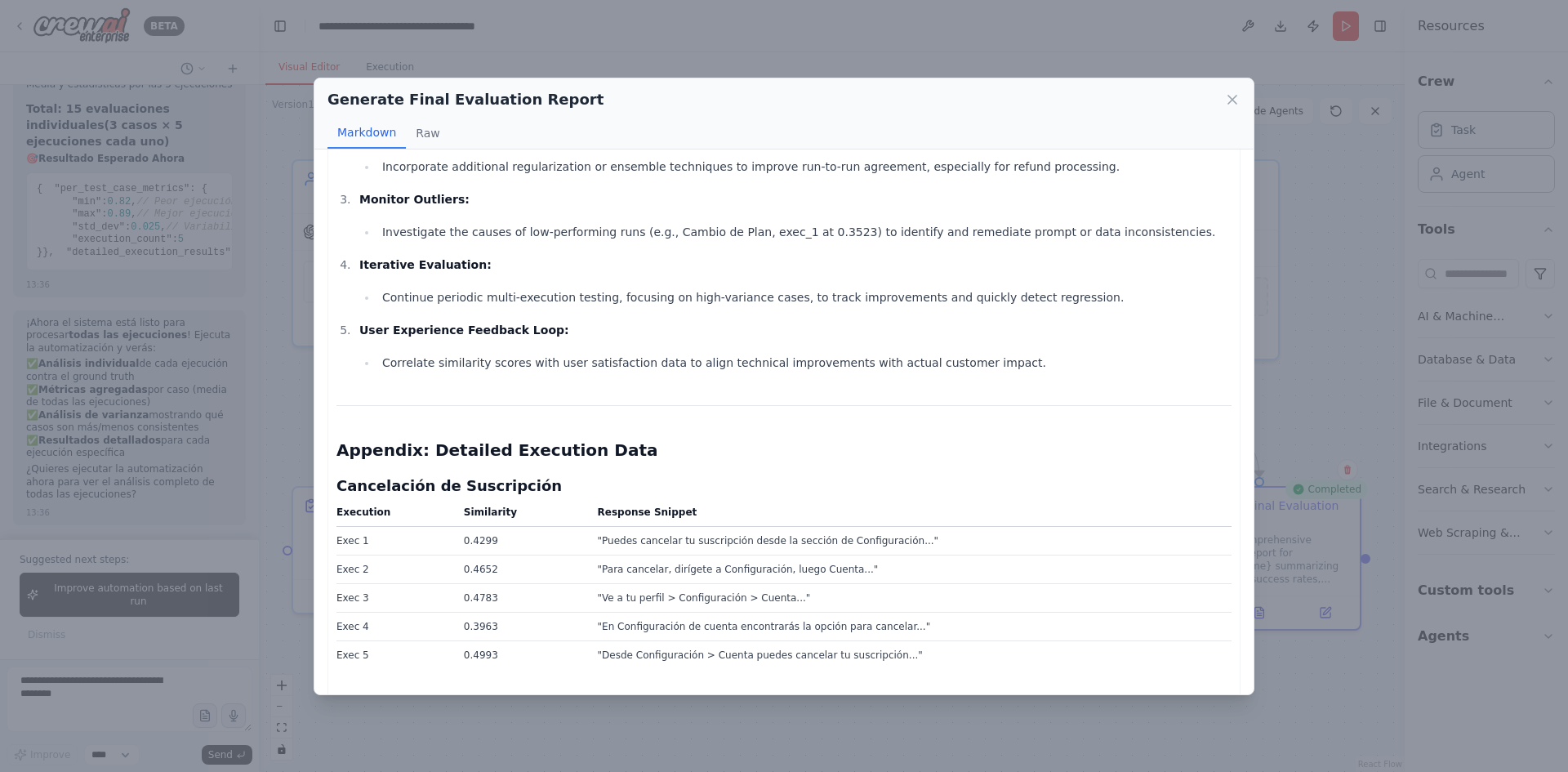
click at [497, 527] on td "0.4299" at bounding box center [521, 541] width 134 height 29
drag, startPoint x: 497, startPoint y: 448, endPoint x: 454, endPoint y: 447, distance: 43.0
click at [454, 527] on td "0.4299" at bounding box center [521, 541] width 134 height 29
copy td "0.4299"
click at [87, 716] on div "Generate Final Evaluation Report Markdown Raw Customer Support Agent: Comprehen…" at bounding box center [784, 386] width 1568 height 772
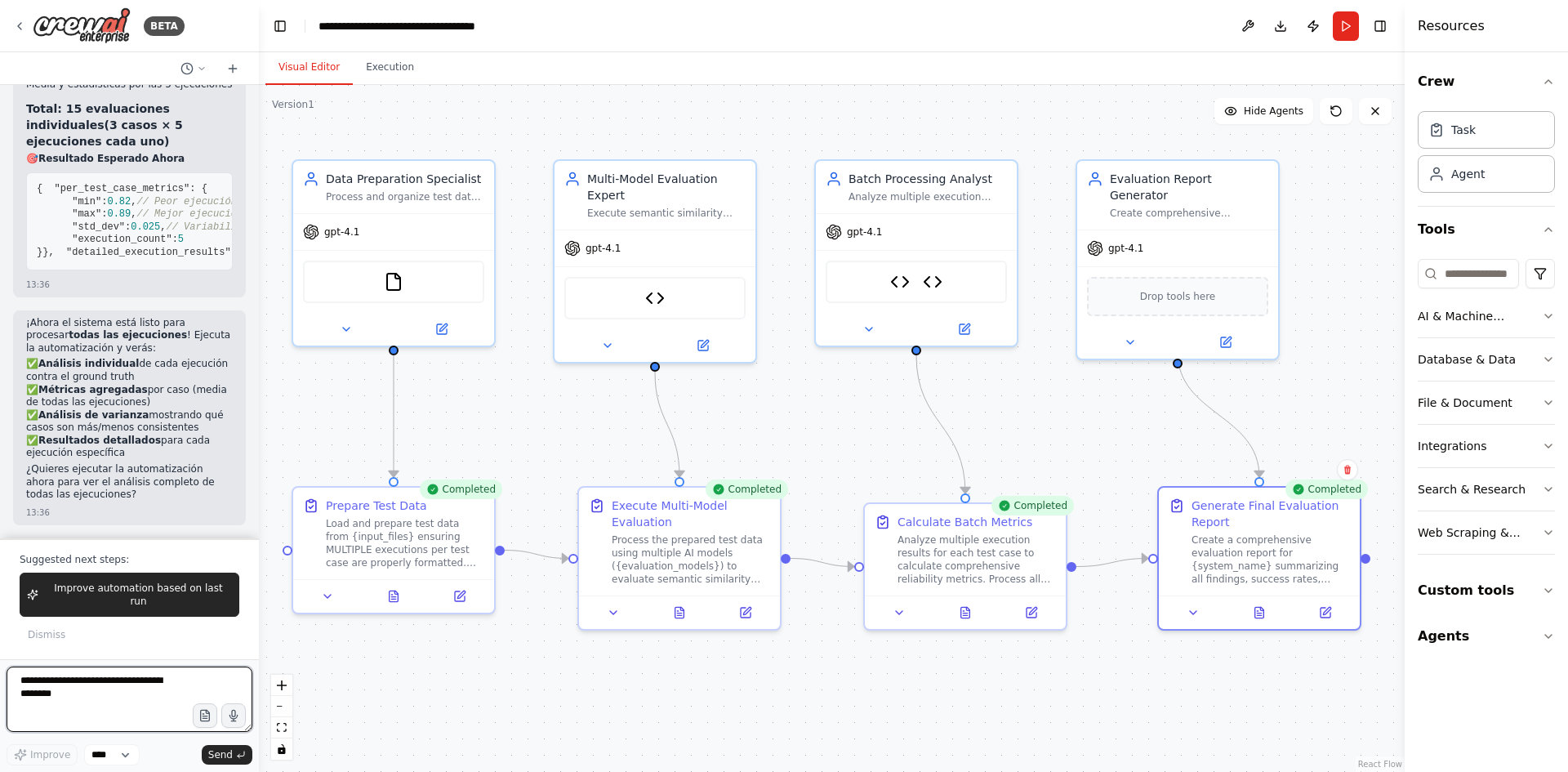
click at [84, 701] on textarea at bounding box center [129, 699] width 246 height 65
paste textarea "*******"
type textarea "**********"
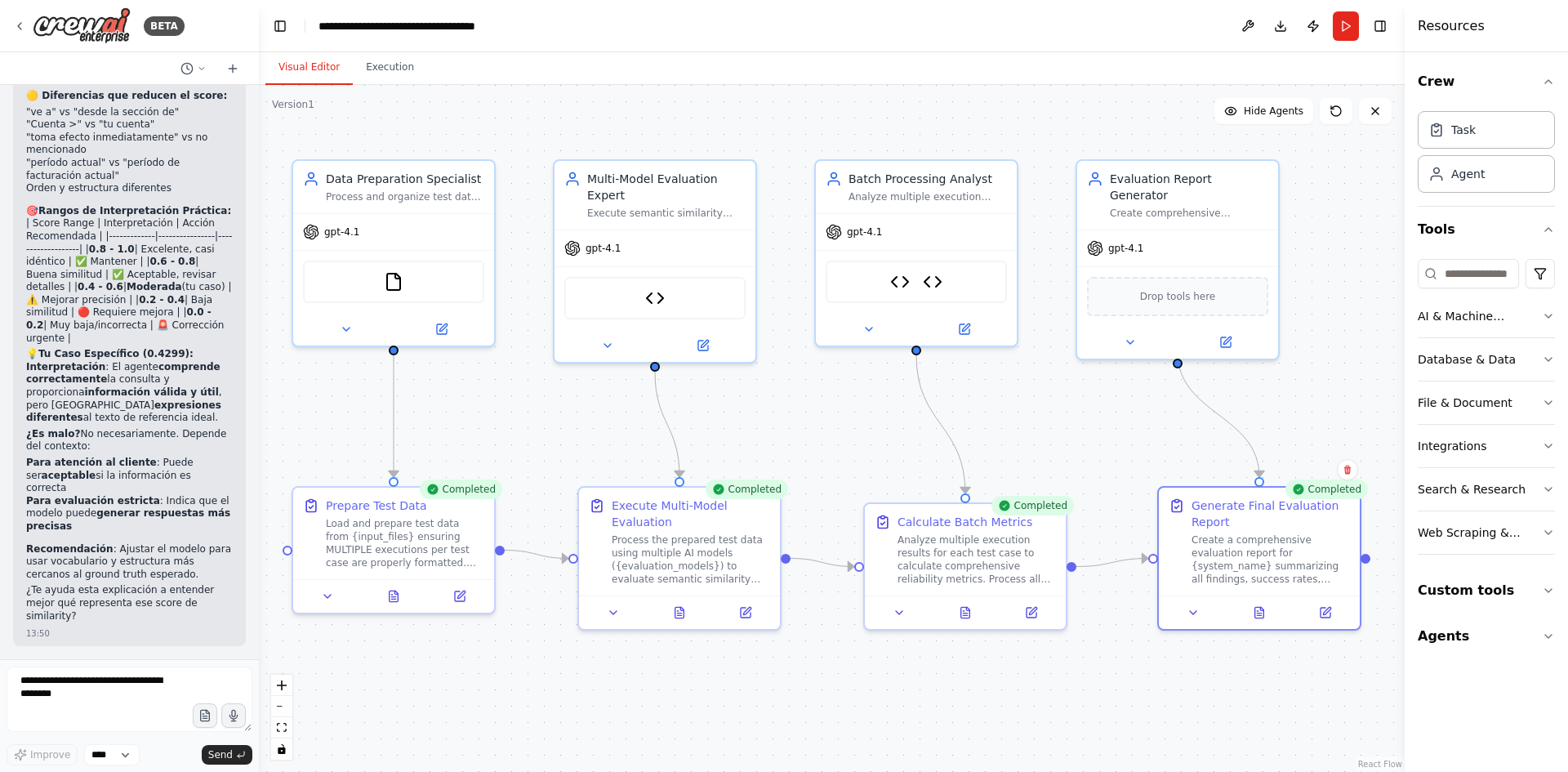
scroll to position [14752, 0]
click at [63, 684] on textarea at bounding box center [129, 699] width 246 height 65
type textarea "**********"
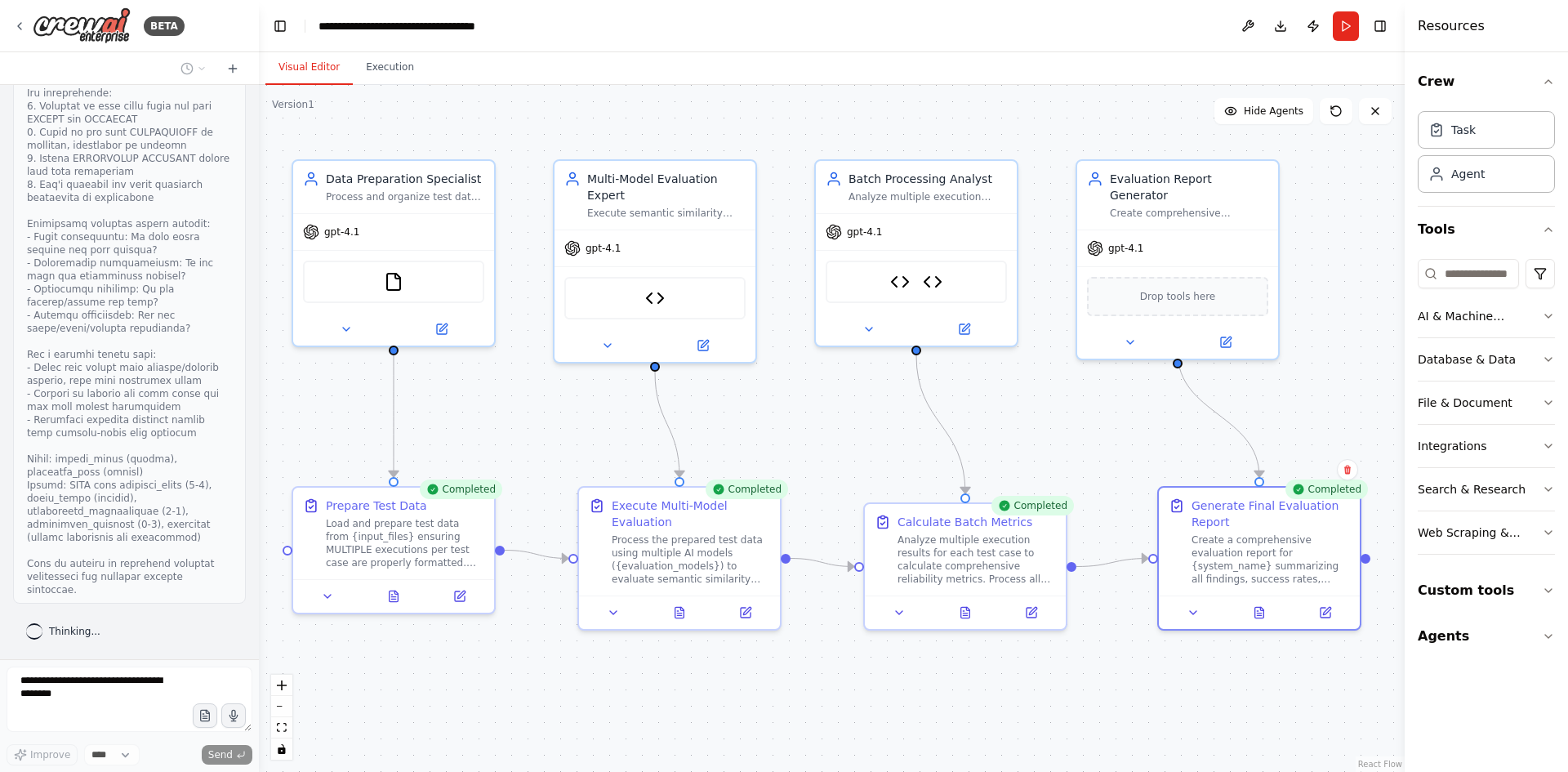
scroll to position [15731, 0]
